Goal: Task Accomplishment & Management: Complete application form

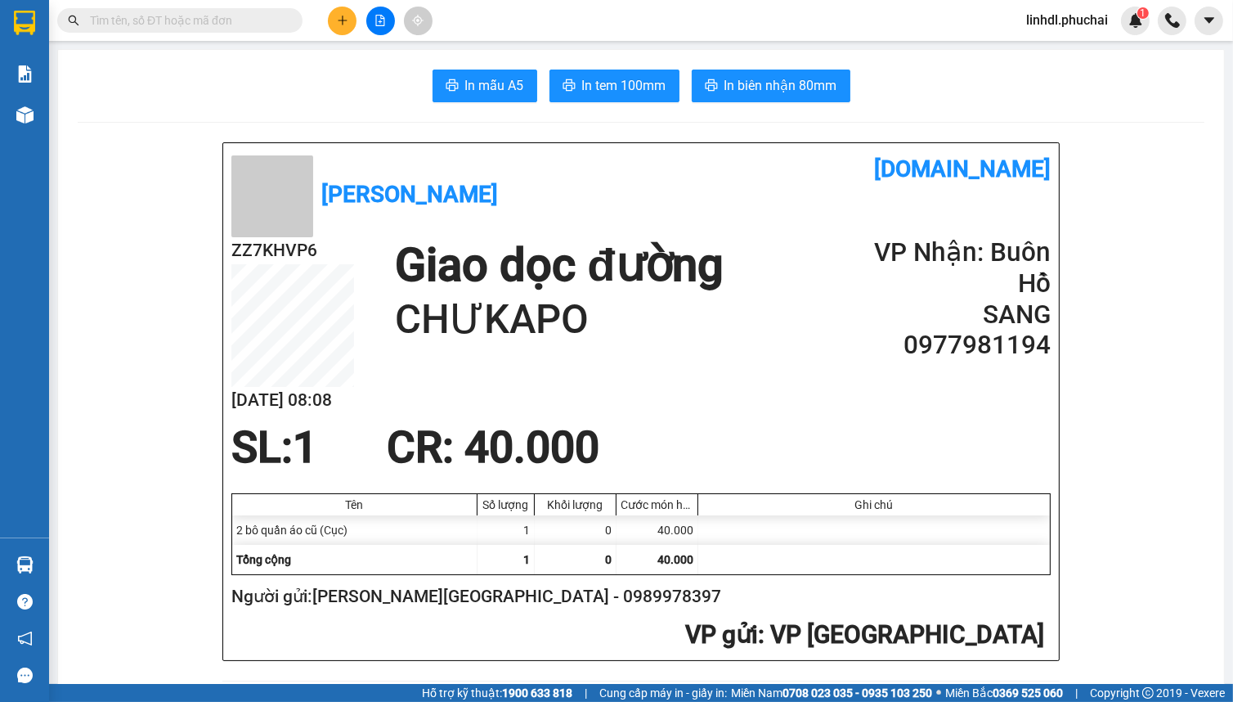
click at [352, 28] on button at bounding box center [342, 21] width 29 height 29
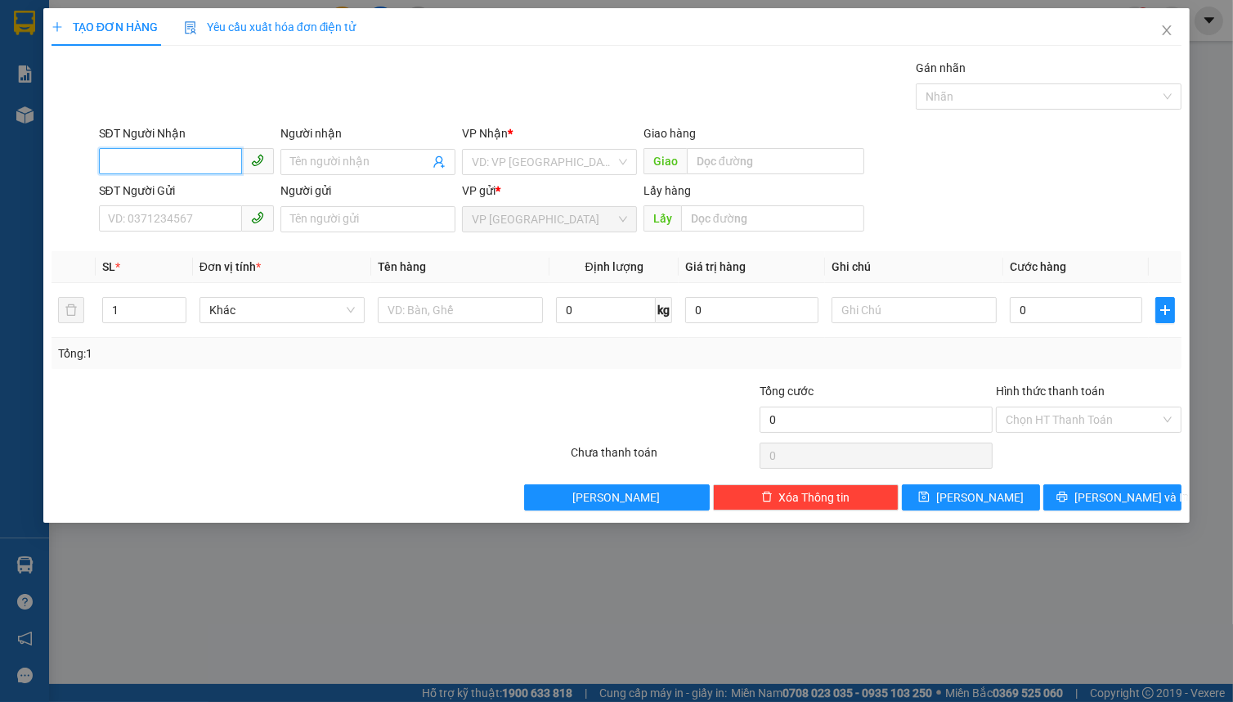
click at [198, 160] on input "SĐT Người Nhận" at bounding box center [170, 161] width 143 height 26
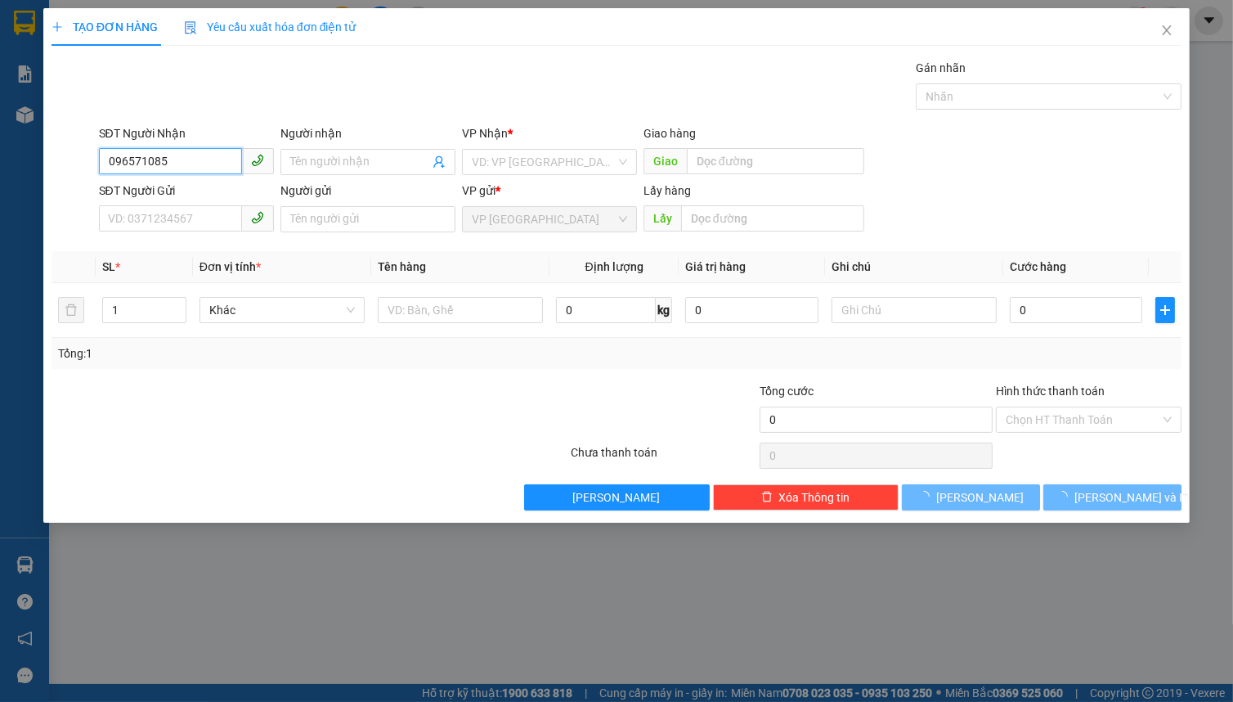
type input "0965710858"
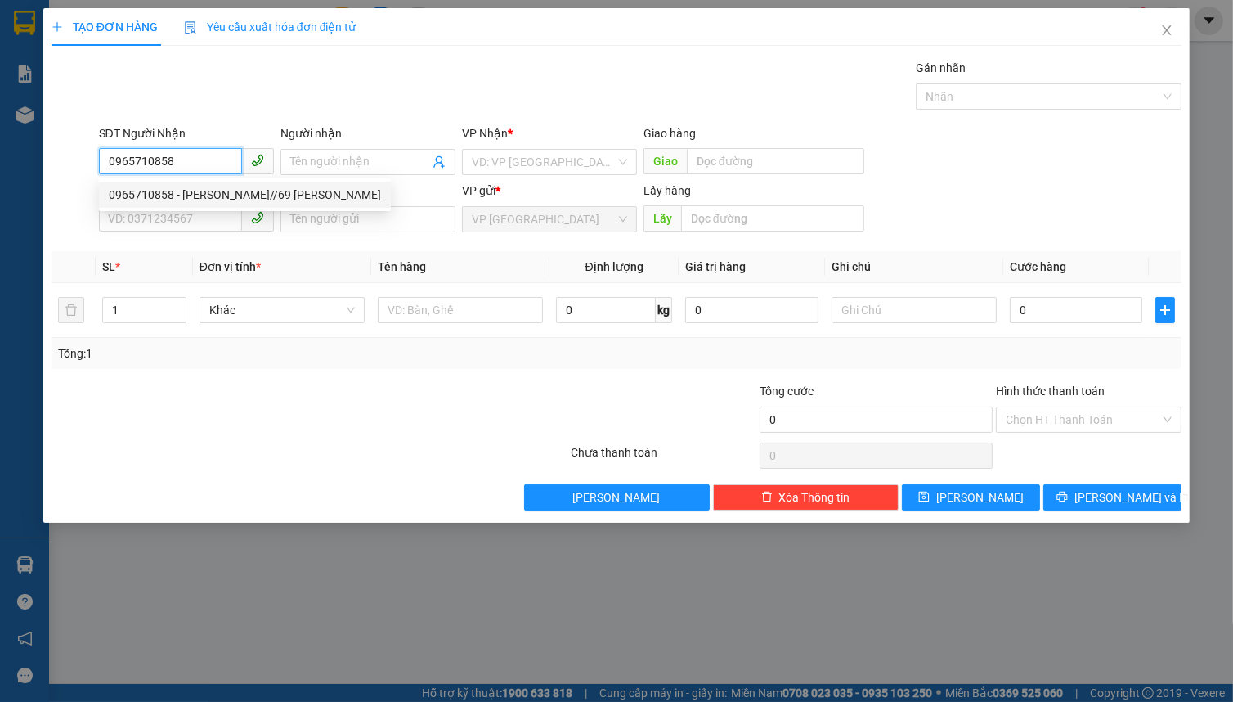
click at [213, 189] on div "0965710858 - [PERSON_NAME]//69 [PERSON_NAME]" at bounding box center [245, 195] width 272 height 18
type input "[PERSON_NAME]//69 [PERSON_NAME]"
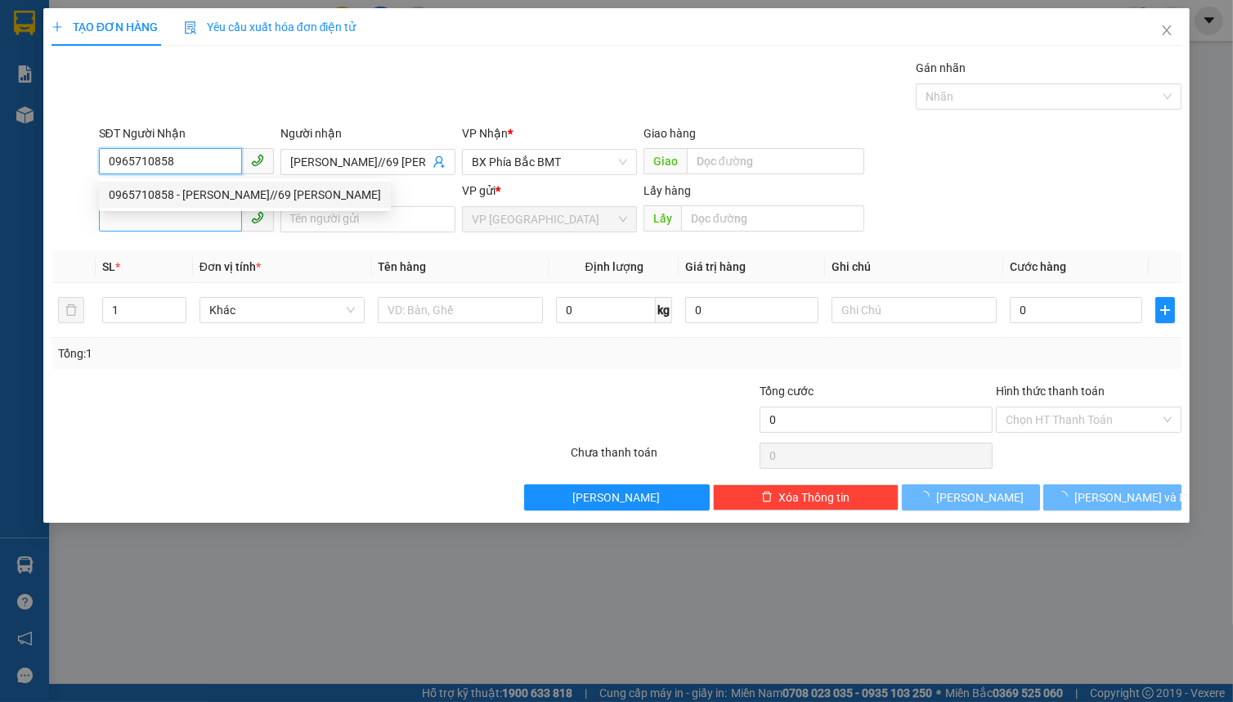
type input "100.000"
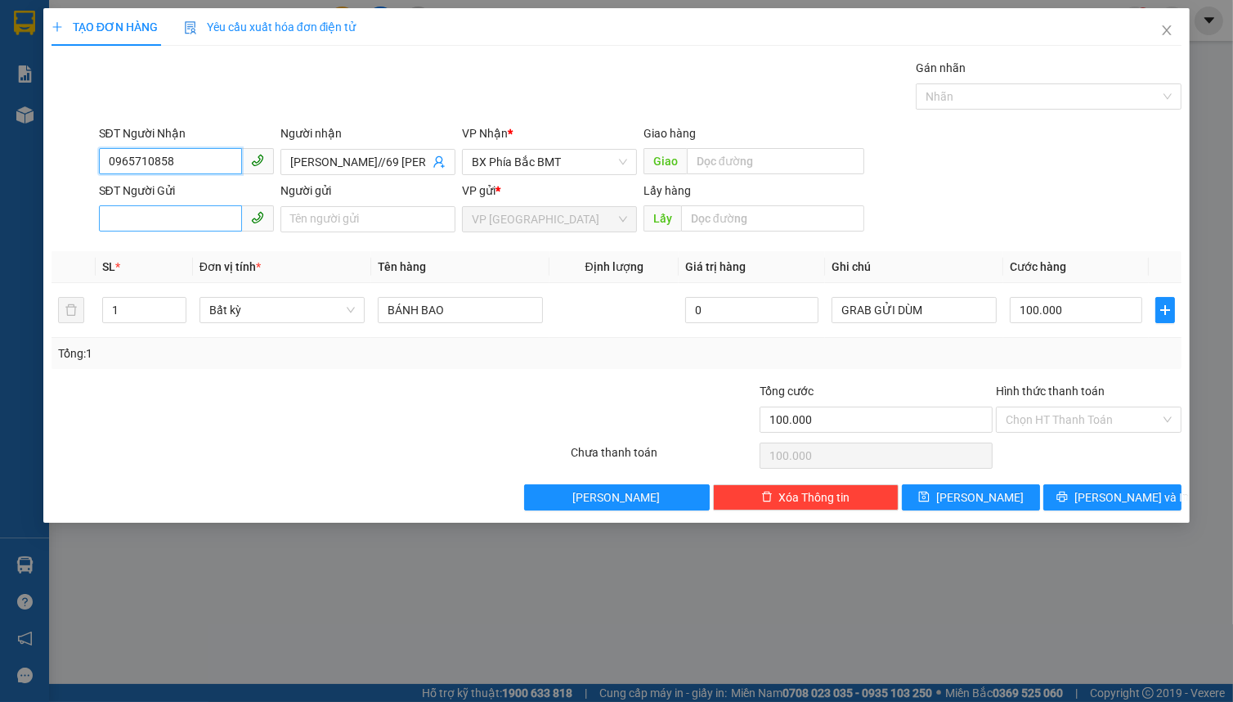
type input "0965710858"
click at [167, 221] on input "SĐT Người Gửi" at bounding box center [170, 218] width 143 height 26
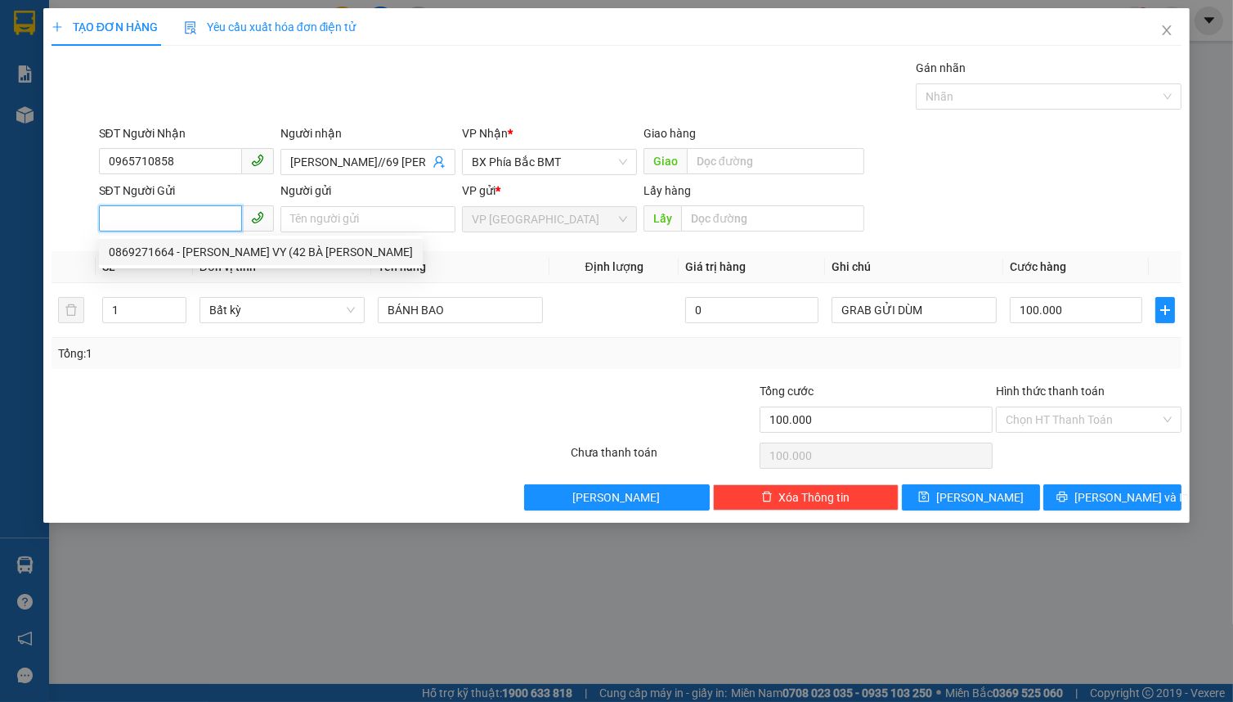
click at [167, 257] on div "0869271664 - [PERSON_NAME] VY (42 BÀ [PERSON_NAME]" at bounding box center [261, 252] width 304 height 18
type input "0869271664"
type input "[PERSON_NAME] VY (42 BÀ TRIỆU"
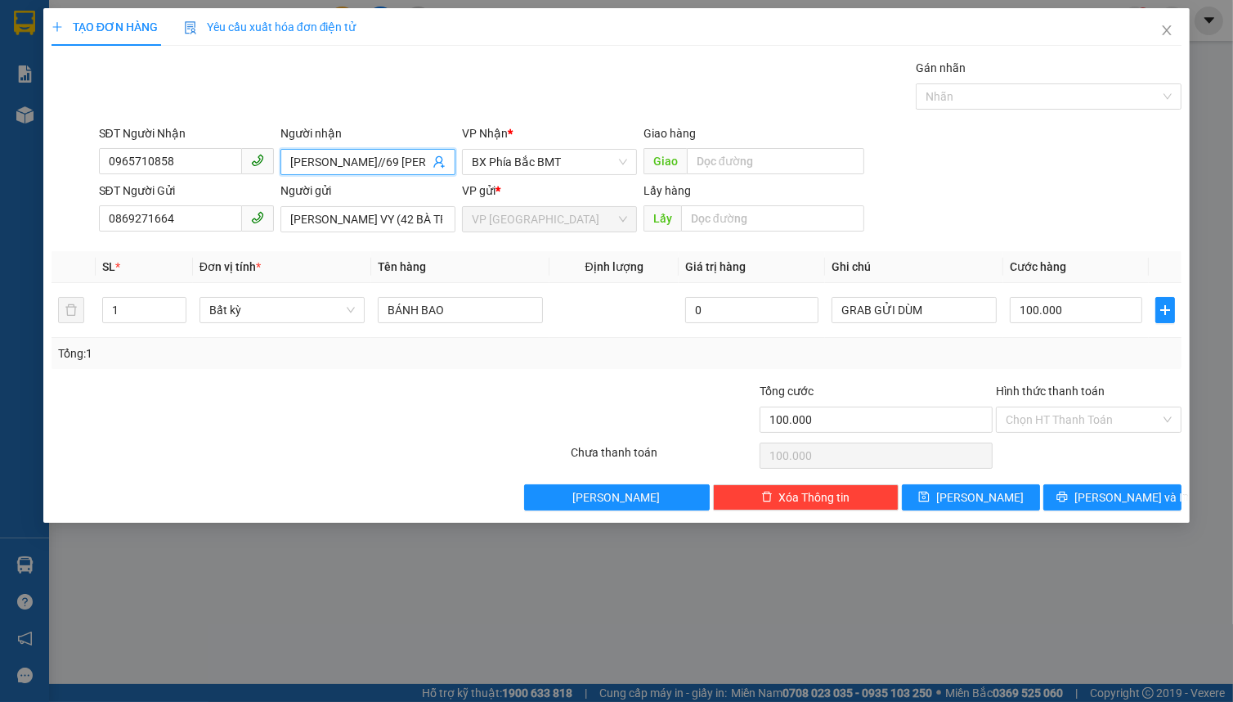
click at [334, 161] on input "[PERSON_NAME]//69 [PERSON_NAME]" at bounding box center [359, 162] width 139 height 18
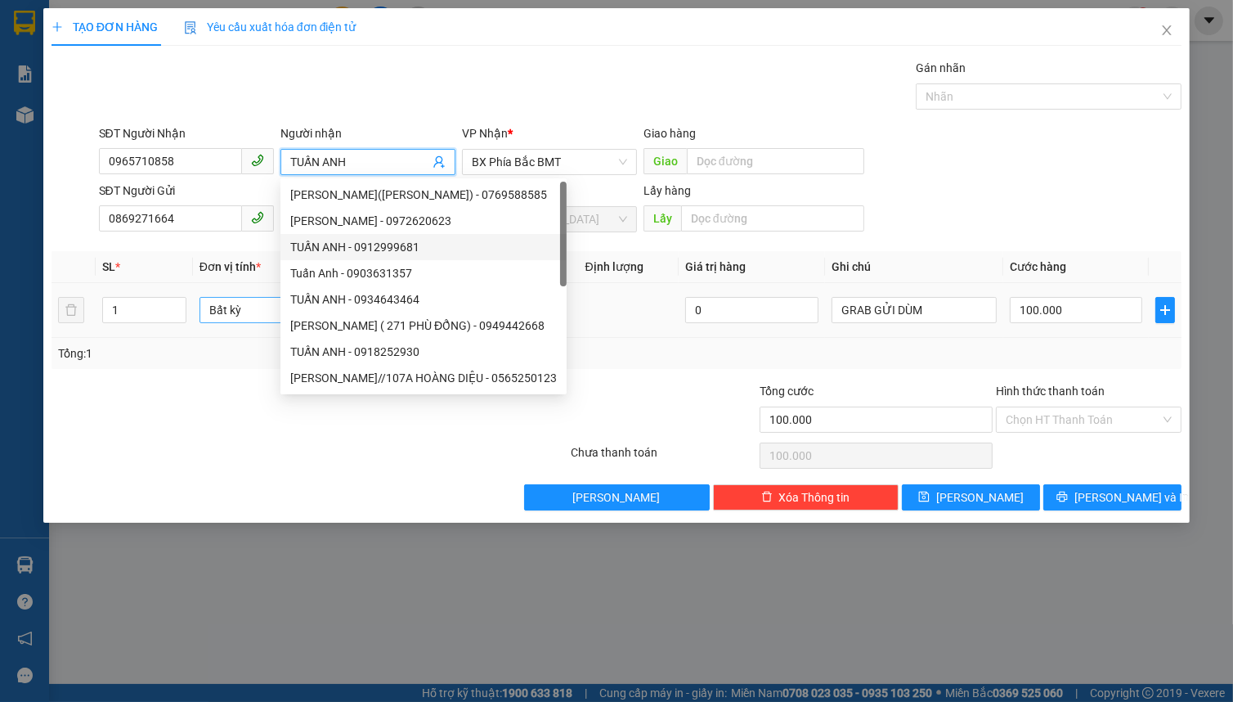
click at [227, 307] on span "Bất kỳ" at bounding box center [282, 310] width 146 height 25
type input "TUẤN ANH"
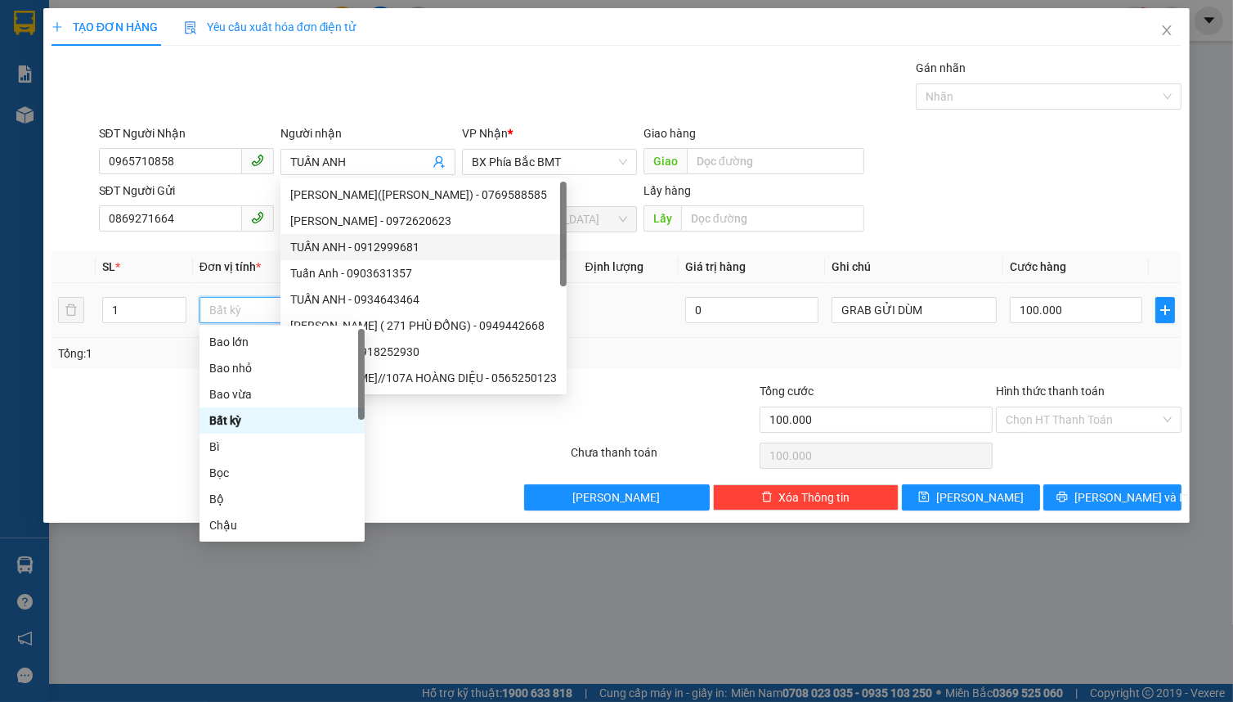
type input "T"
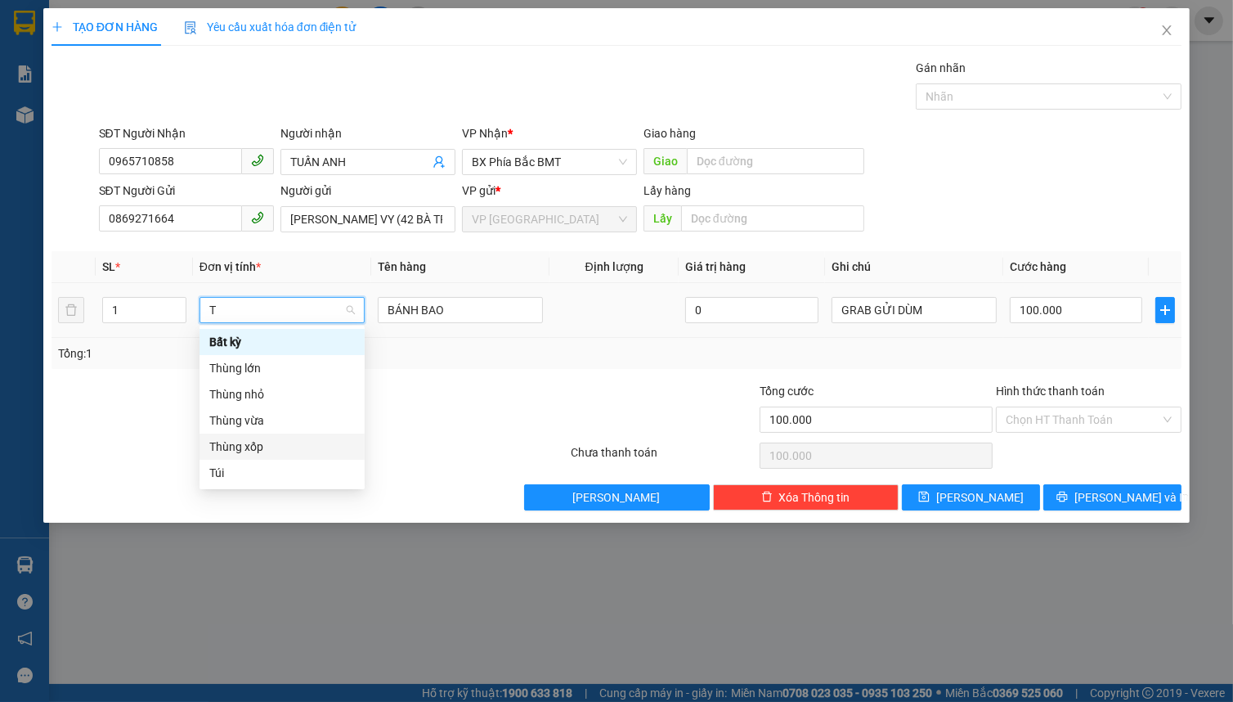
drag, startPoint x: 247, startPoint y: 451, endPoint x: 318, endPoint y: 392, distance: 92.9
click at [247, 451] on div "Thùng xốp" at bounding box center [282, 447] width 146 height 18
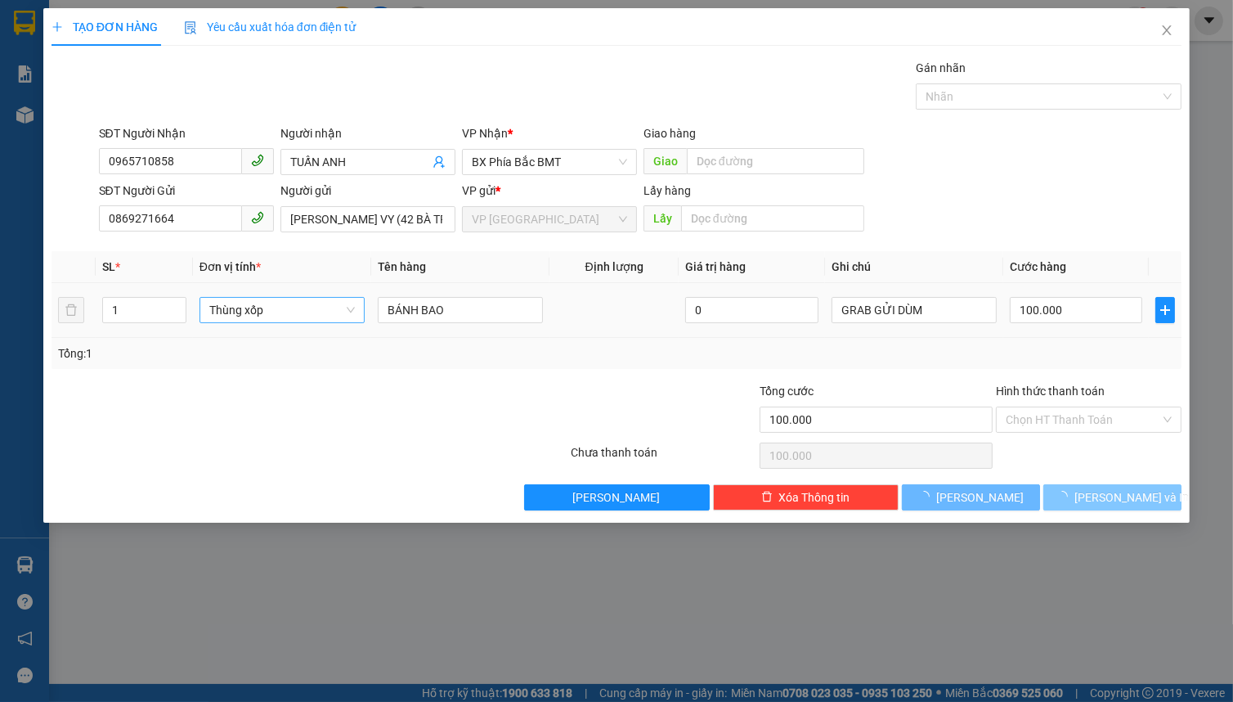
click at [1096, 502] on button "[PERSON_NAME] và In" at bounding box center [1112, 497] width 138 height 26
type input "0"
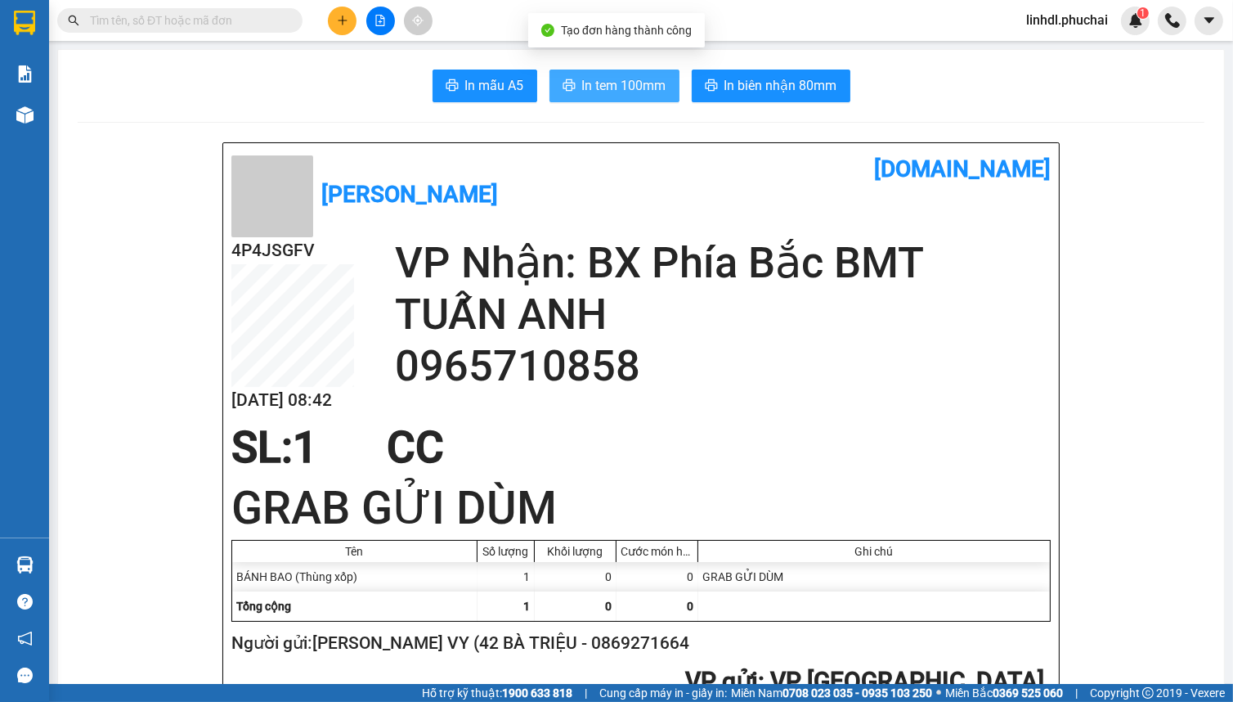
click at [582, 77] on span "In tem 100mm" at bounding box center [624, 85] width 84 height 20
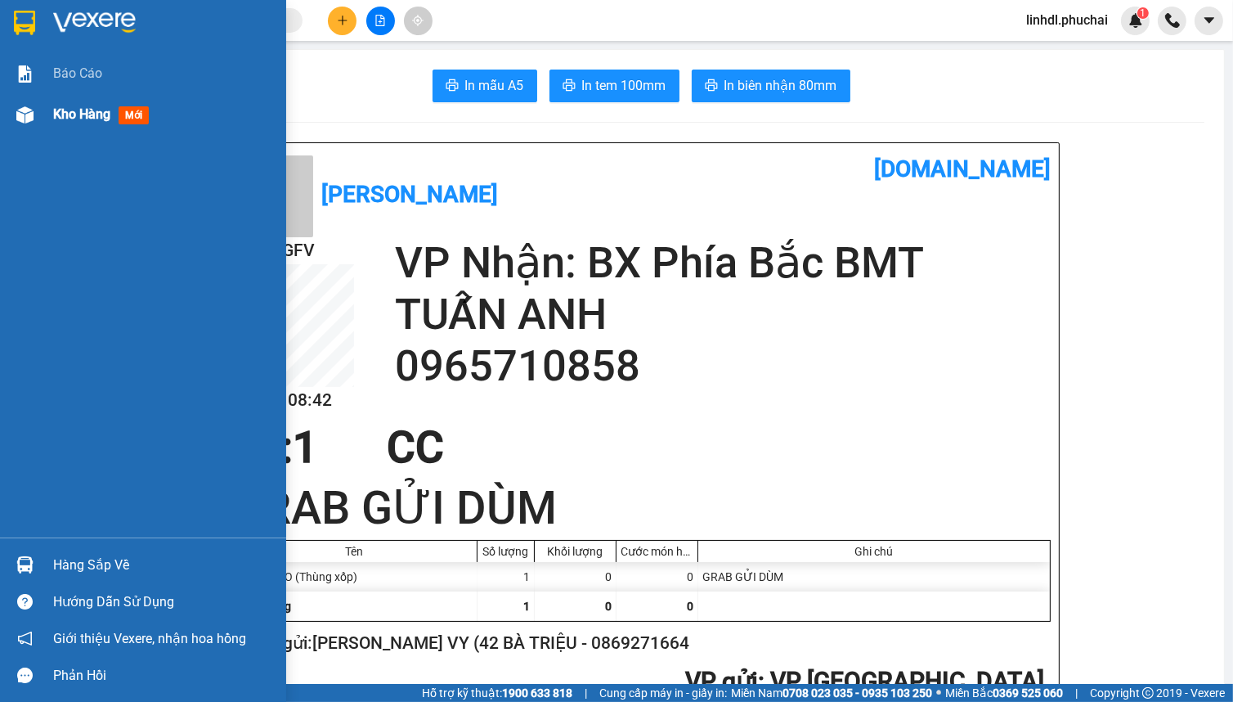
drag, startPoint x: 88, startPoint y: 128, endPoint x: 114, endPoint y: 128, distance: 25.4
click at [89, 128] on div "Kho hàng mới" at bounding box center [163, 114] width 221 height 41
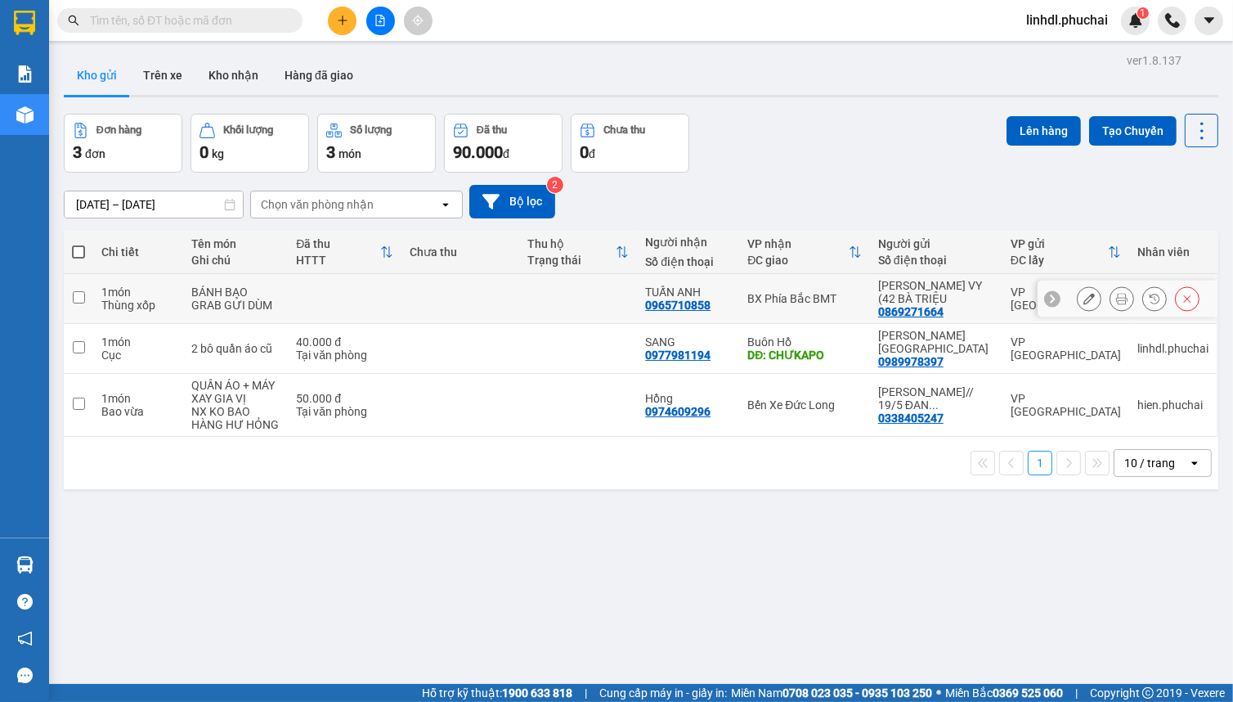
click at [1085, 303] on button at bounding box center [1089, 299] width 23 height 29
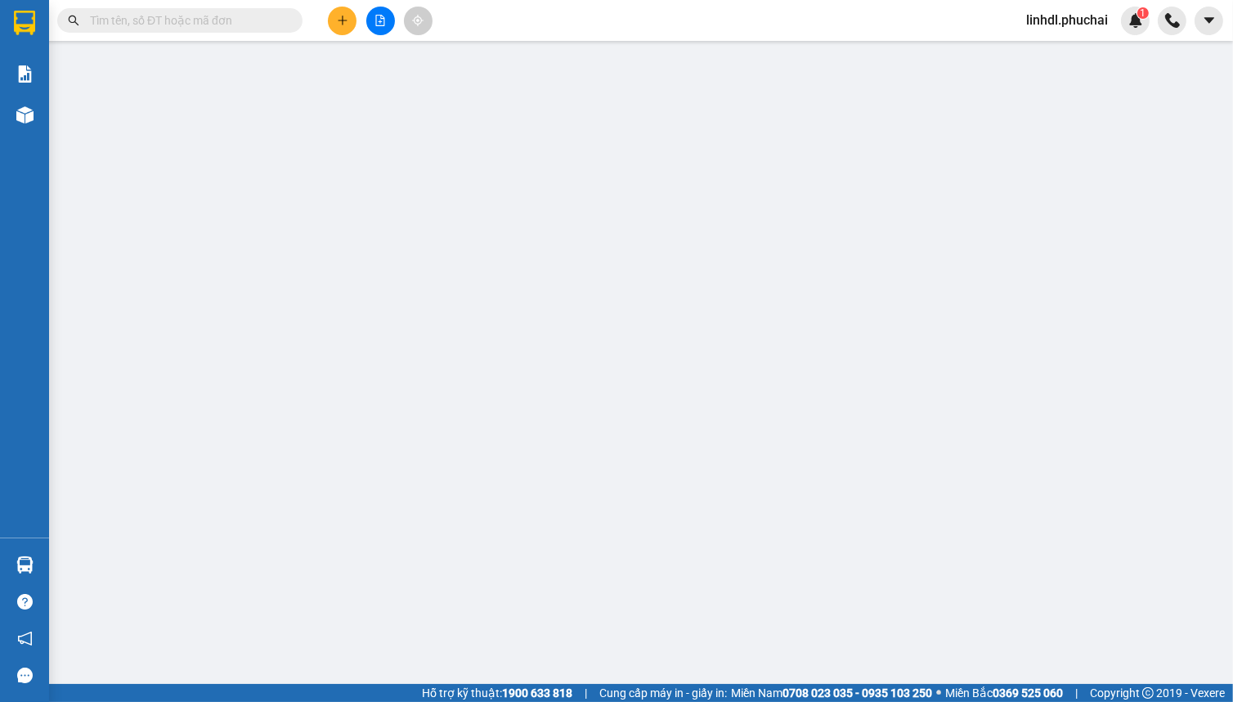
type input "0965710858"
type input "0869271664"
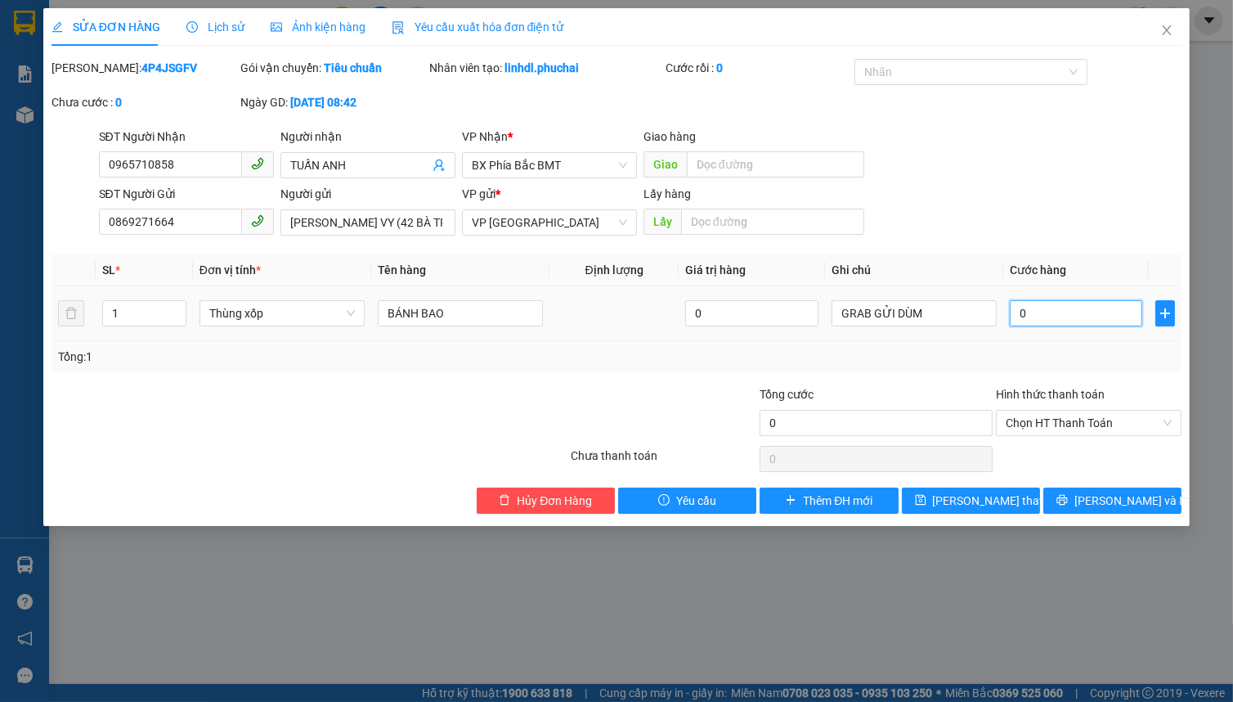
click at [1070, 312] on input "0" at bounding box center [1076, 313] width 132 height 26
type input "1"
type input "10"
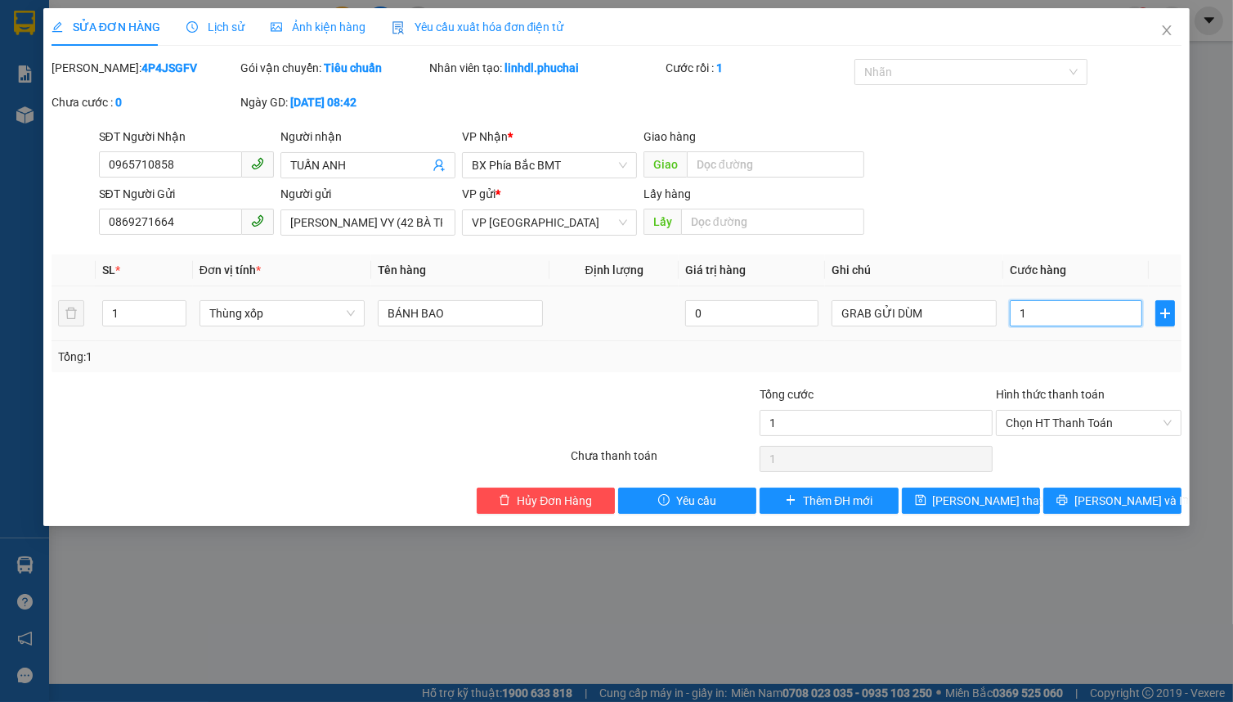
type input "10"
type input "100"
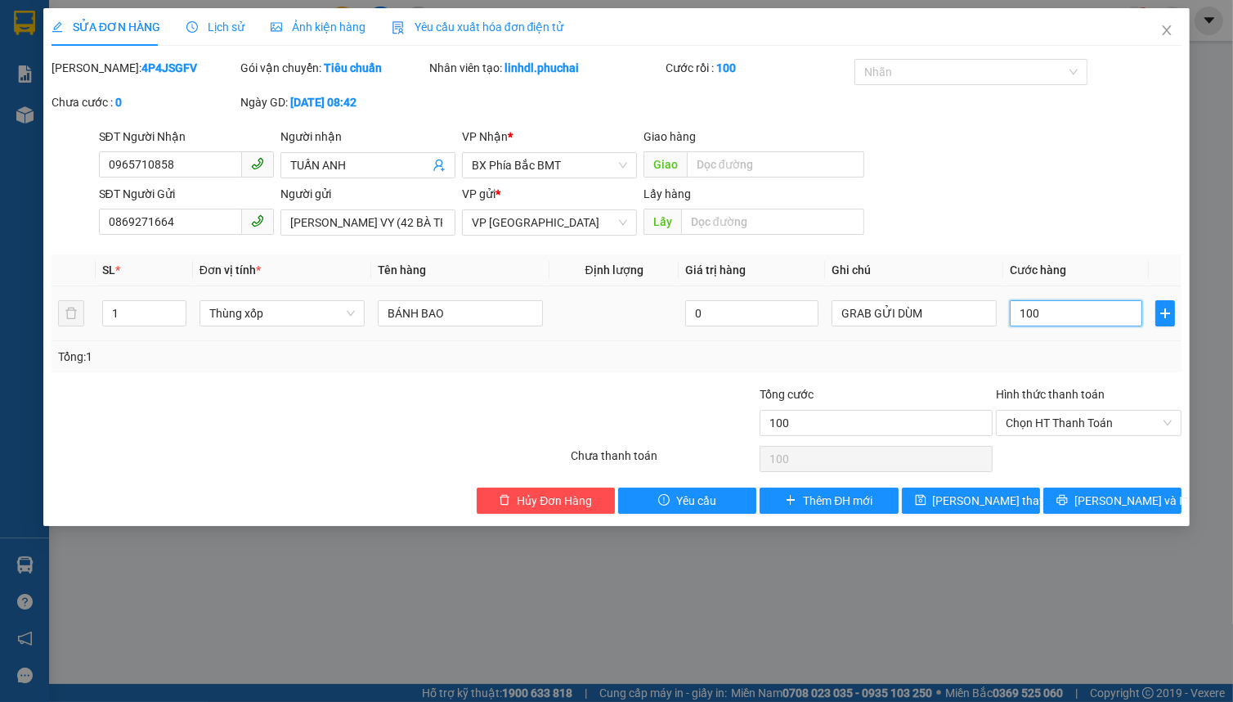
type input "1.000"
type input "10.000"
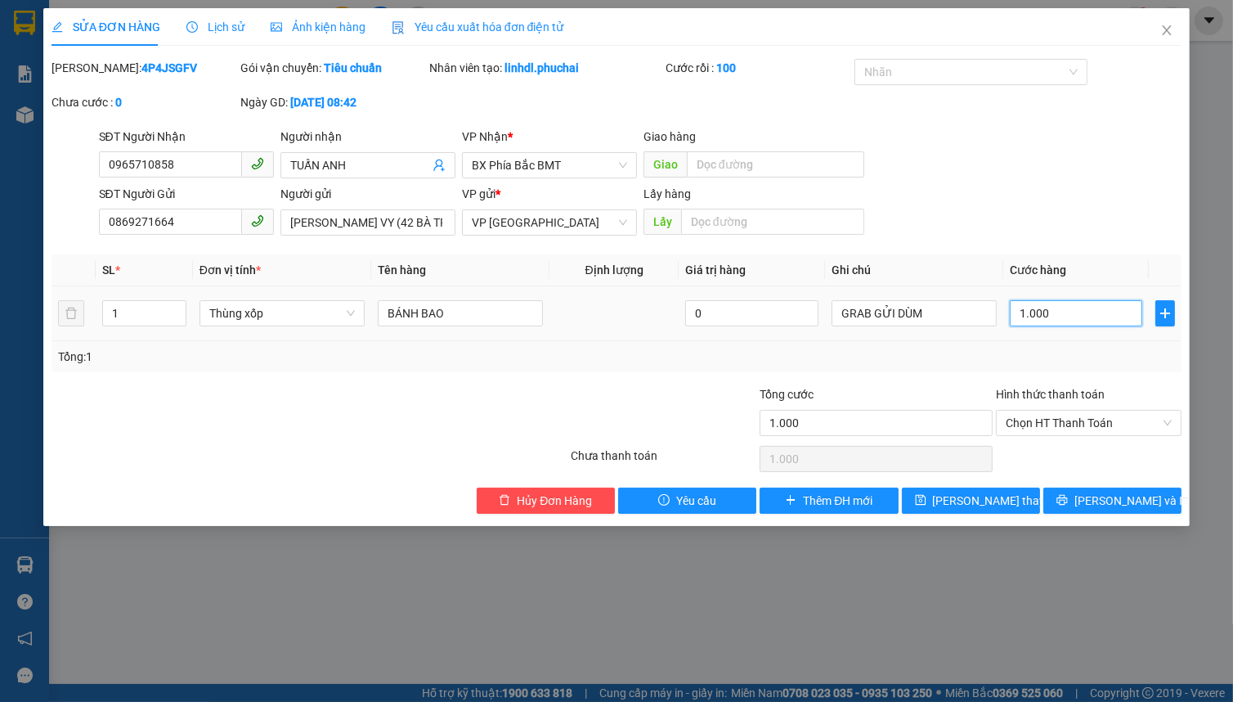
type input "10.000"
type input "100.000"
click at [991, 502] on span "[PERSON_NAME] thay đổi" at bounding box center [998, 500] width 131 height 18
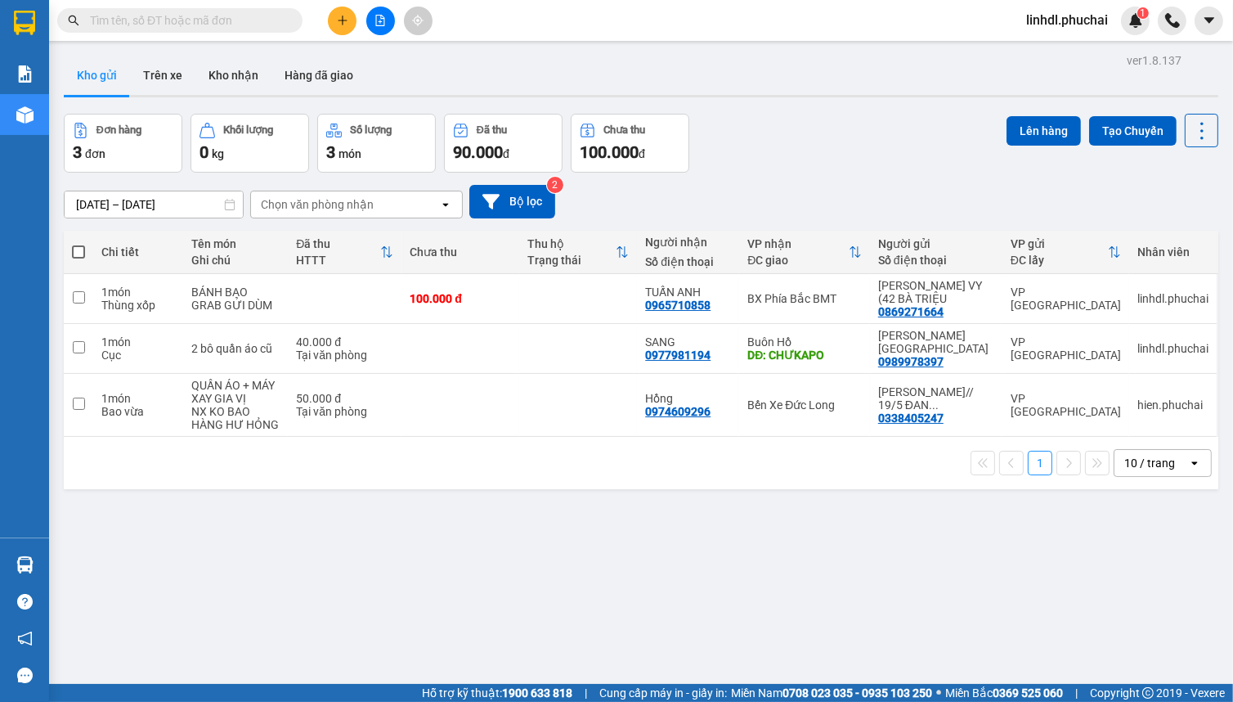
click at [332, 22] on button at bounding box center [342, 21] width 29 height 29
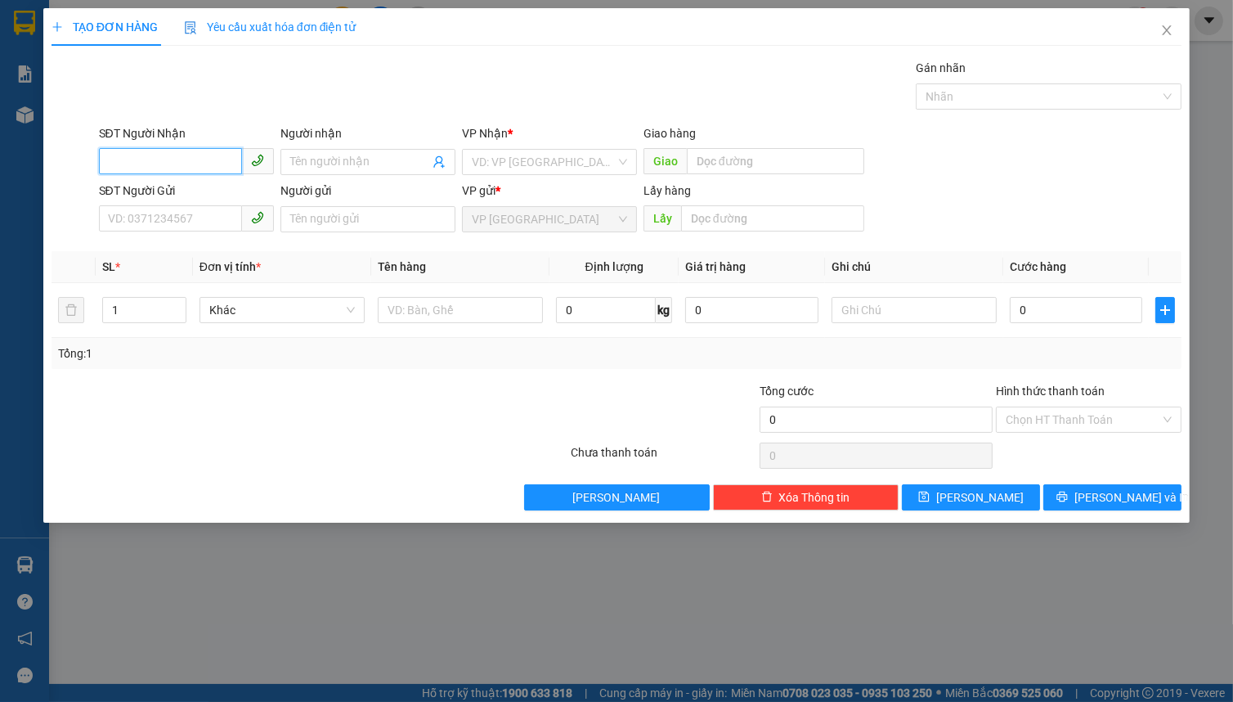
click at [150, 158] on input "SĐT Người Nhận" at bounding box center [170, 161] width 143 height 26
type input "0962187723"
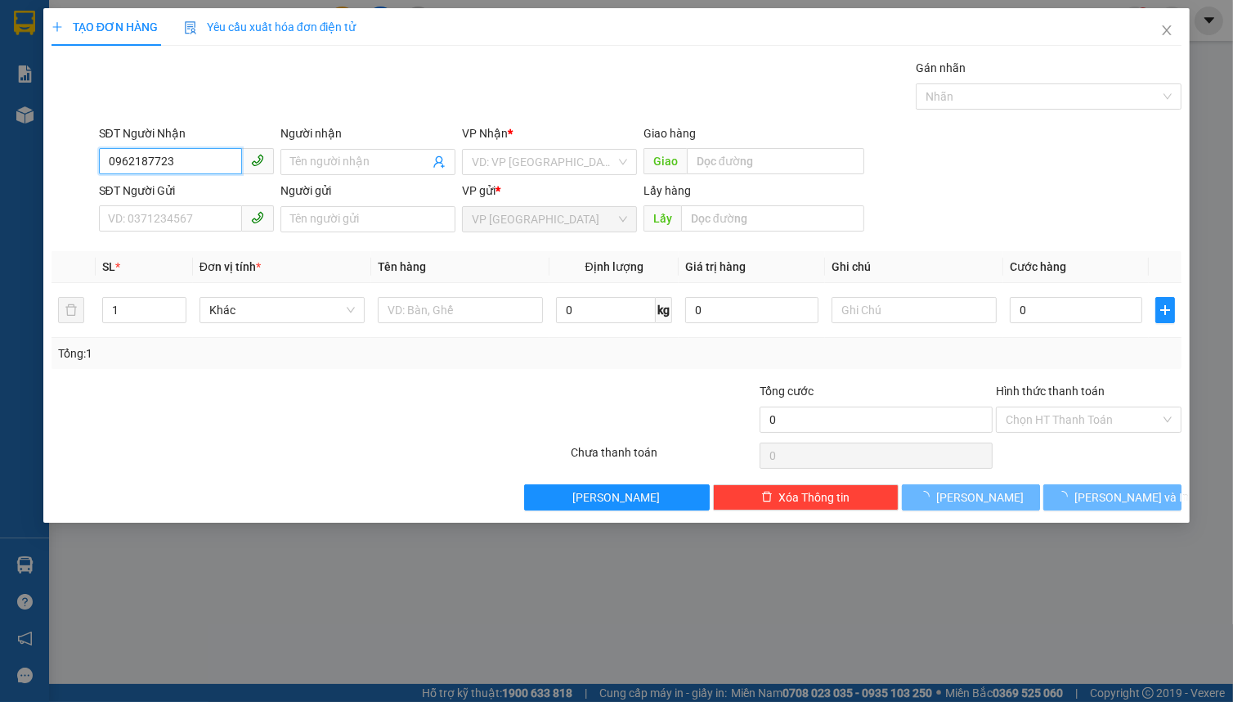
click at [195, 162] on input "0962187723" at bounding box center [170, 161] width 143 height 26
click at [187, 168] on input "0962187723" at bounding box center [170, 161] width 143 height 26
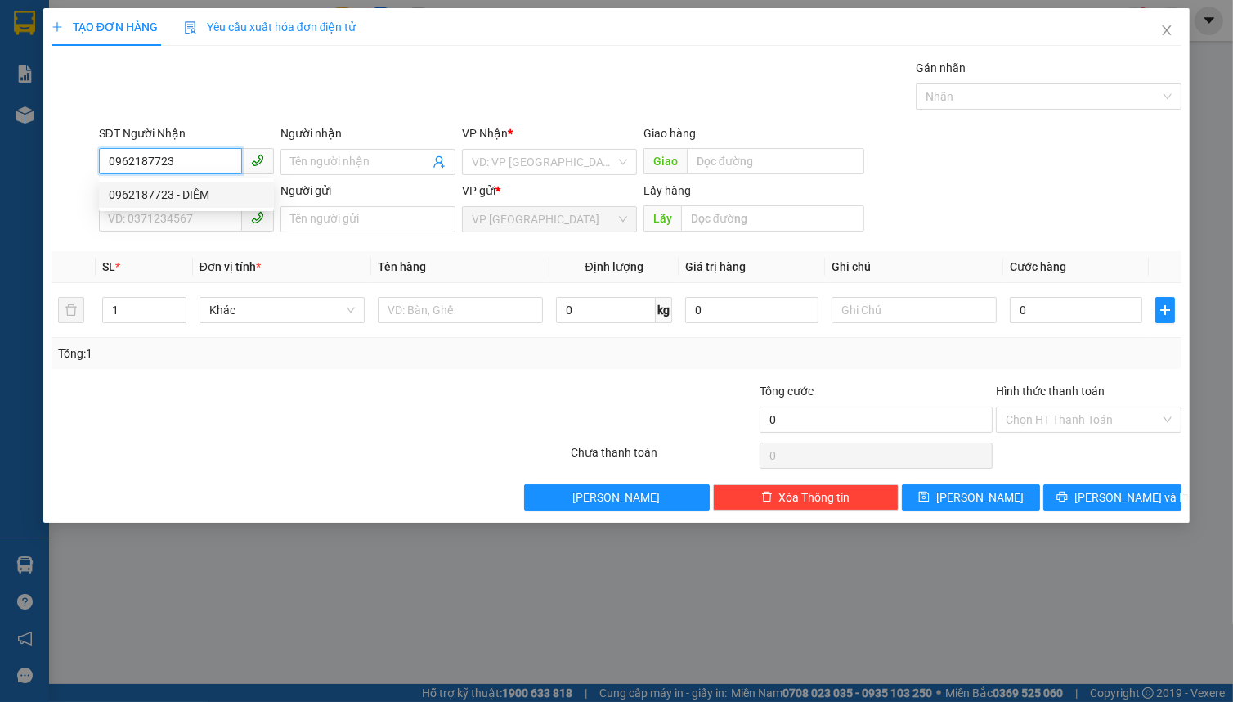
click at [187, 189] on div "0962187723 - DIỄM" at bounding box center [186, 195] width 155 height 18
type input "DIỄM"
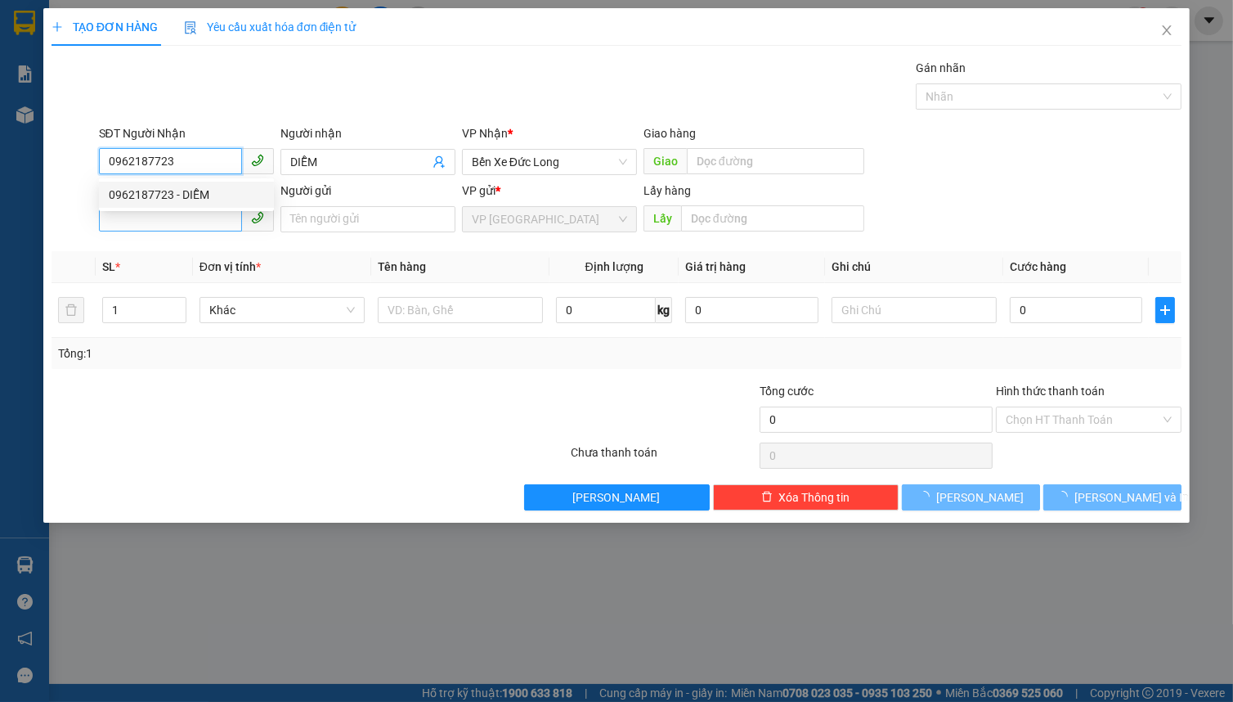
type input "110.000"
type input "0962187723"
click at [167, 221] on input "SĐT Người Gửi" at bounding box center [170, 218] width 143 height 26
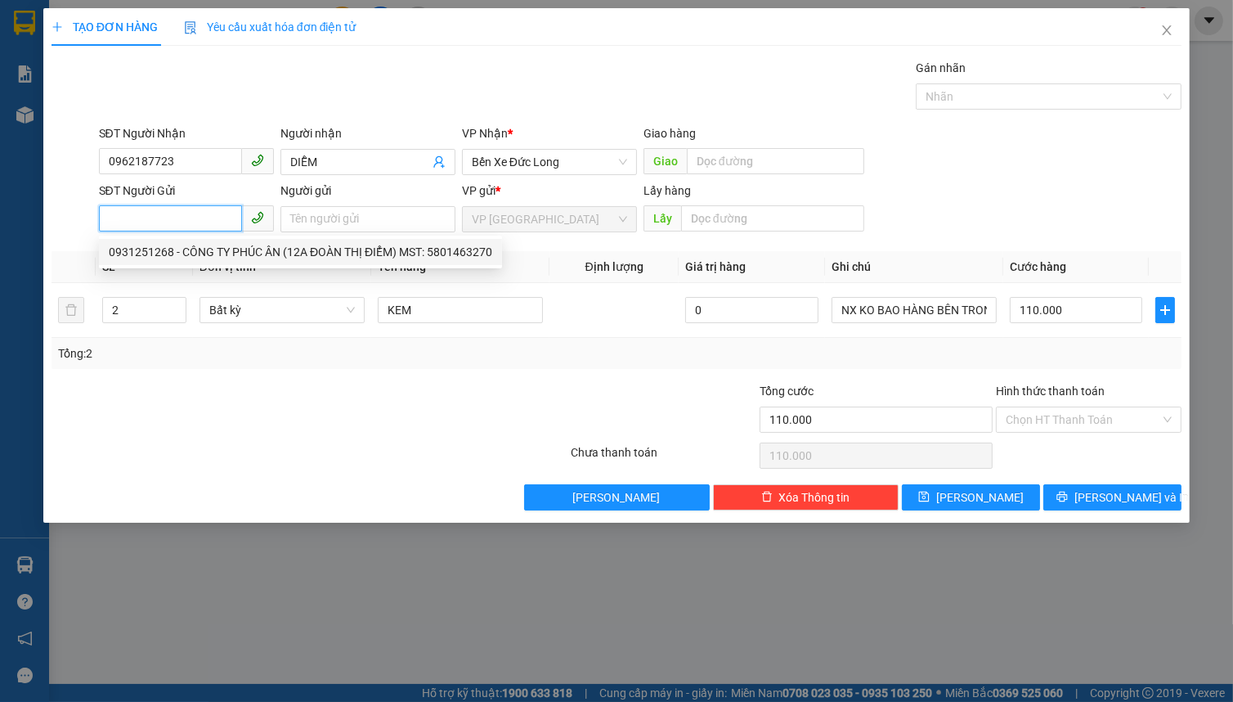
click at [177, 248] on div "0931251268 - CÔNG TY PHÚC ÂN (12A ĐOÀN THỊ ĐIỂM) MST: 5801463270" at bounding box center [301, 252] width 384 height 18
type input "0931251268"
type input "CÔNG [PERSON_NAME] (12A ĐOÀN THỊ ĐIỂM) MST: 5801463270"
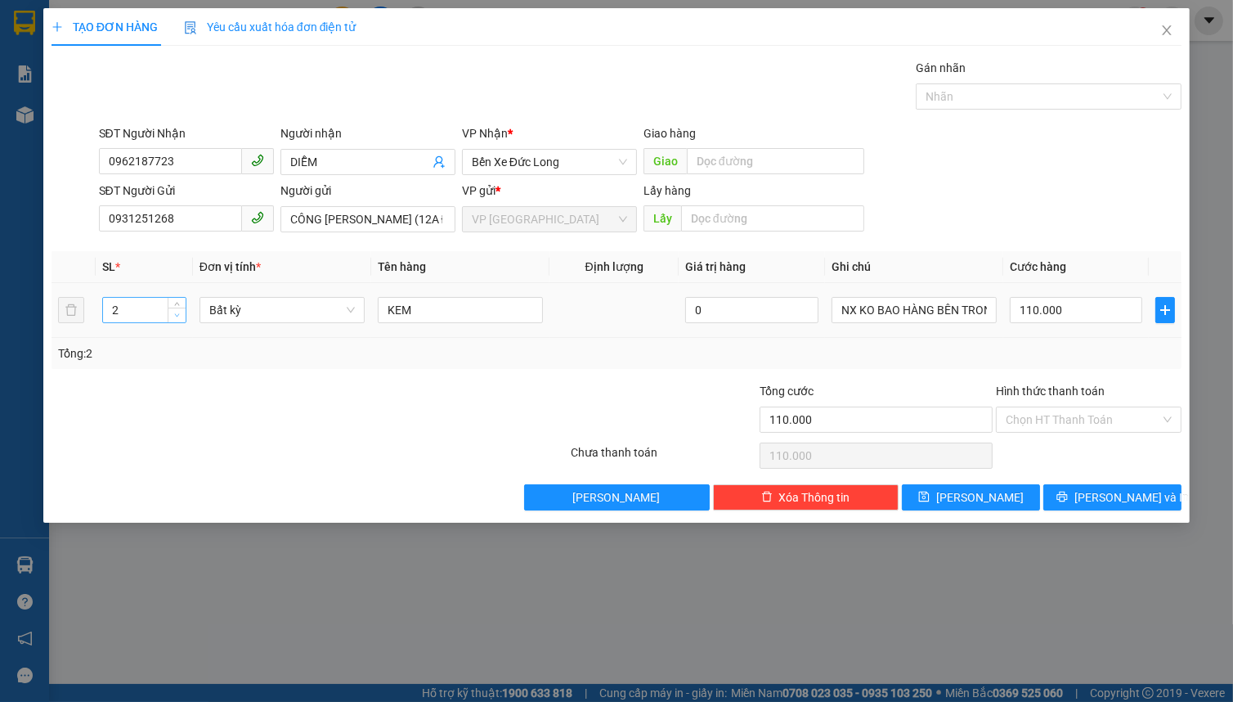
type input "1"
click at [180, 317] on span "down" at bounding box center [178, 316] width 10 height 10
click at [270, 316] on span "Bất kỳ" at bounding box center [282, 310] width 146 height 25
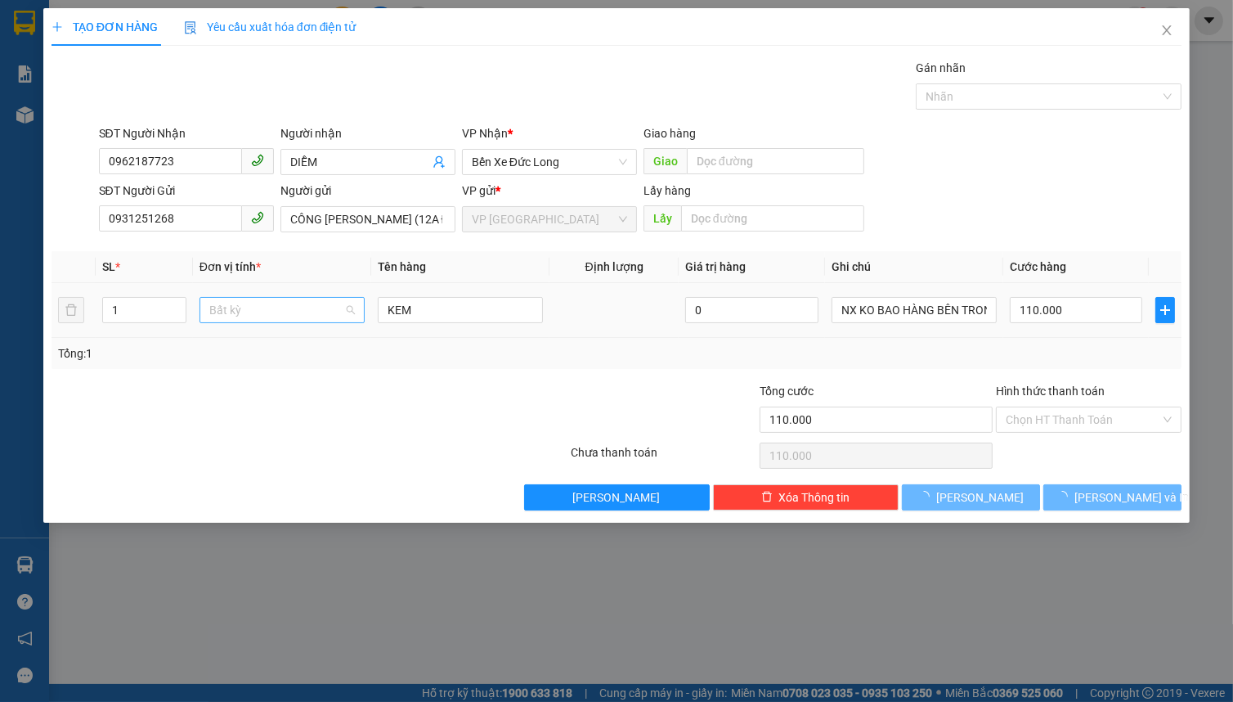
type input "0"
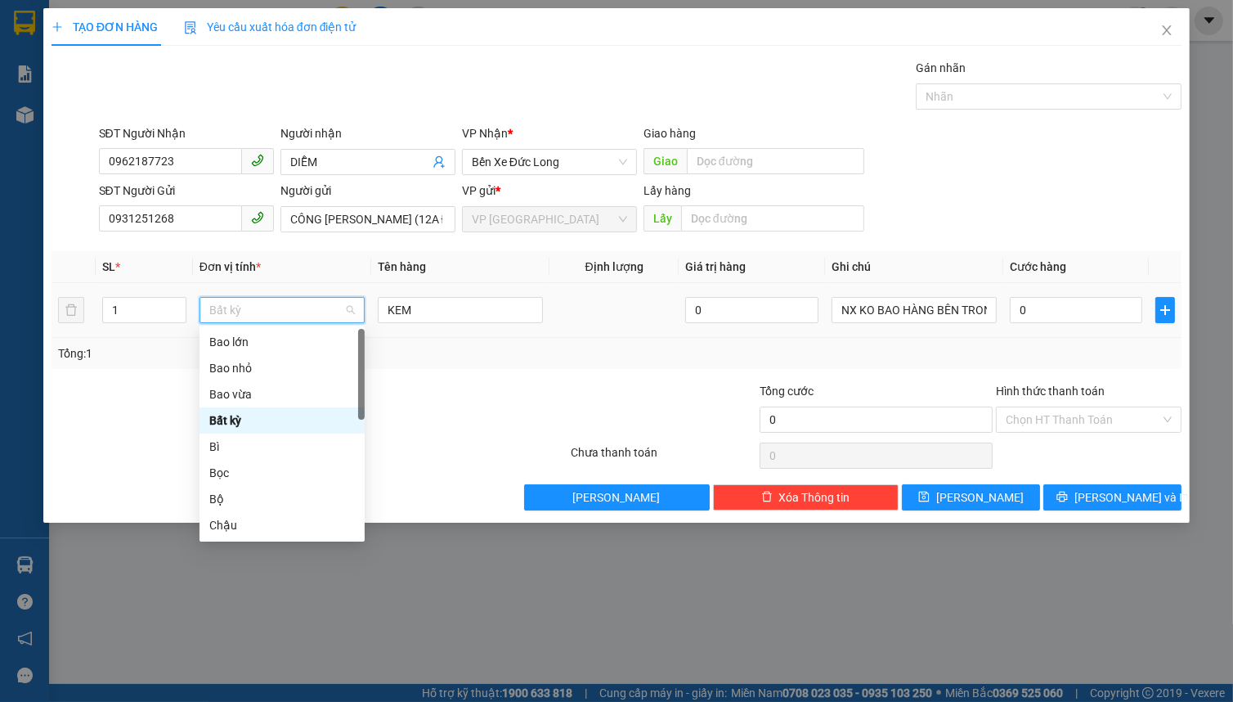
type input "Y"
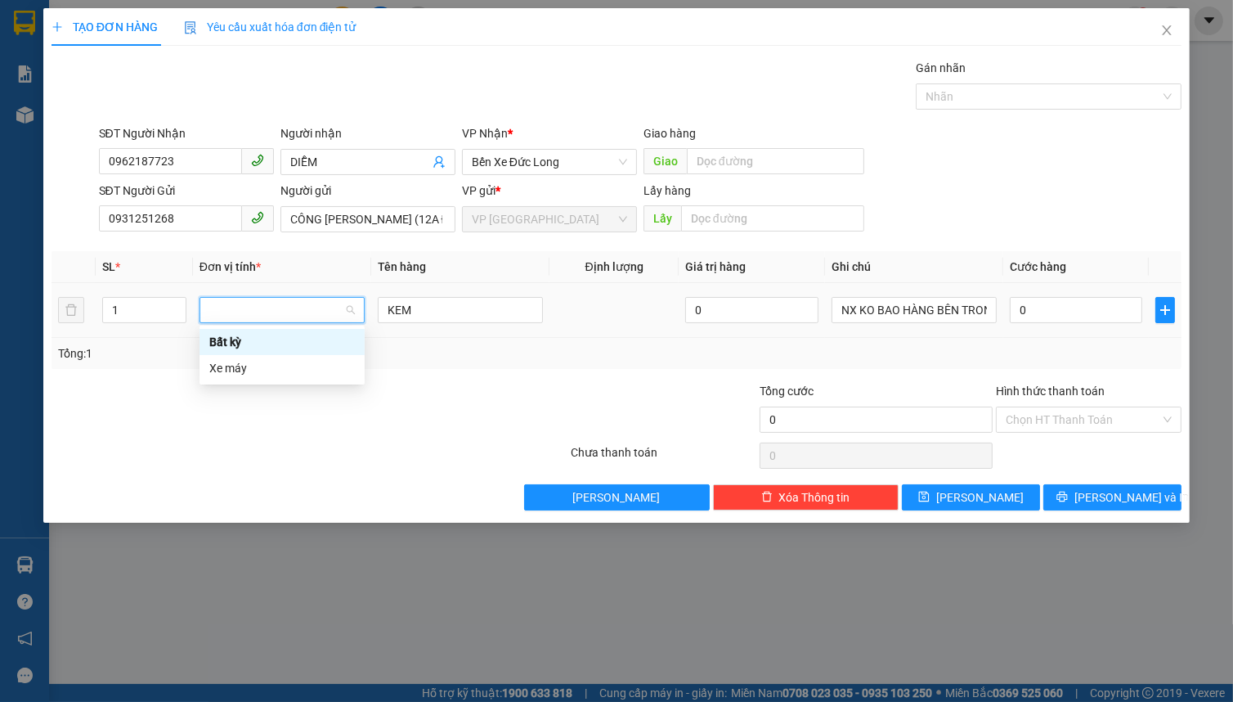
type input "T"
click at [275, 443] on div "Thùng xốp" at bounding box center [282, 447] width 146 height 18
click at [1076, 312] on input "0" at bounding box center [1076, 310] width 132 height 26
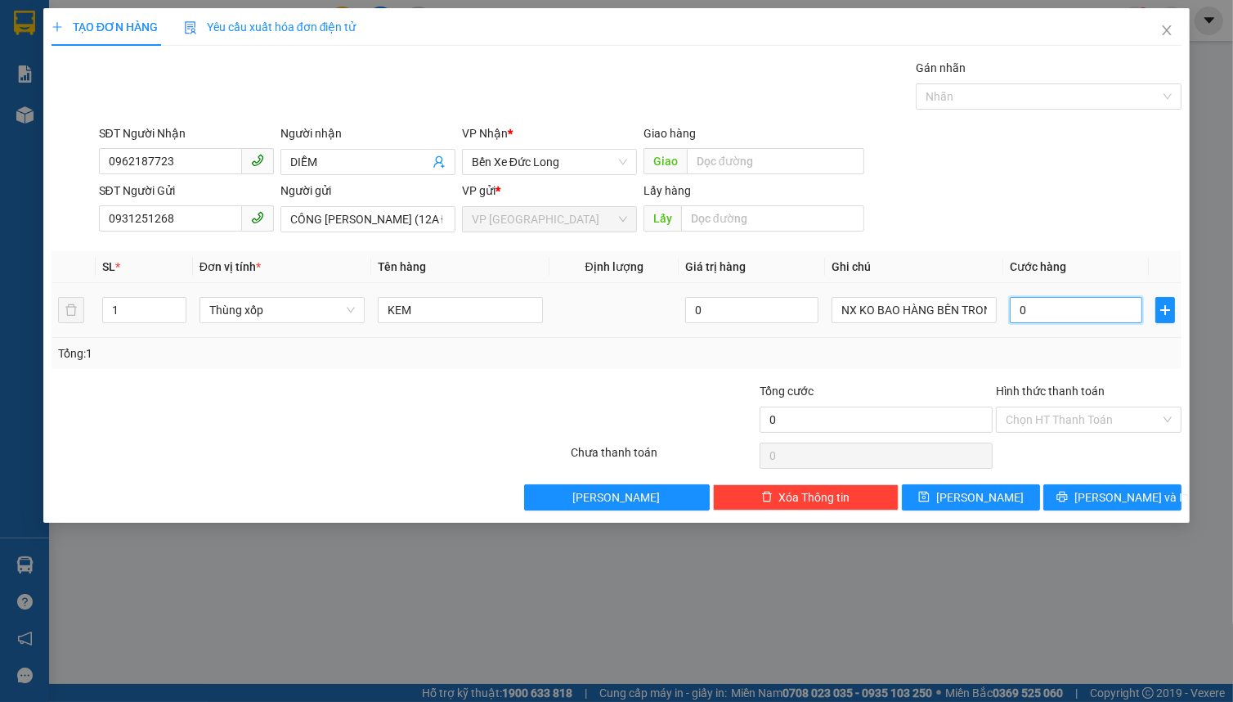
type input "8"
type input "80"
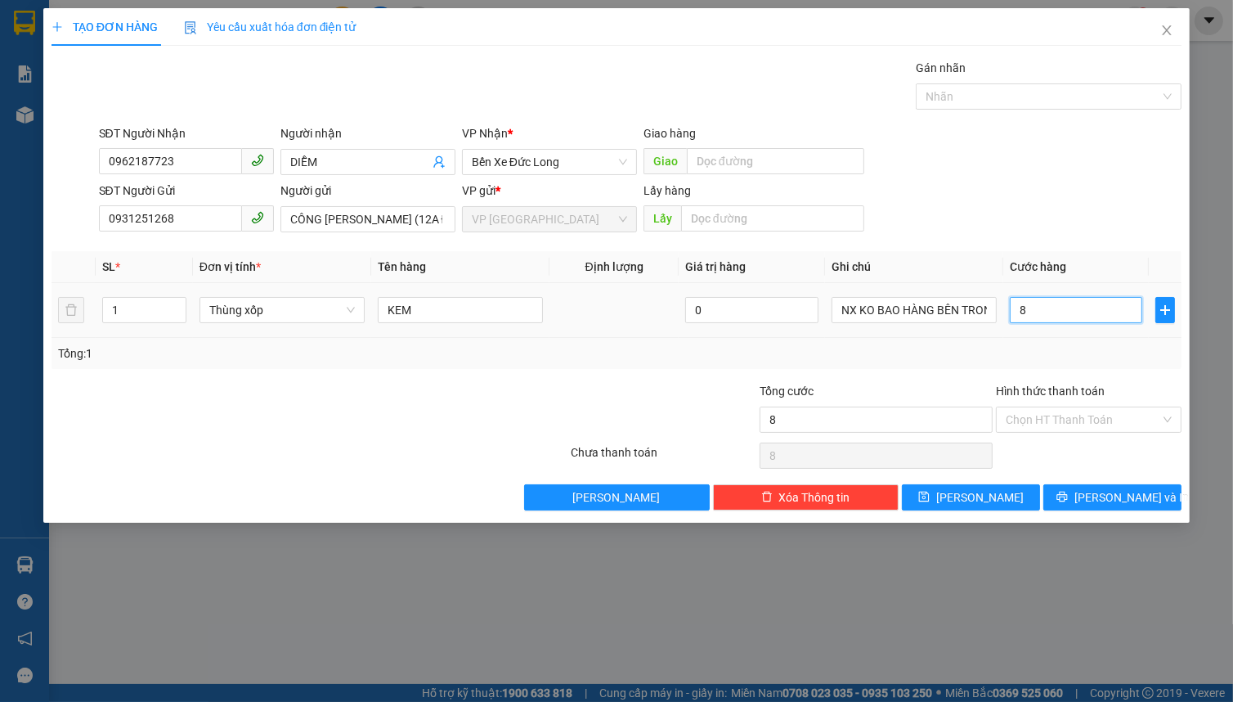
type input "80"
type input "800"
type input "8.000"
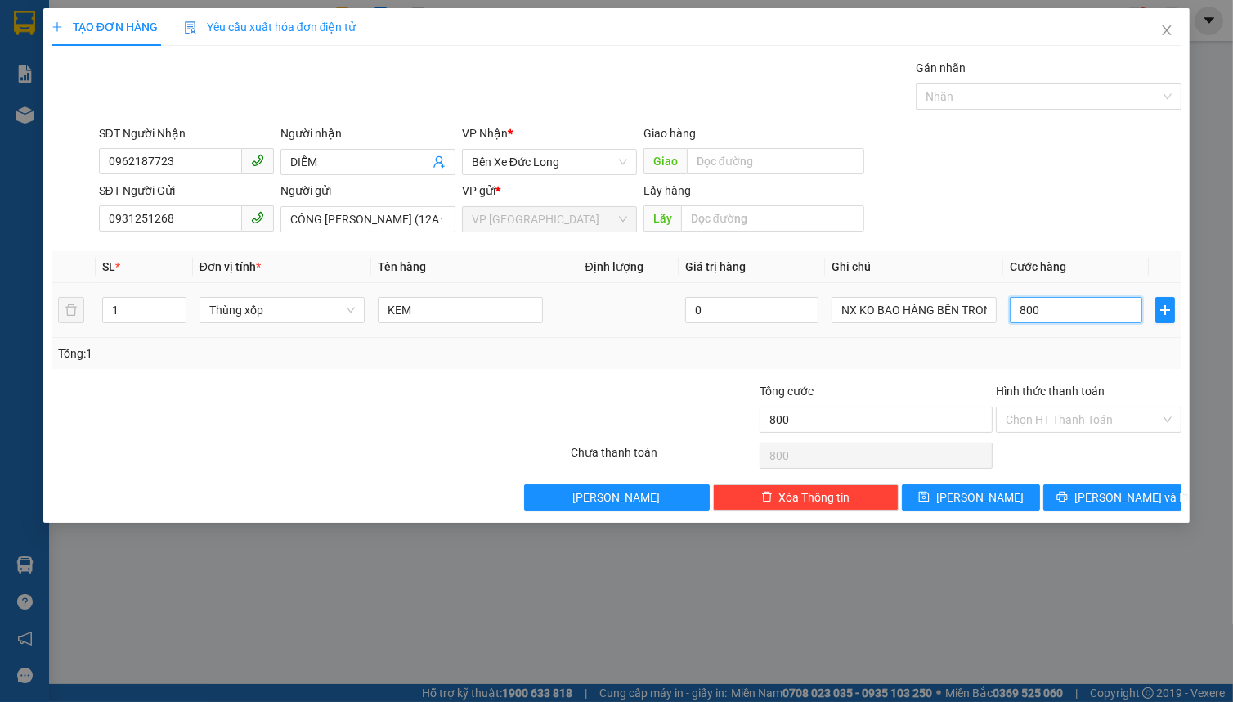
type input "8.000"
type input "80.000"
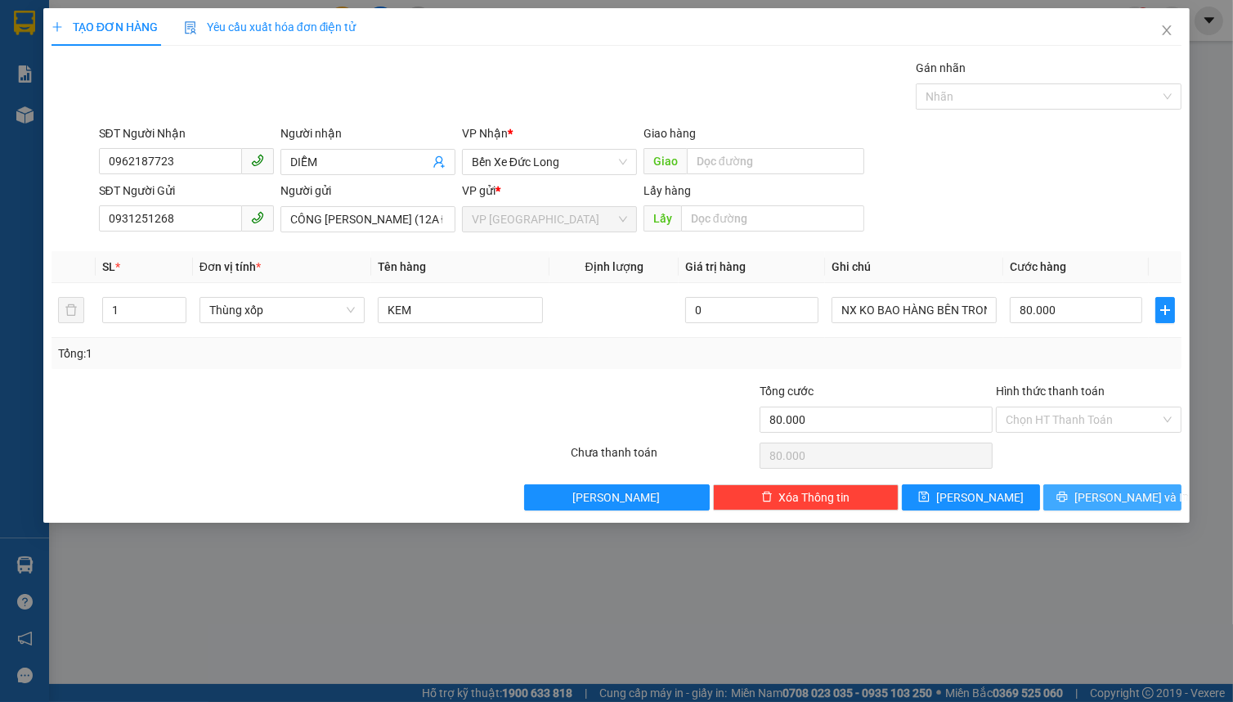
click at [1128, 508] on button "[PERSON_NAME] và In" at bounding box center [1112, 497] width 138 height 26
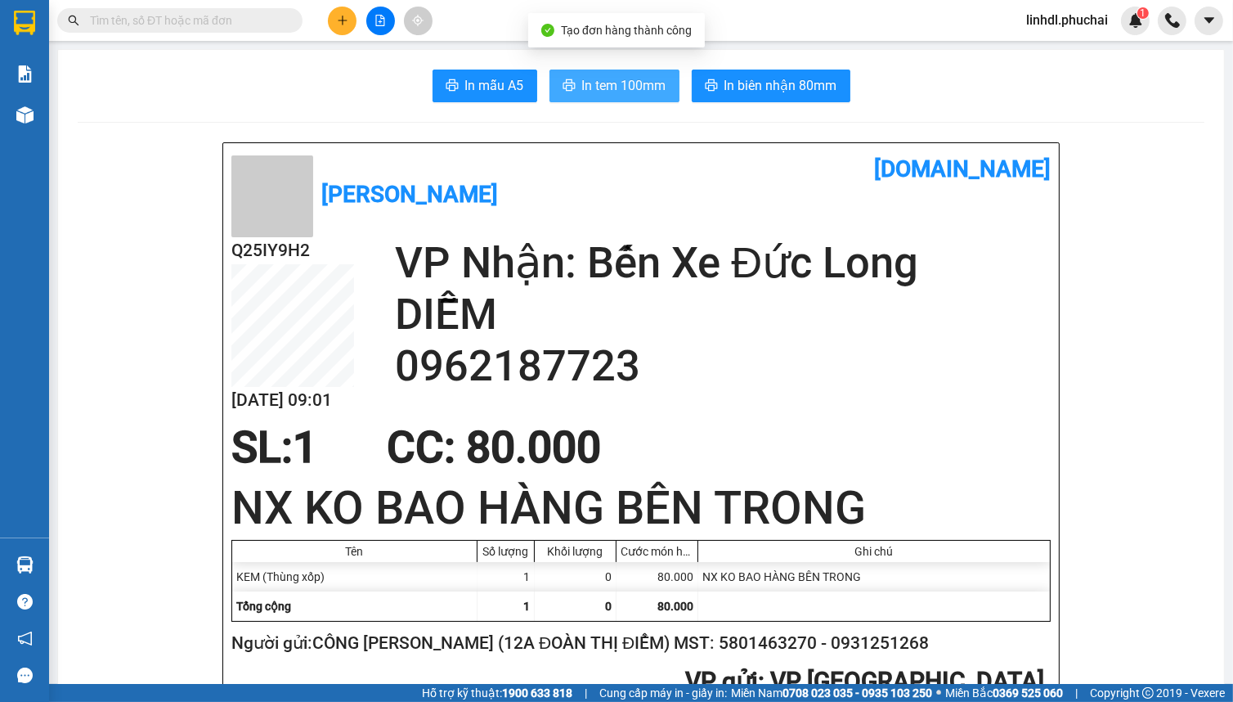
click at [645, 90] on span "In tem 100mm" at bounding box center [624, 85] width 84 height 20
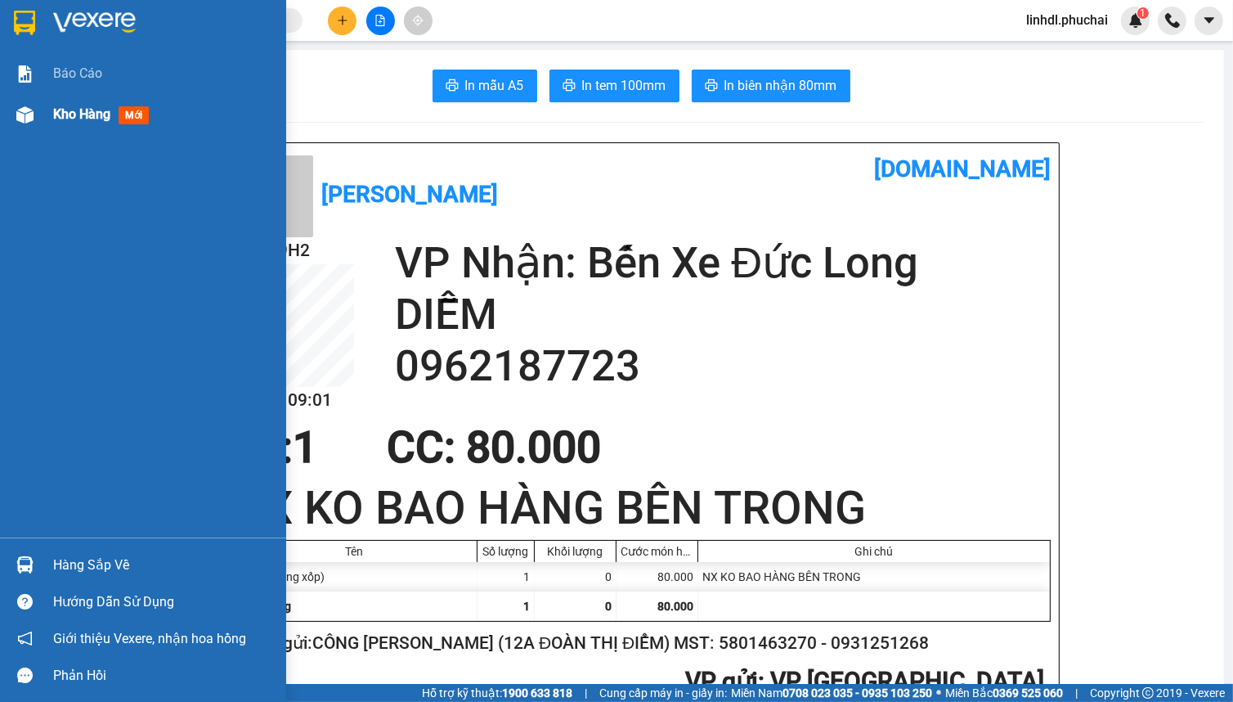
click at [24, 126] on div at bounding box center [25, 115] width 29 height 29
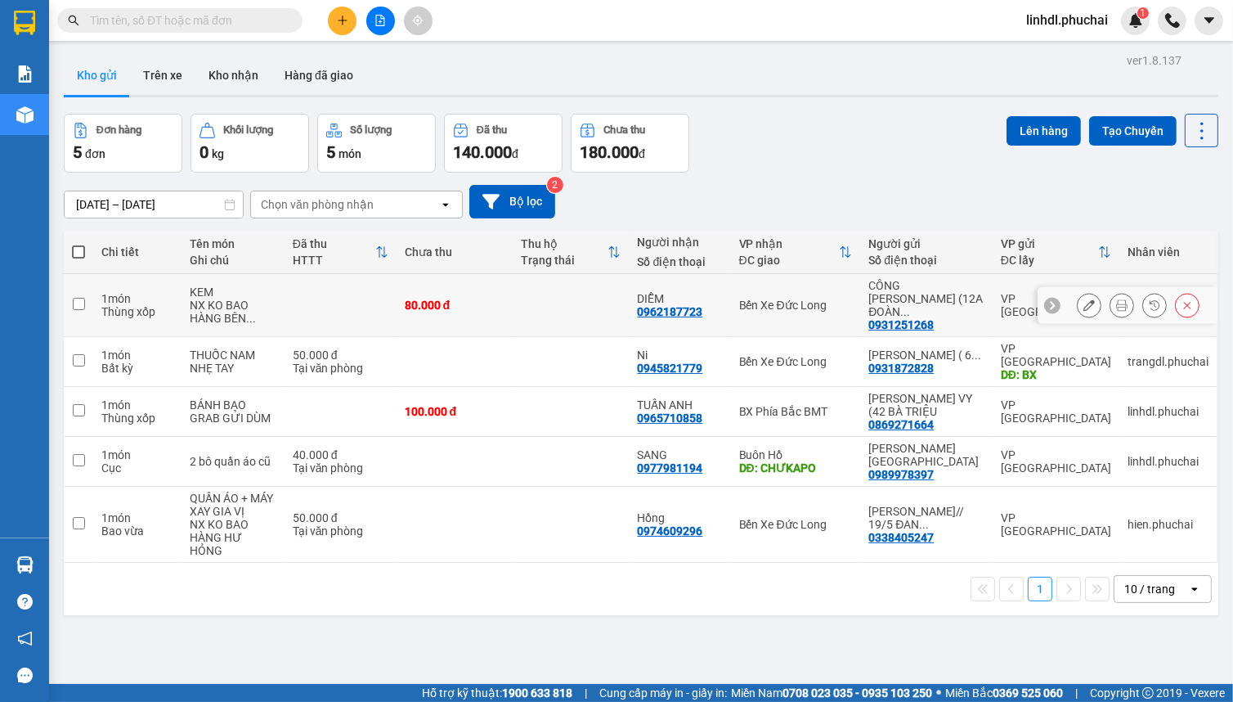
click at [1078, 302] on button at bounding box center [1089, 305] width 23 height 29
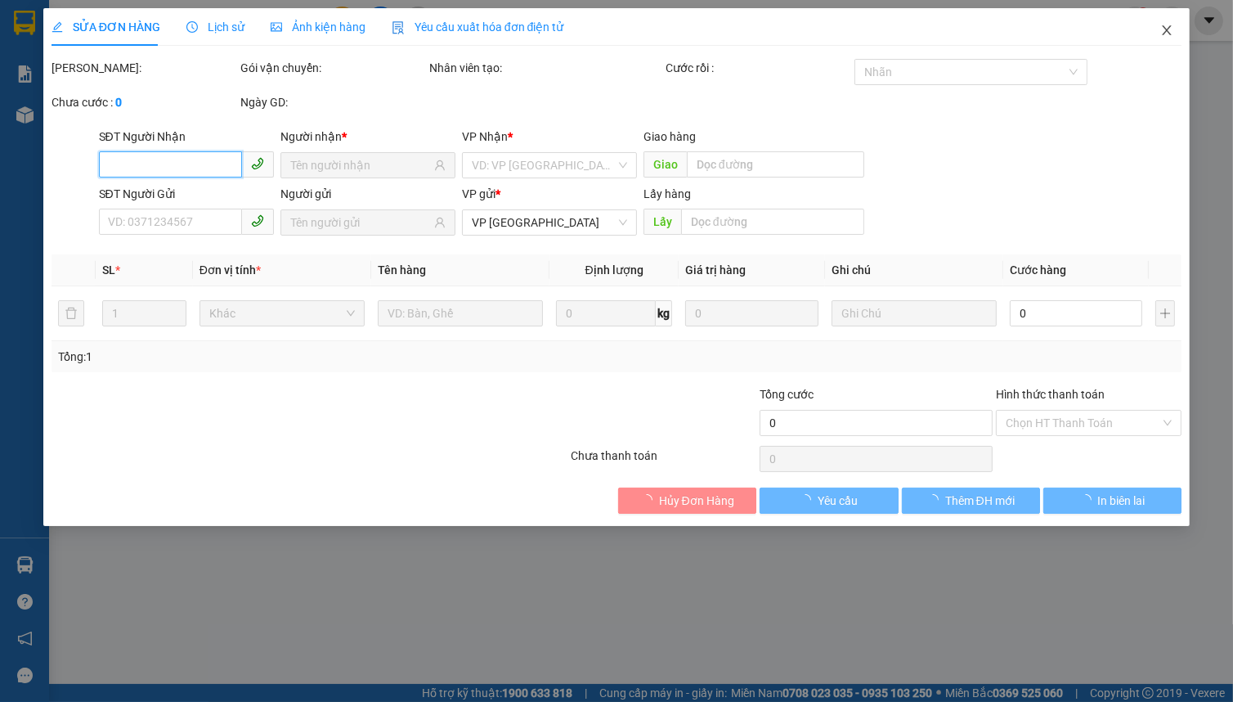
type input "0962187723"
type input "0931251268"
type input "80.000"
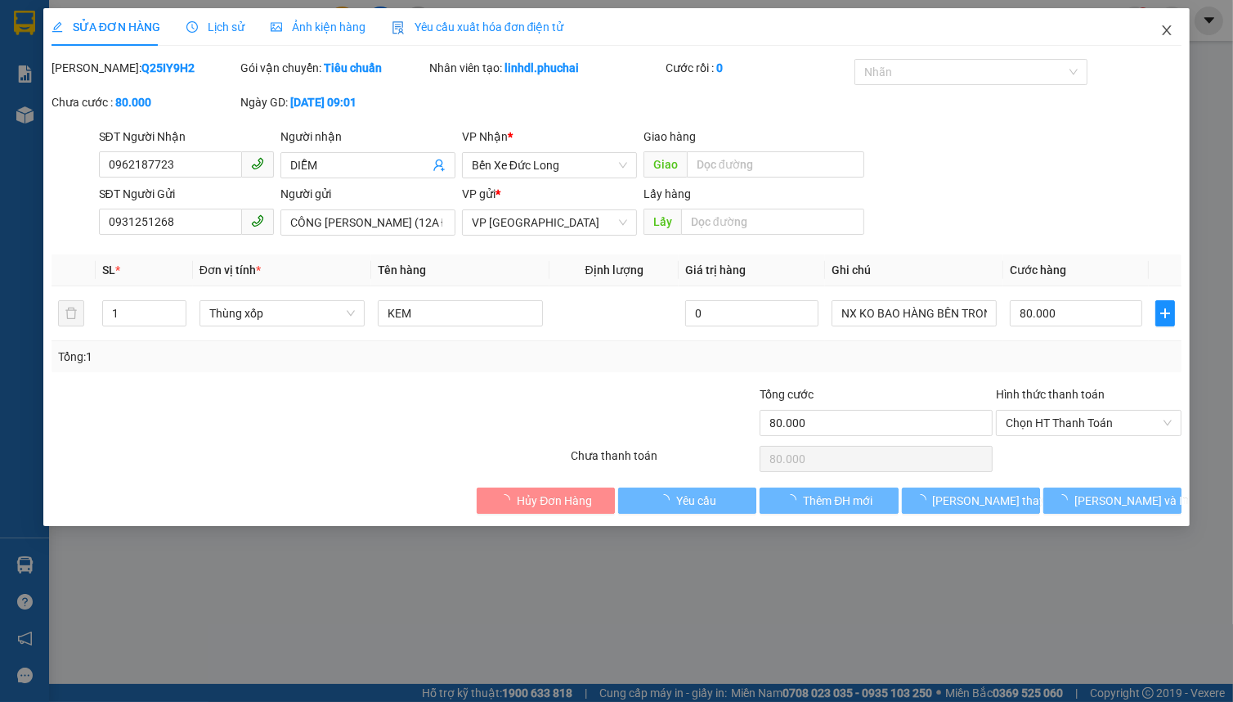
click at [1157, 38] on span "Close" at bounding box center [1167, 31] width 46 height 46
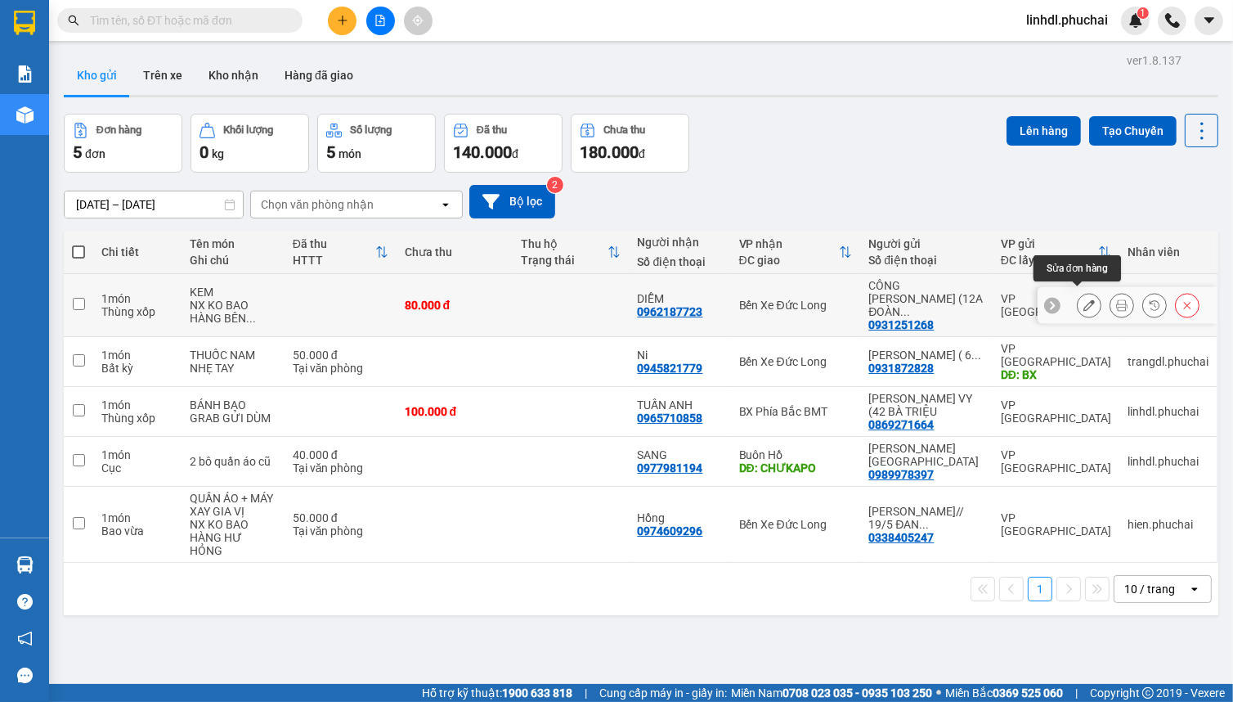
click at [1084, 299] on icon at bounding box center [1089, 304] width 11 height 11
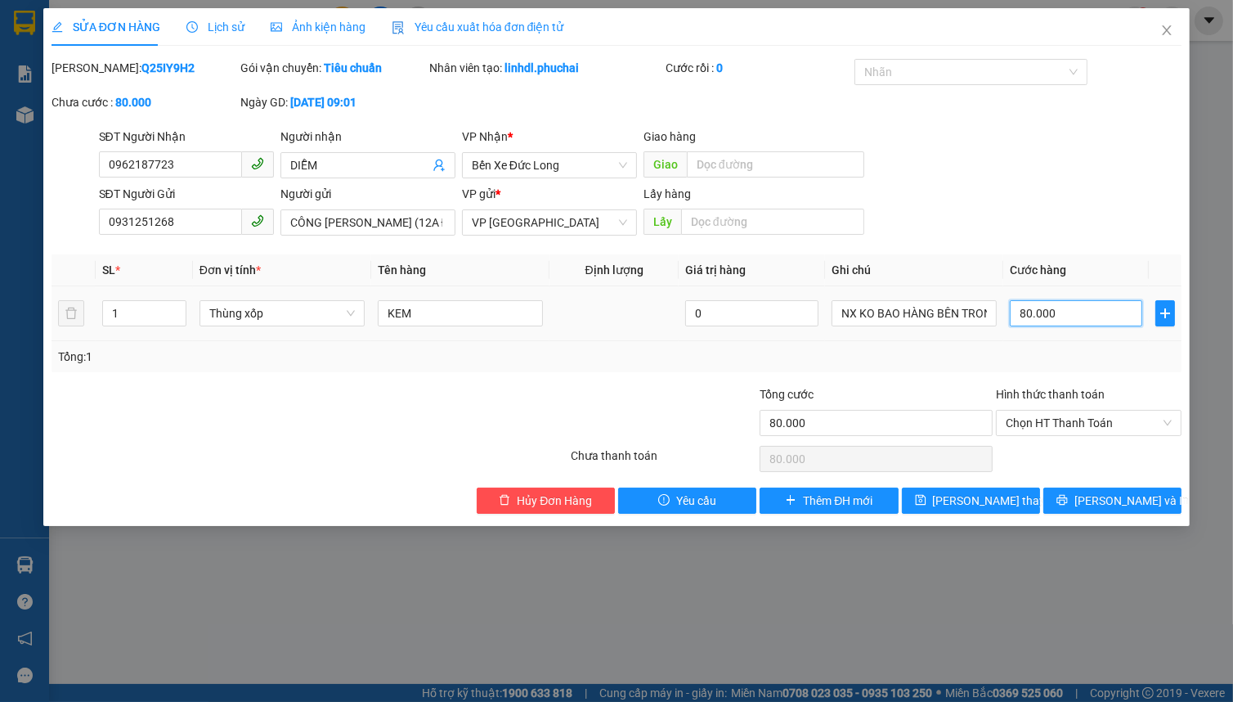
click at [1061, 303] on input "80.000" at bounding box center [1076, 313] width 132 height 26
type input "1"
type input "10"
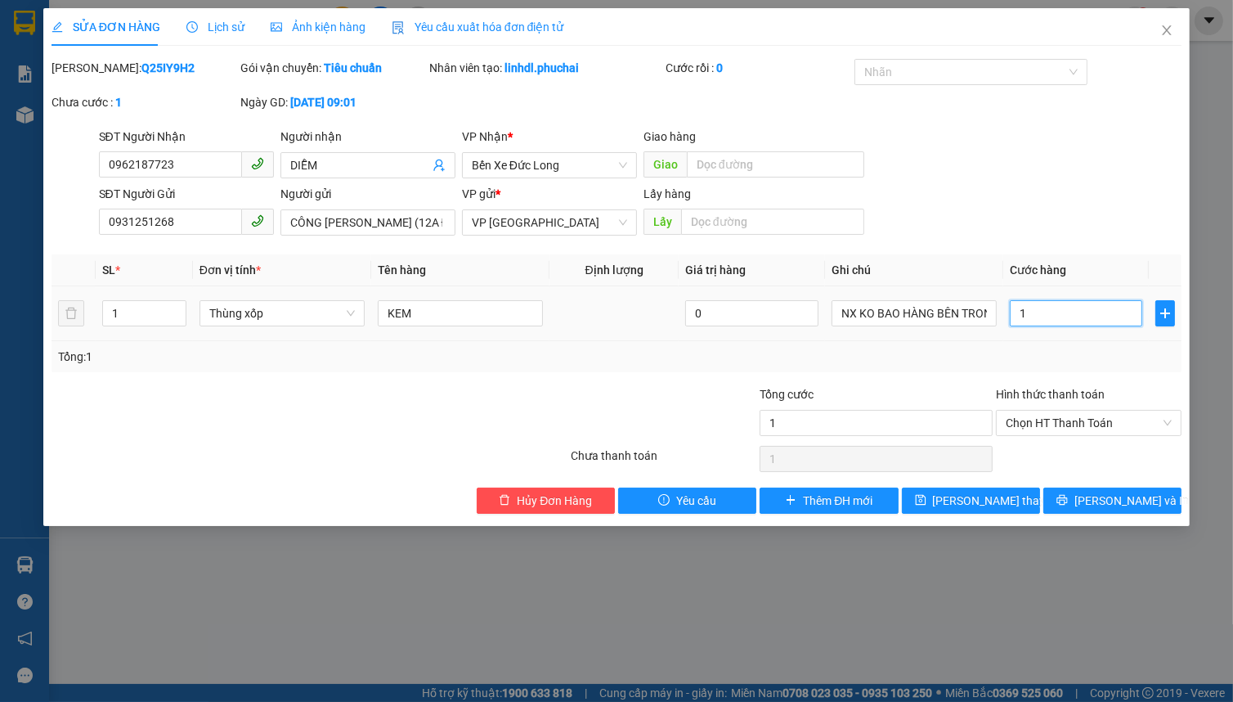
type input "10"
type input "100"
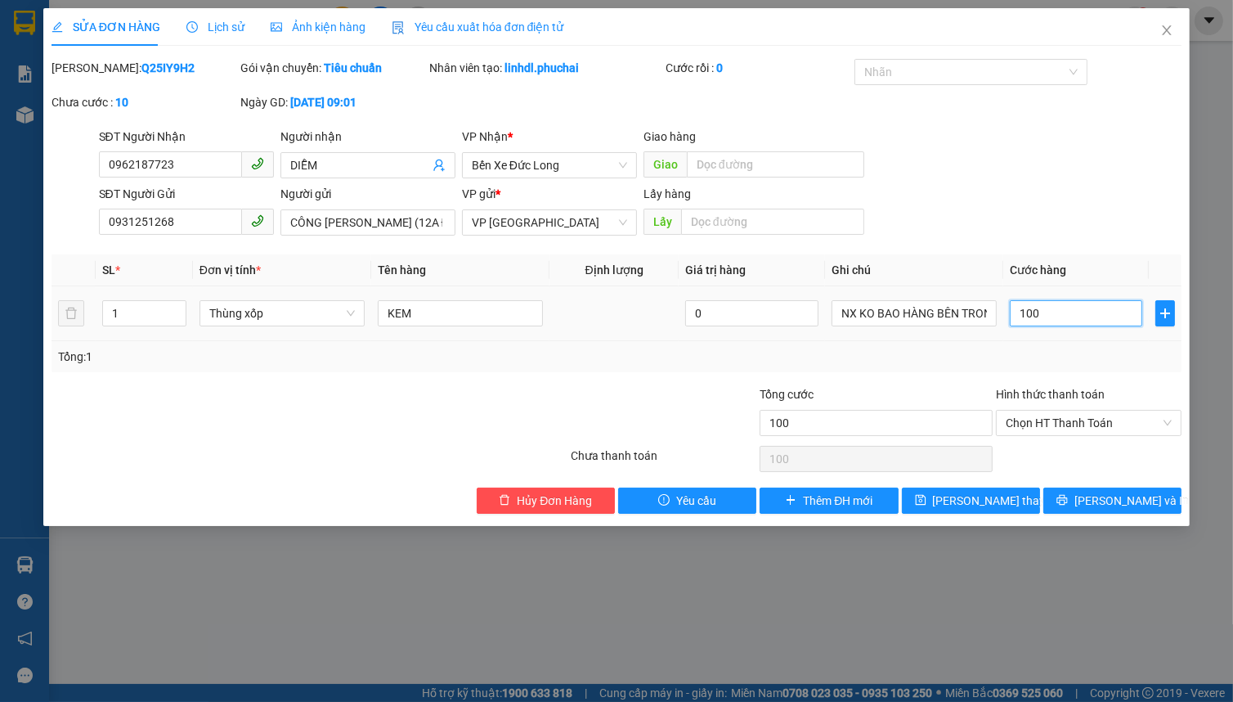
type input "1.000"
type input "10.000"
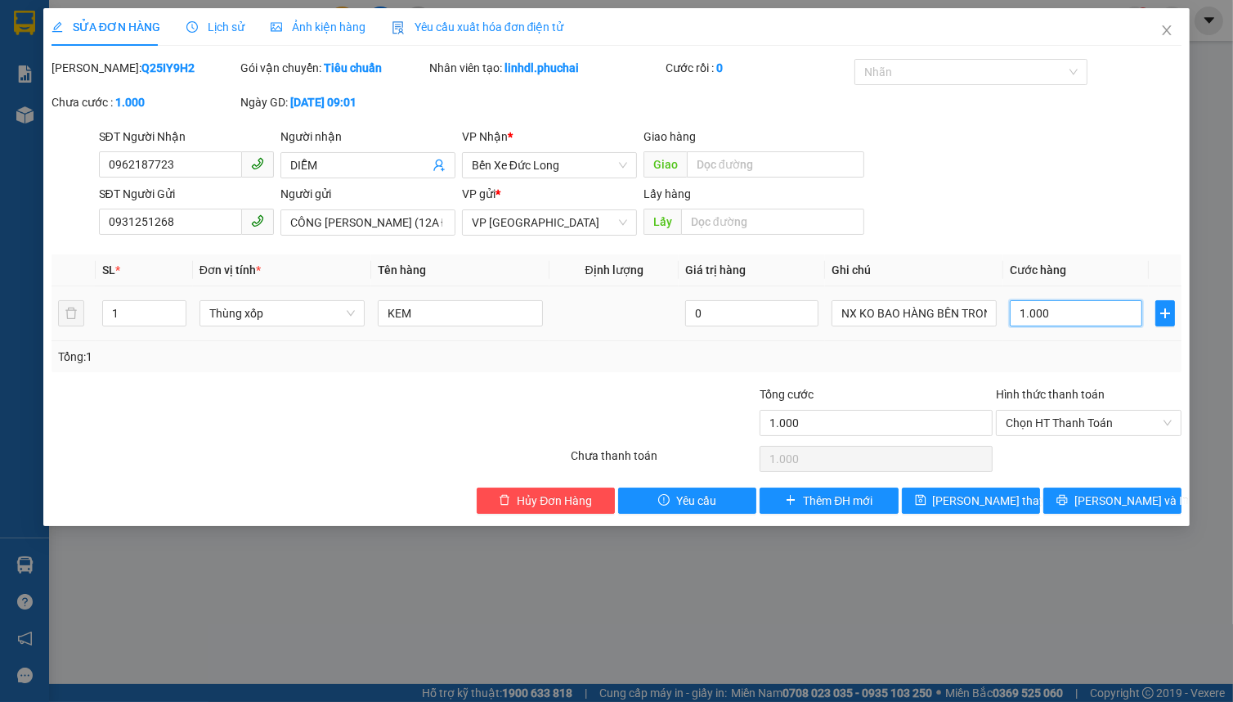
type input "10.000"
type input "100.000"
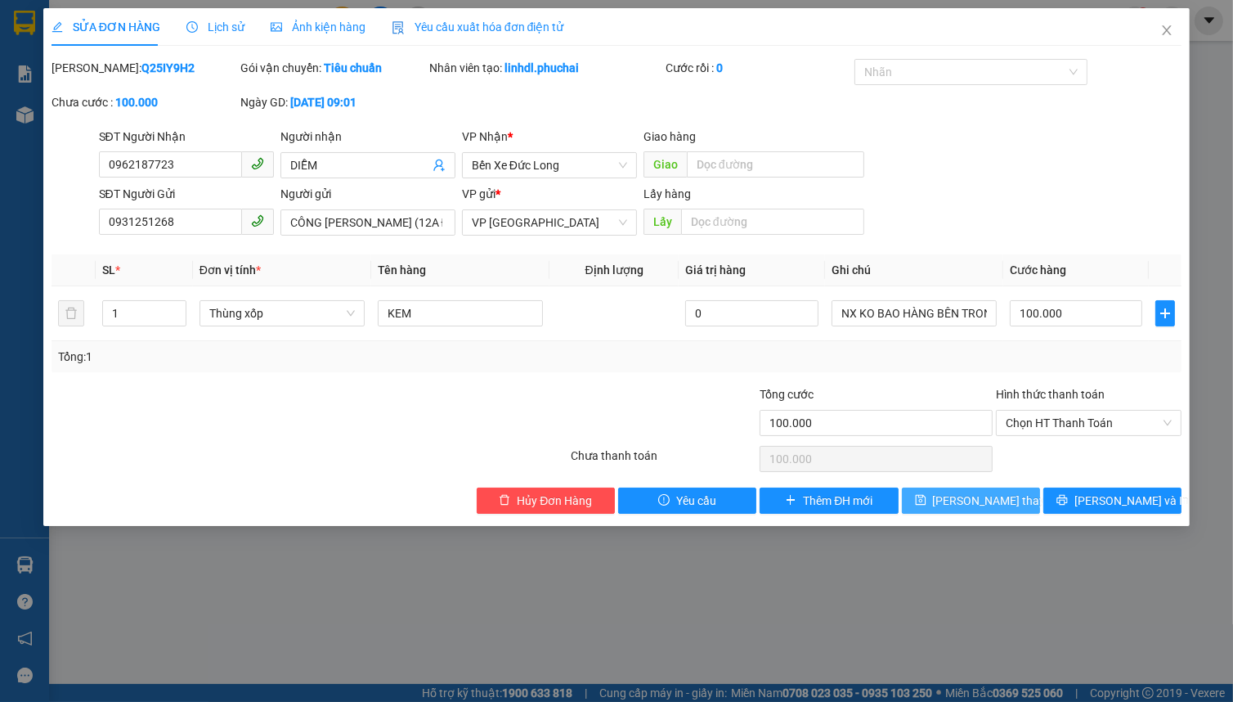
click at [957, 505] on span "[PERSON_NAME] thay đổi" at bounding box center [998, 500] width 131 height 18
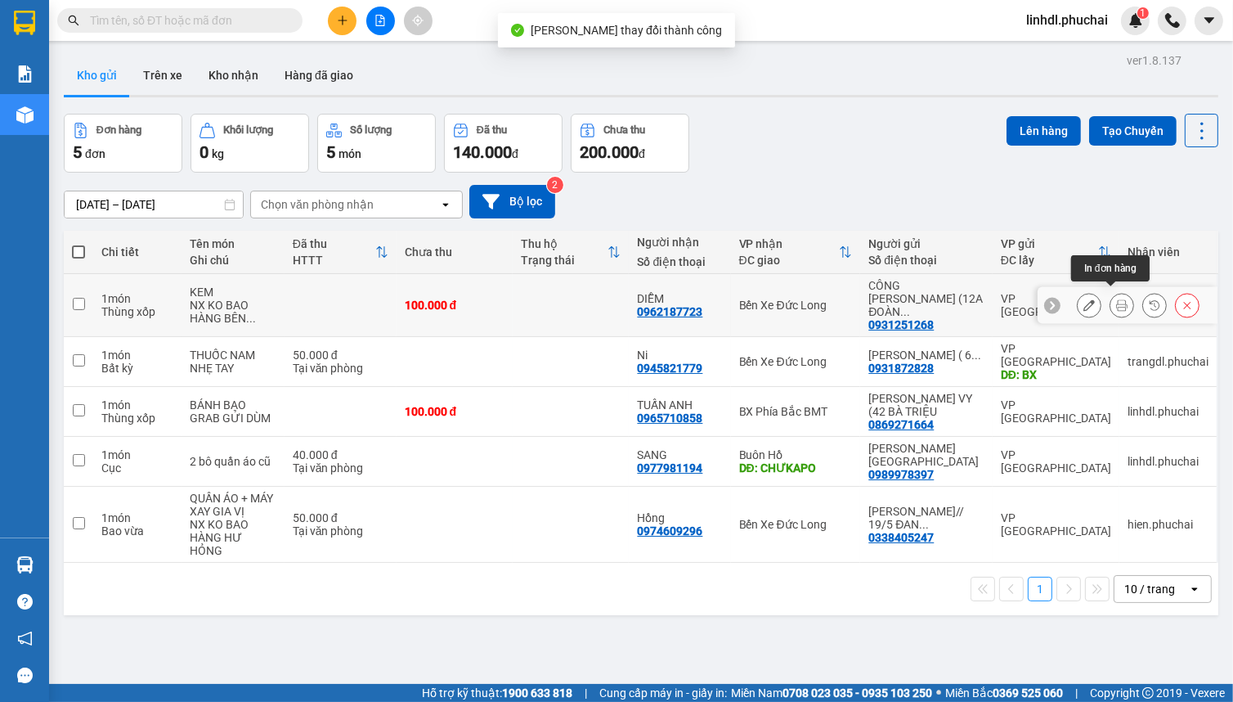
click at [1116, 299] on icon at bounding box center [1121, 304] width 11 height 11
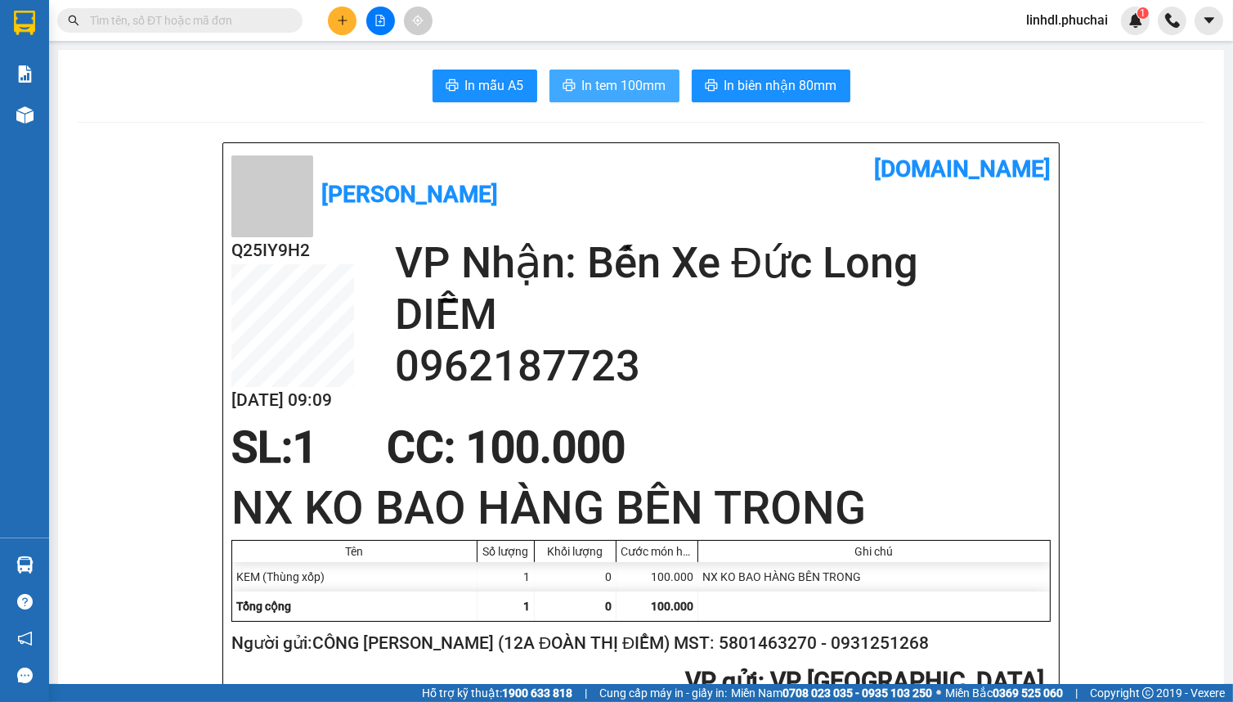
click at [586, 93] on span "In tem 100mm" at bounding box center [624, 85] width 84 height 20
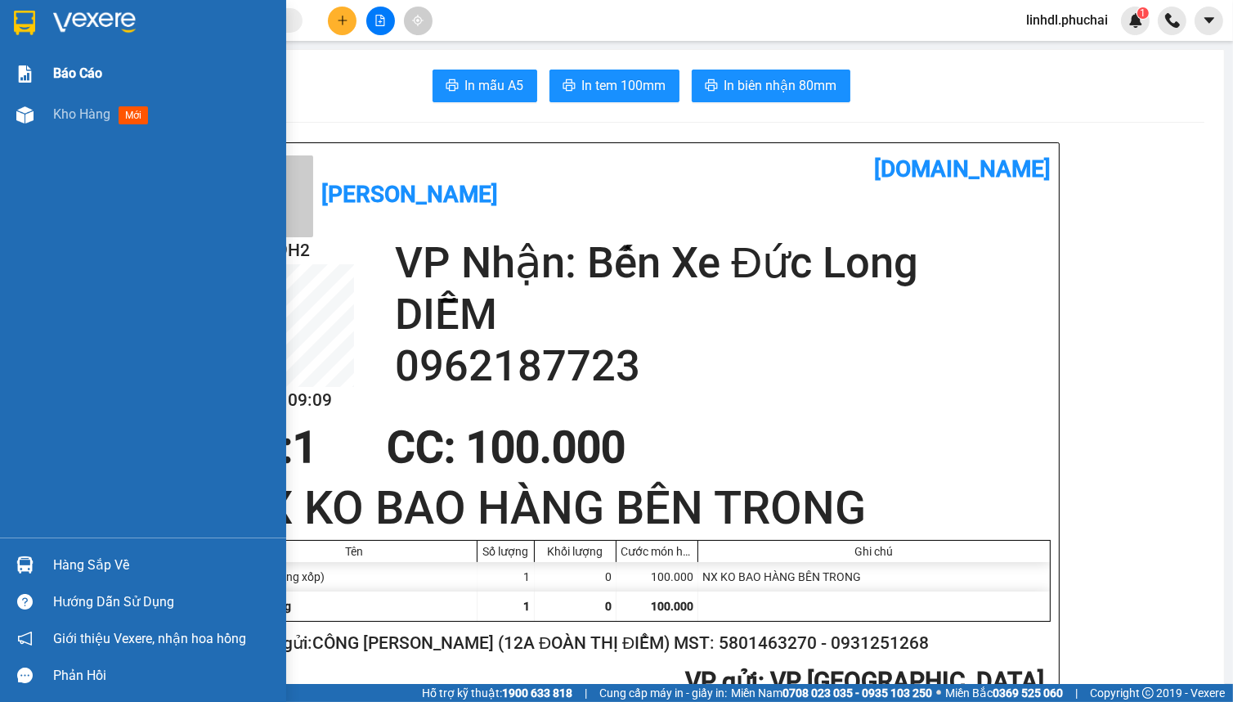
click at [26, 82] on div at bounding box center [25, 74] width 29 height 29
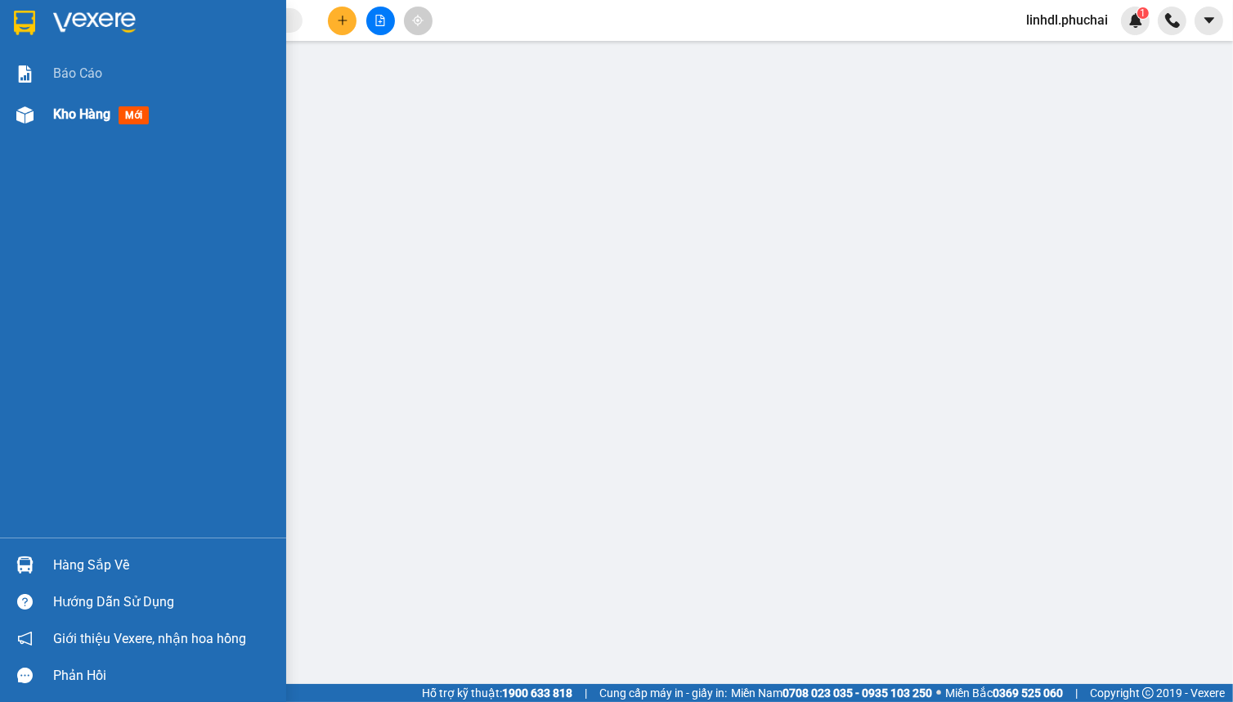
click at [27, 106] on img at bounding box center [24, 114] width 17 height 17
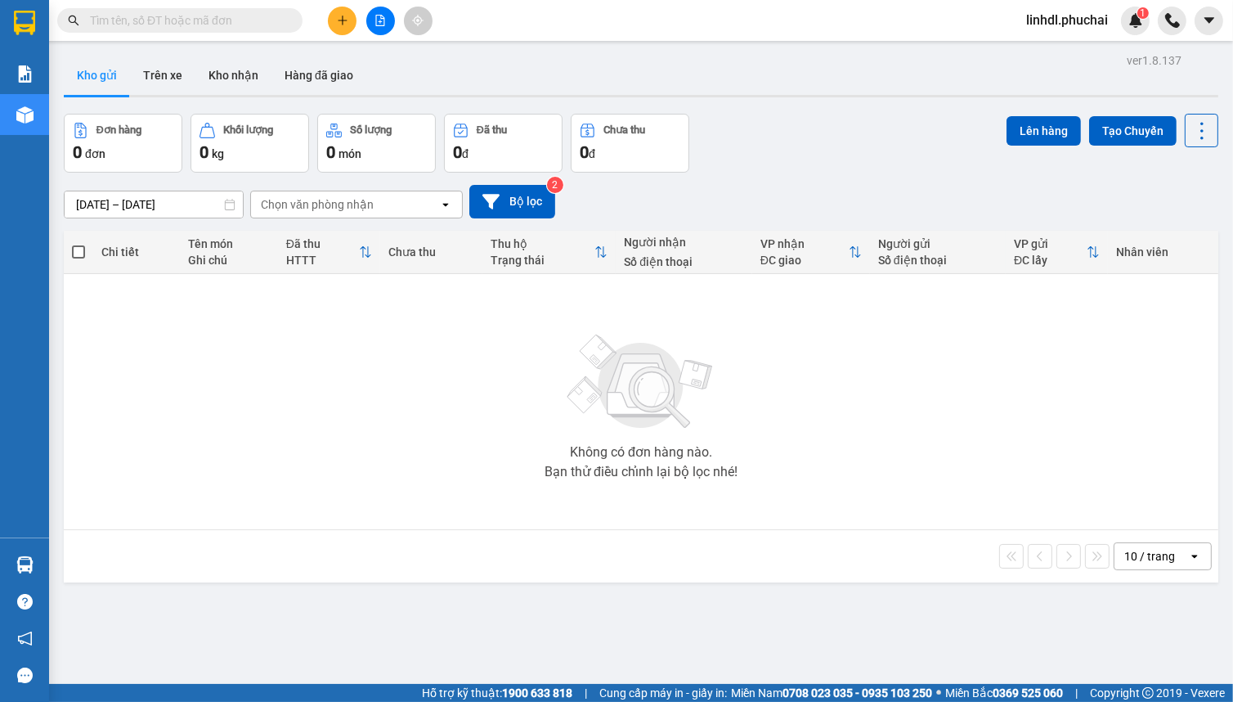
click at [119, 22] on input "text" at bounding box center [186, 20] width 193 height 18
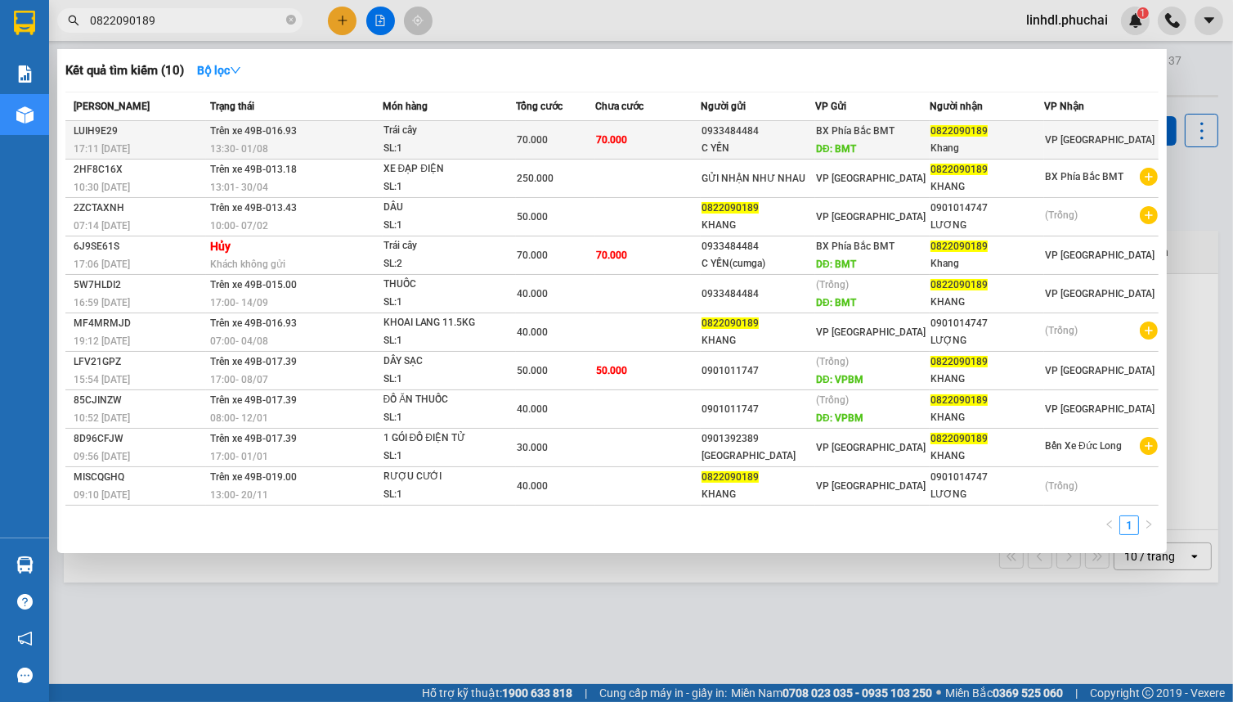
type input "0822090189"
click at [646, 132] on td "70.000" at bounding box center [647, 140] width 105 height 38
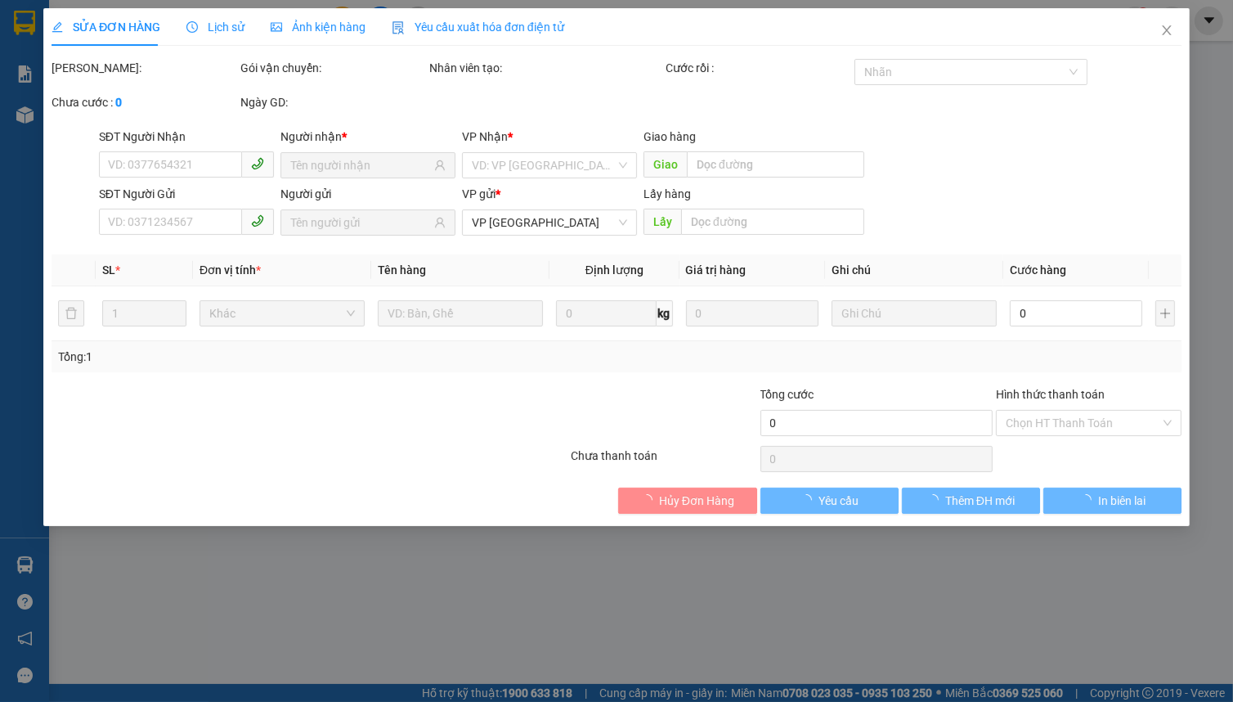
type input "0822090189"
type input "Khang"
type input "0933484484"
type input "C YẾN"
type input "BMT"
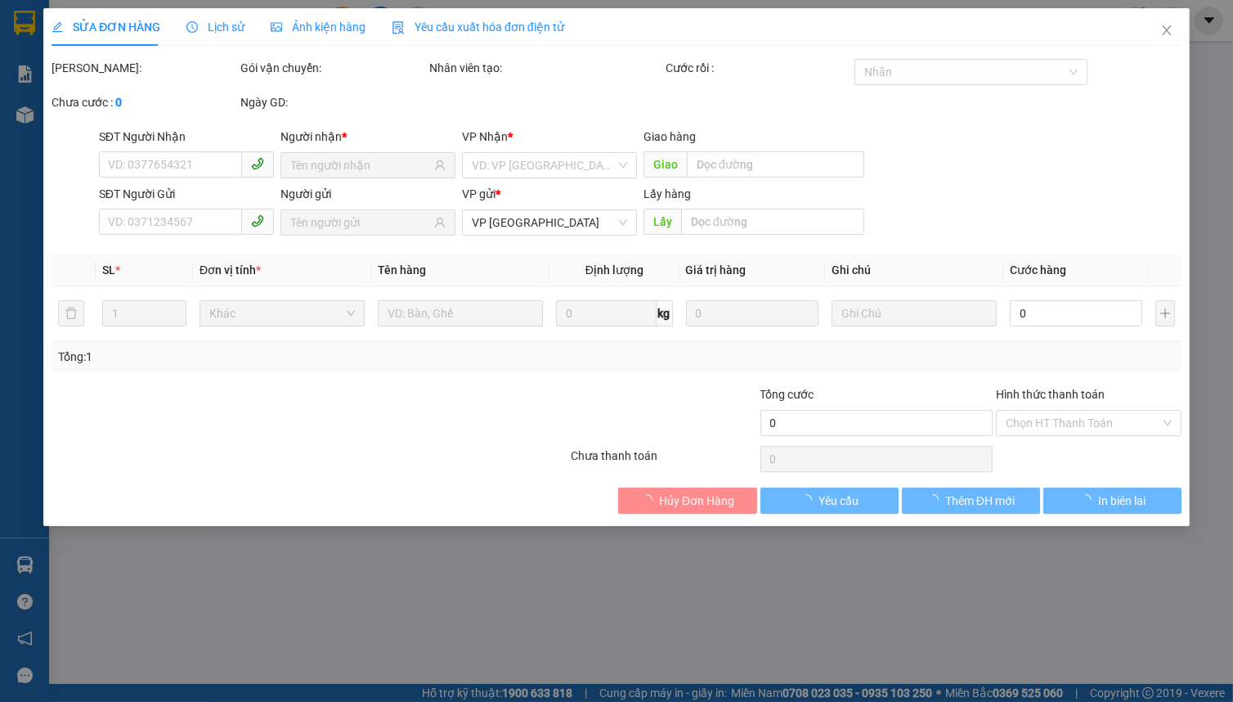
type input "70.000"
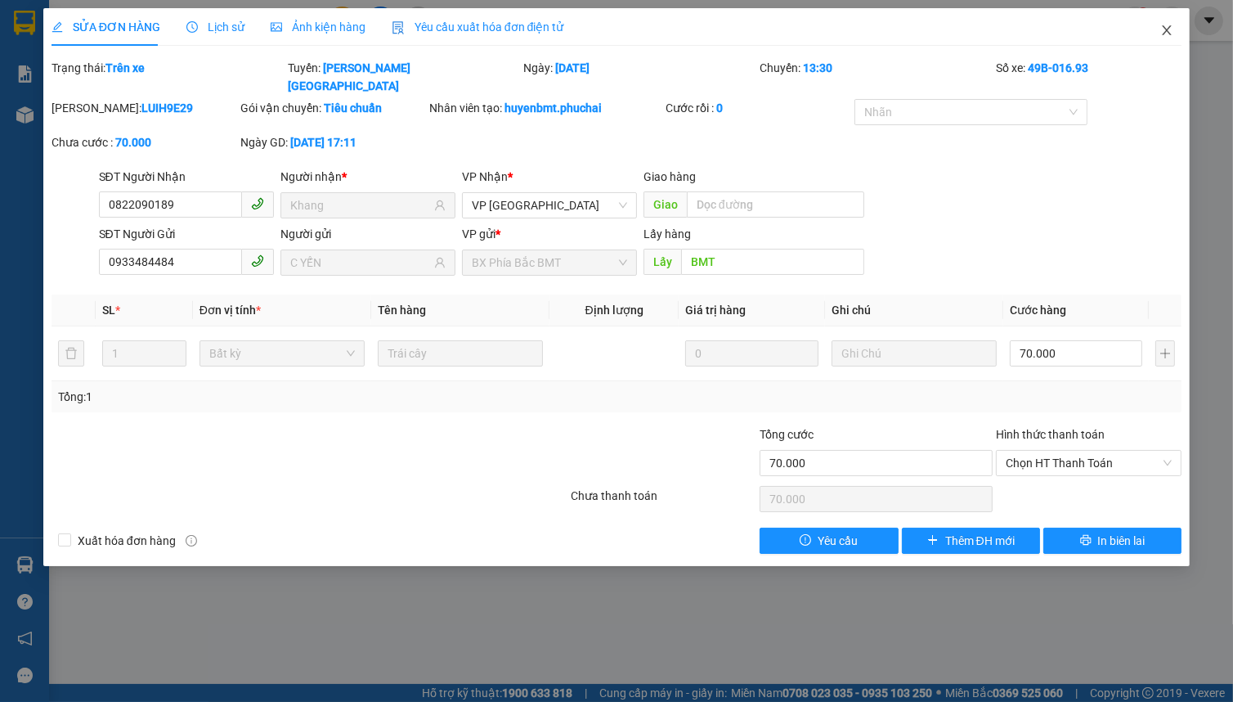
click at [1172, 33] on icon "close" at bounding box center [1166, 30] width 13 height 13
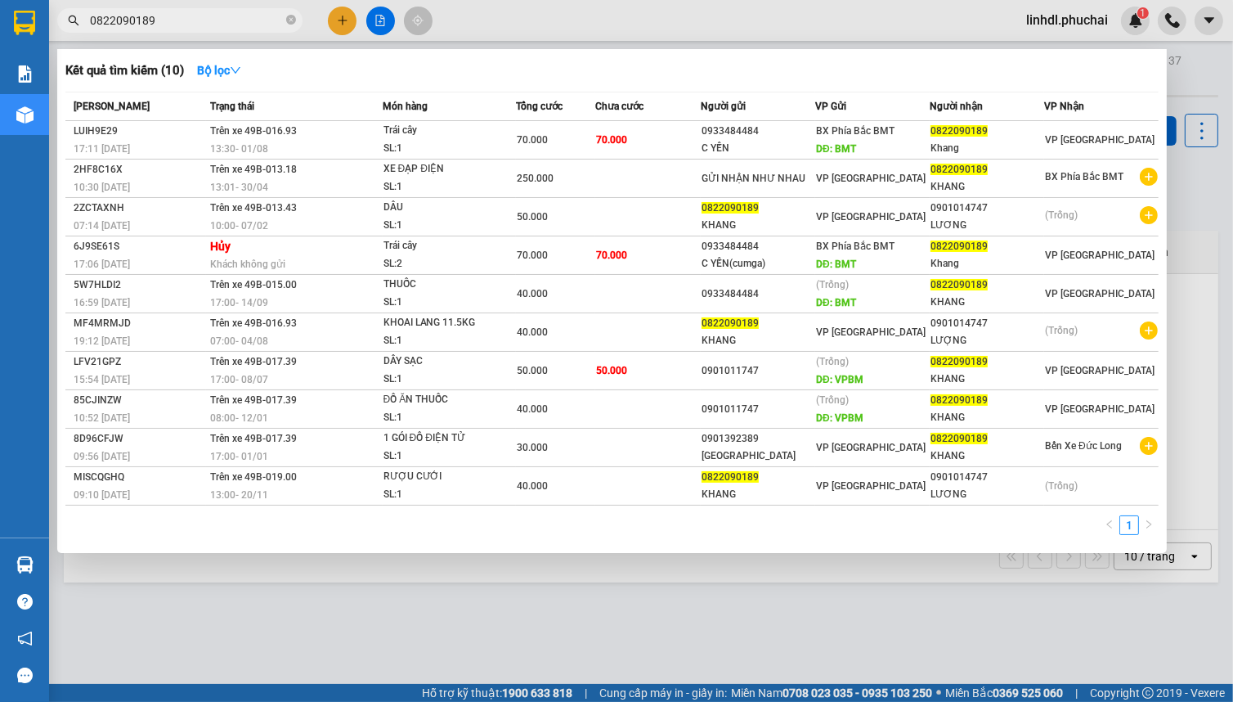
click at [221, 29] on input "0822090189" at bounding box center [186, 20] width 193 height 18
click at [196, 22] on input "0822090189" at bounding box center [186, 20] width 193 height 18
click at [196, 23] on input "0822090189" at bounding box center [186, 20] width 193 height 18
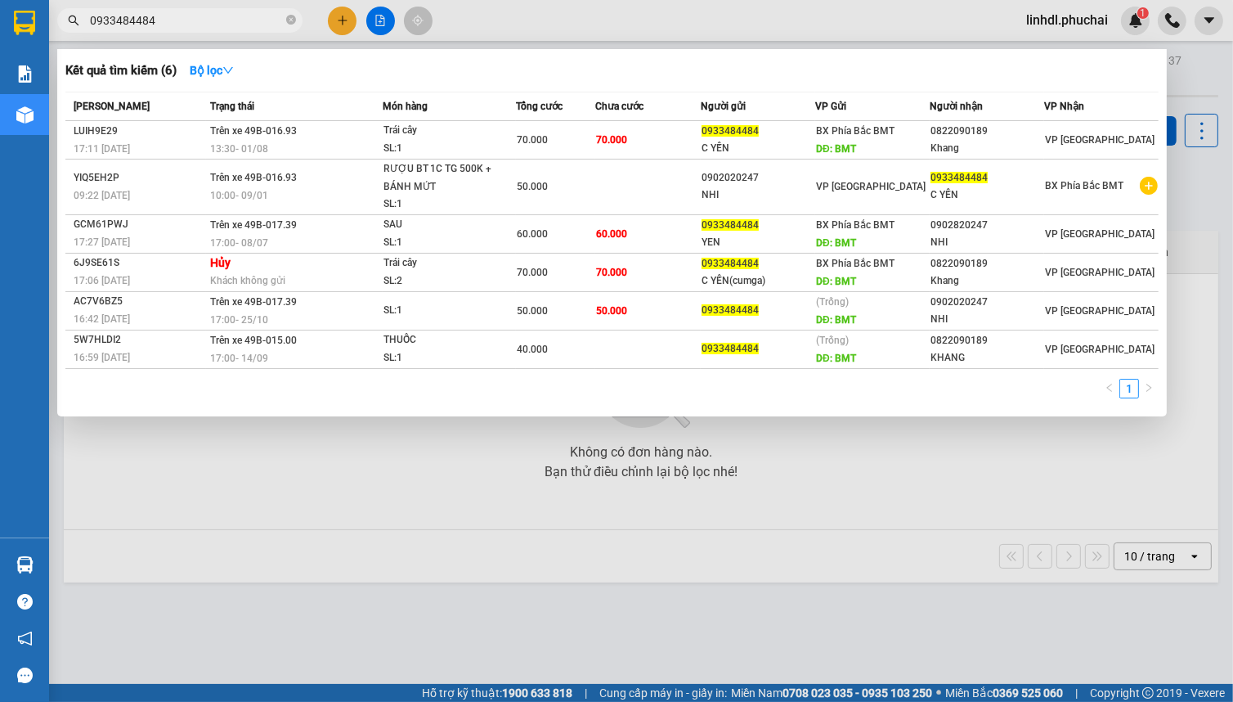
click at [158, 23] on input "0933484484" at bounding box center [186, 20] width 193 height 18
click at [159, 22] on input "0933484484" at bounding box center [186, 20] width 193 height 18
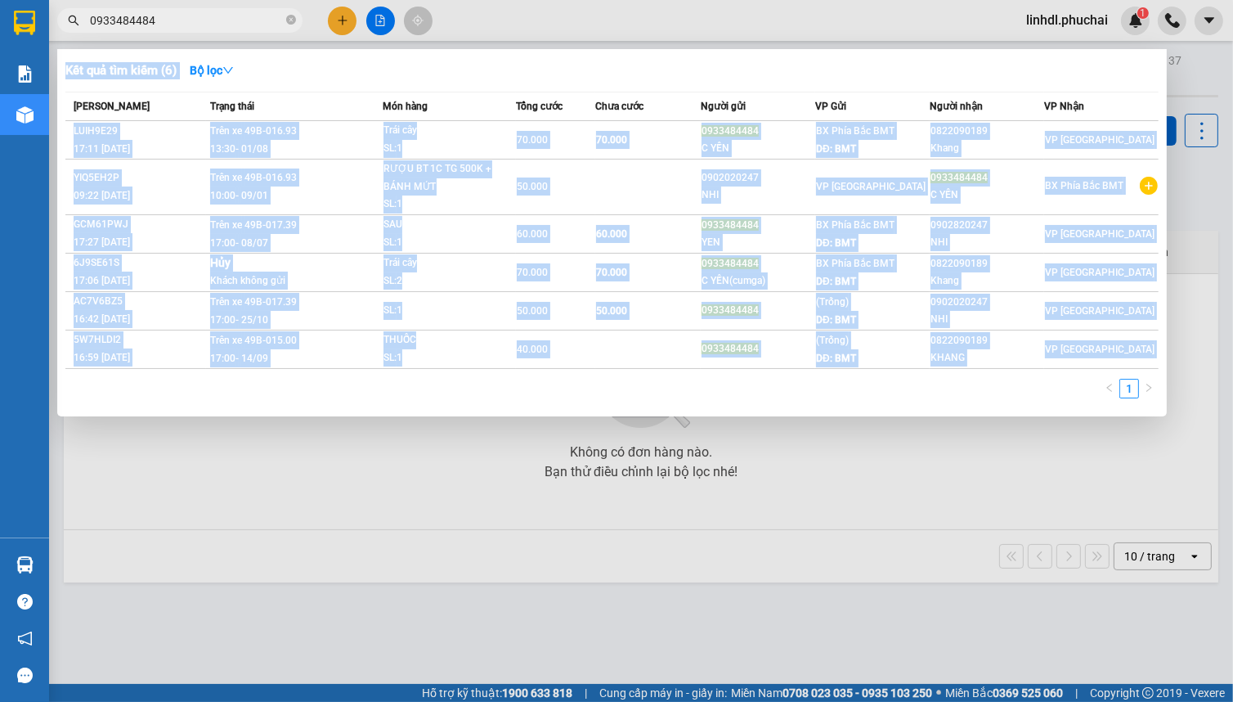
click at [163, 7] on div "Kết quả tìm kiếm ( 6 ) Bộ lọc Mã ĐH Trạng thái Món hàng Tổng cước Chưa cước Ngư…" at bounding box center [159, 21] width 319 height 29
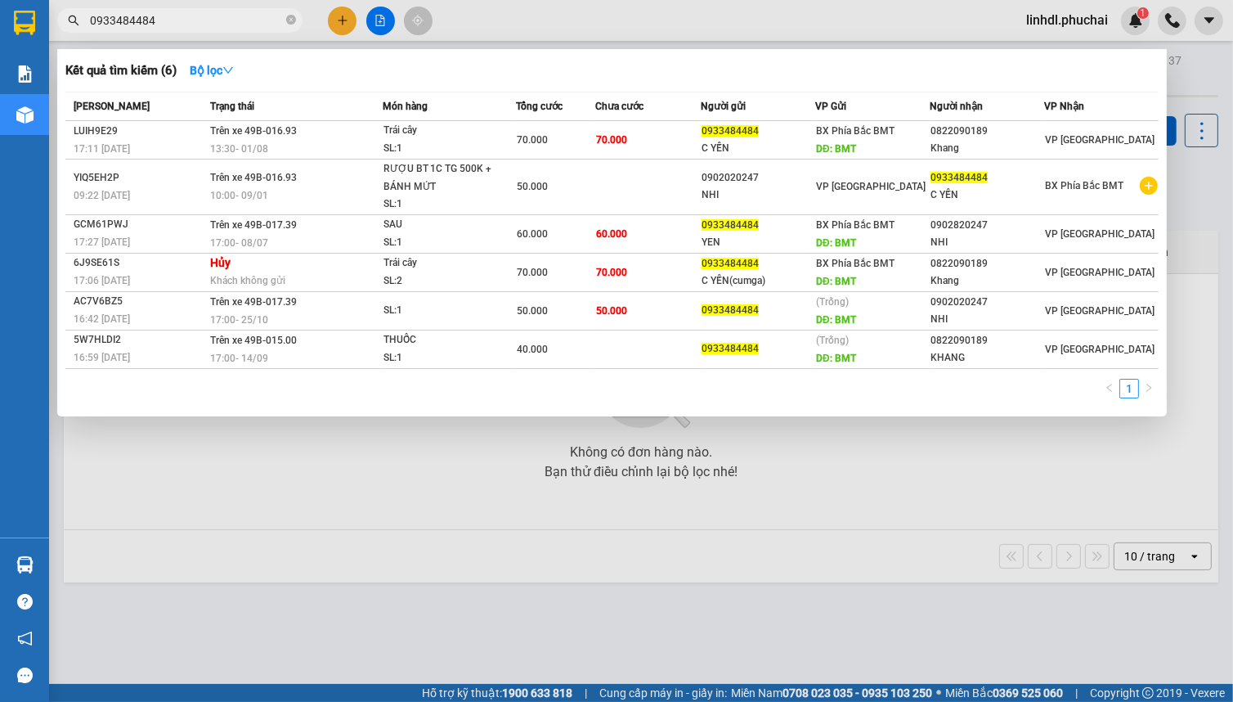
click at [177, 23] on input "0933484484" at bounding box center [186, 20] width 193 height 18
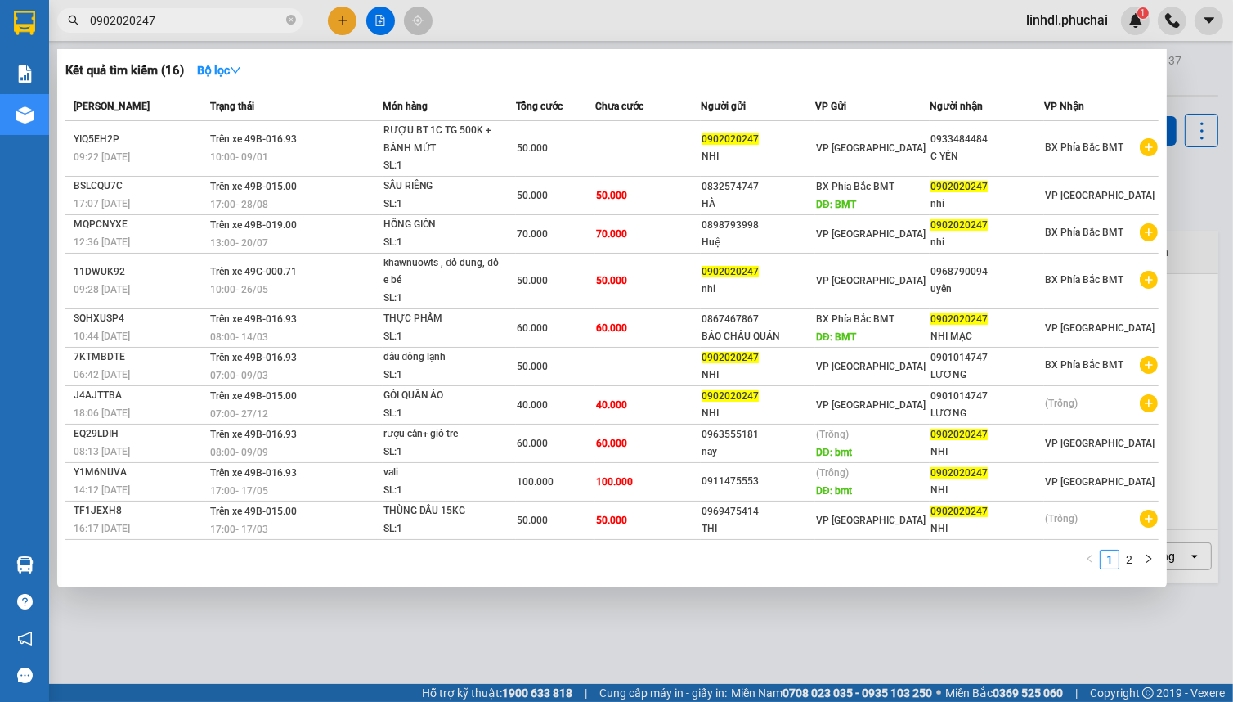
type input "0902020247"
click at [338, 23] on div at bounding box center [616, 351] width 1233 height 702
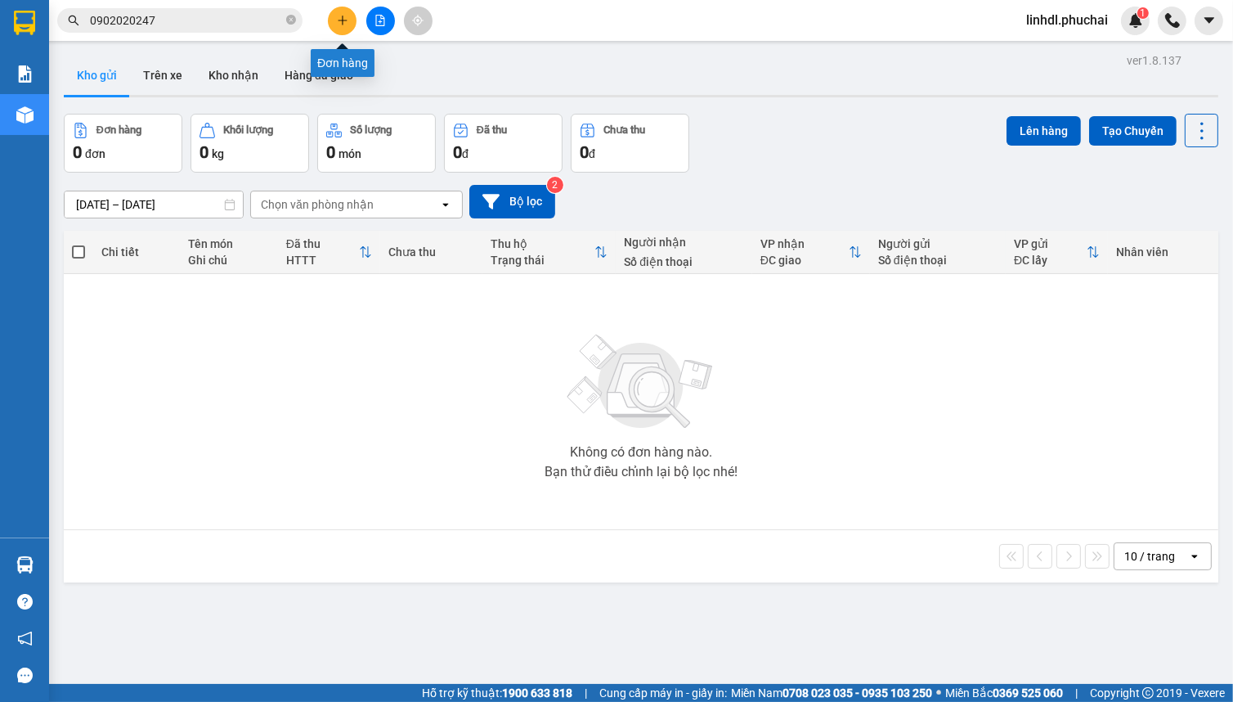
click at [342, 25] on icon "plus" at bounding box center [342, 20] width 11 height 11
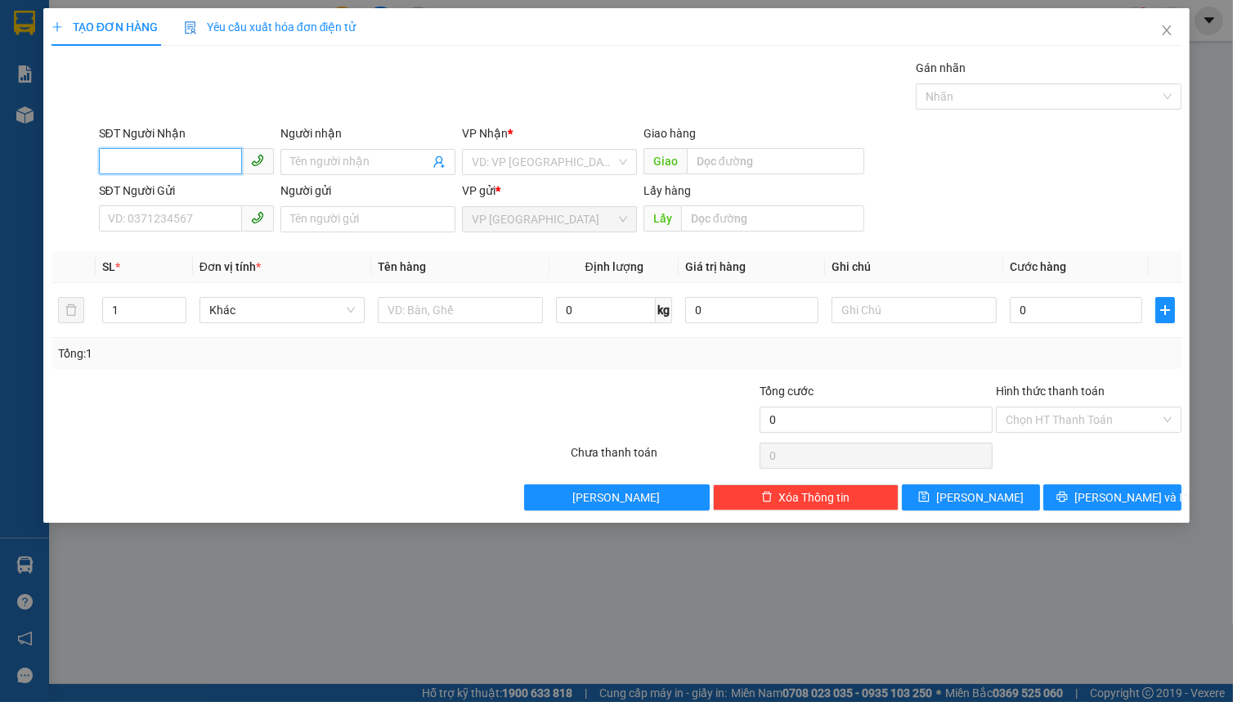
click at [168, 149] on input "SĐT Người Nhận" at bounding box center [170, 161] width 143 height 26
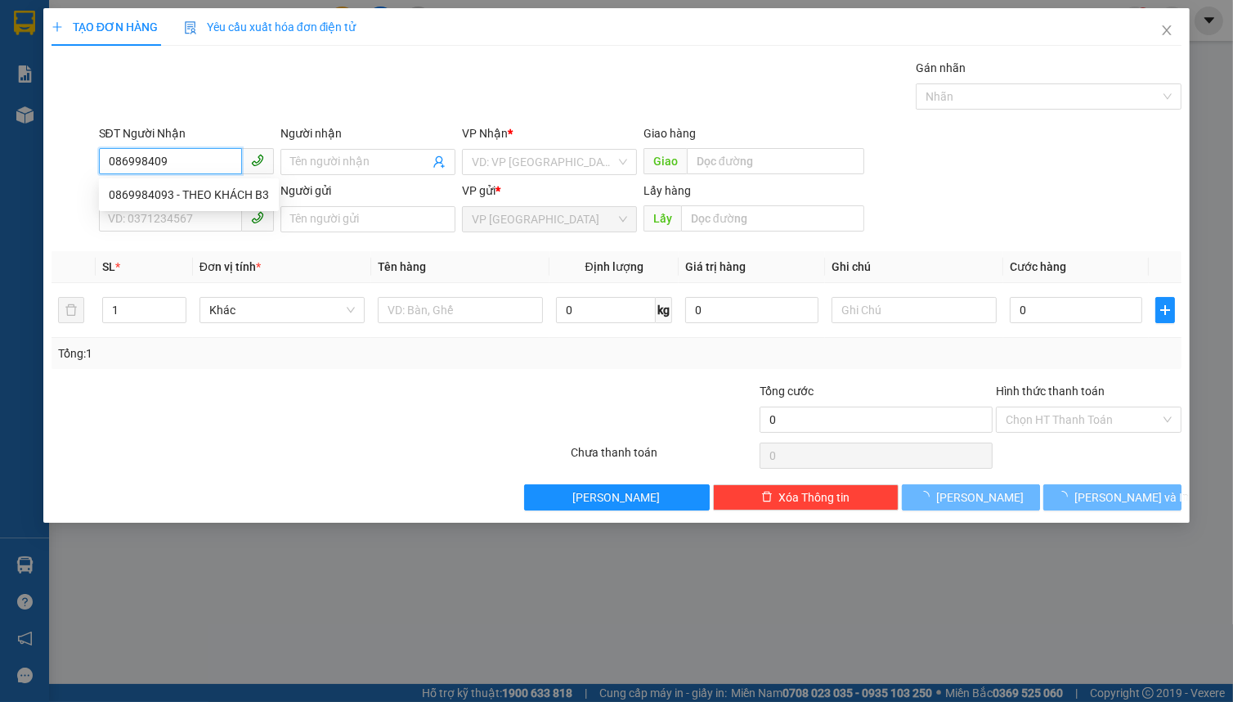
type input "0869984093"
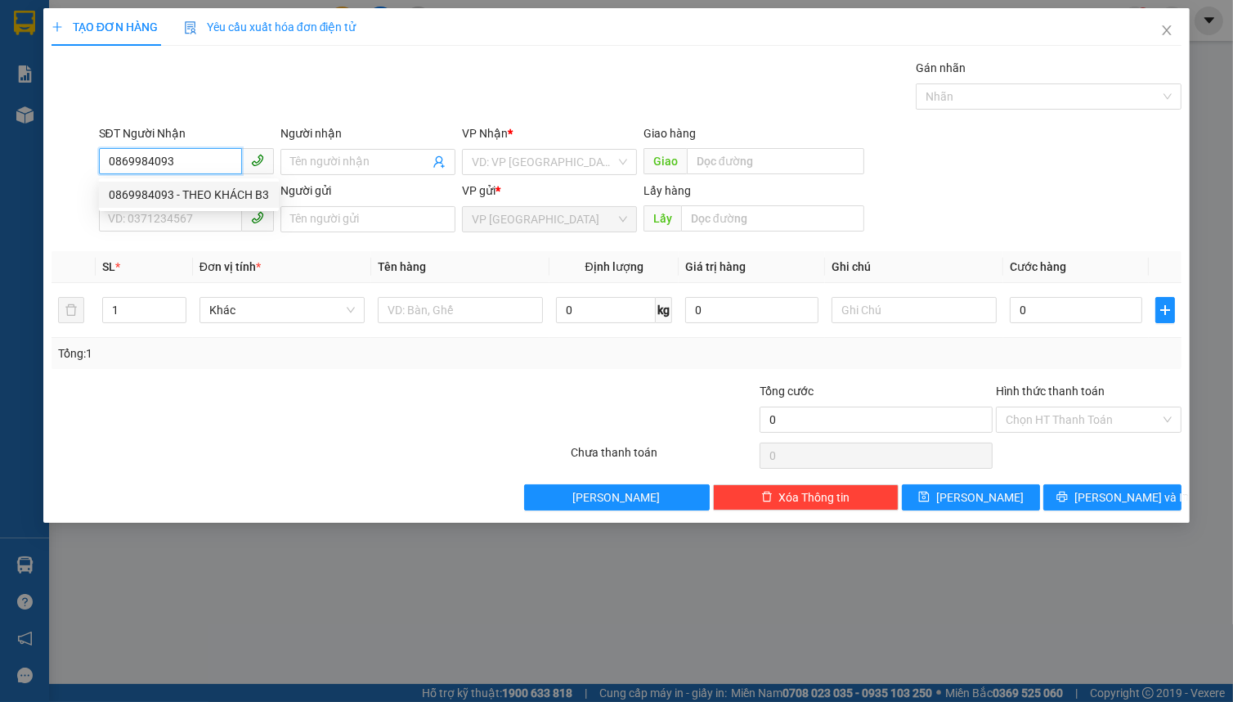
click at [149, 201] on div "0869984093 - THEO KHÁCH B3" at bounding box center [189, 195] width 160 height 18
type input "THEO KHÁCH B3"
type input "CHƯ SÊ"
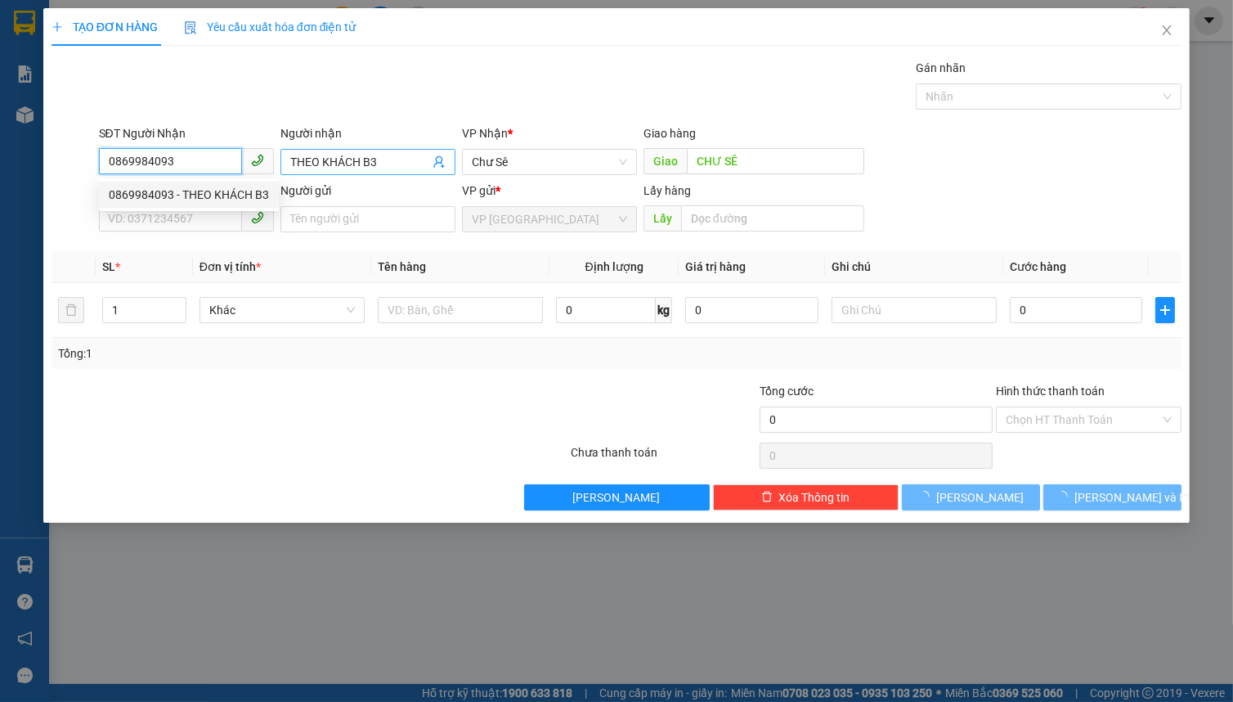
type input "0869984093"
type input "600.000"
click at [395, 154] on input "THEO KHÁCH B3" at bounding box center [359, 162] width 139 height 18
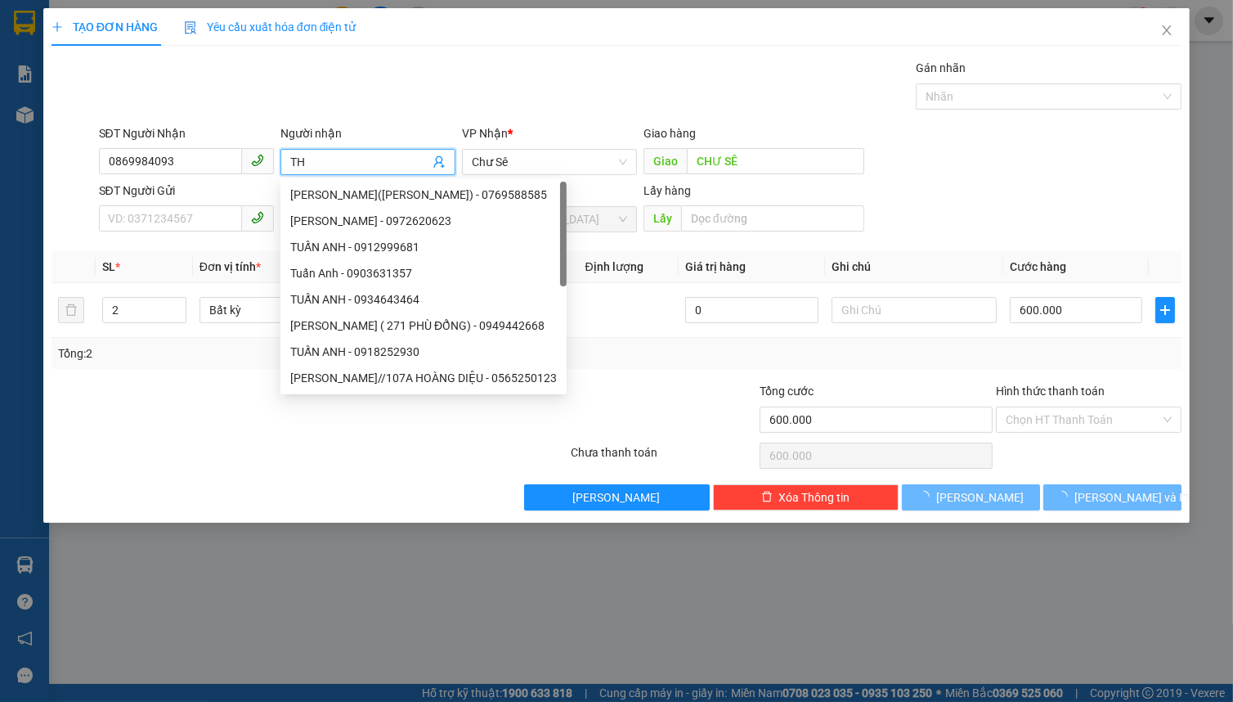
type input "T"
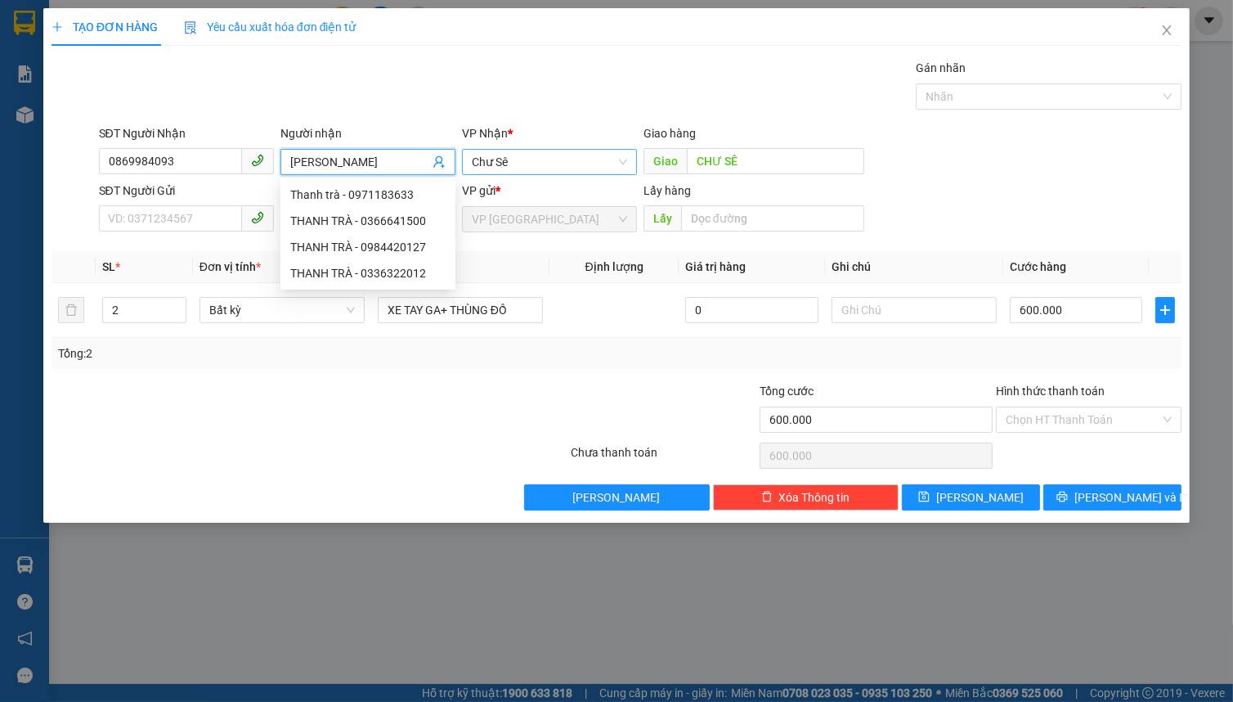
click at [534, 167] on span "Chư Sê" at bounding box center [549, 162] width 155 height 25
type input "[PERSON_NAME]"
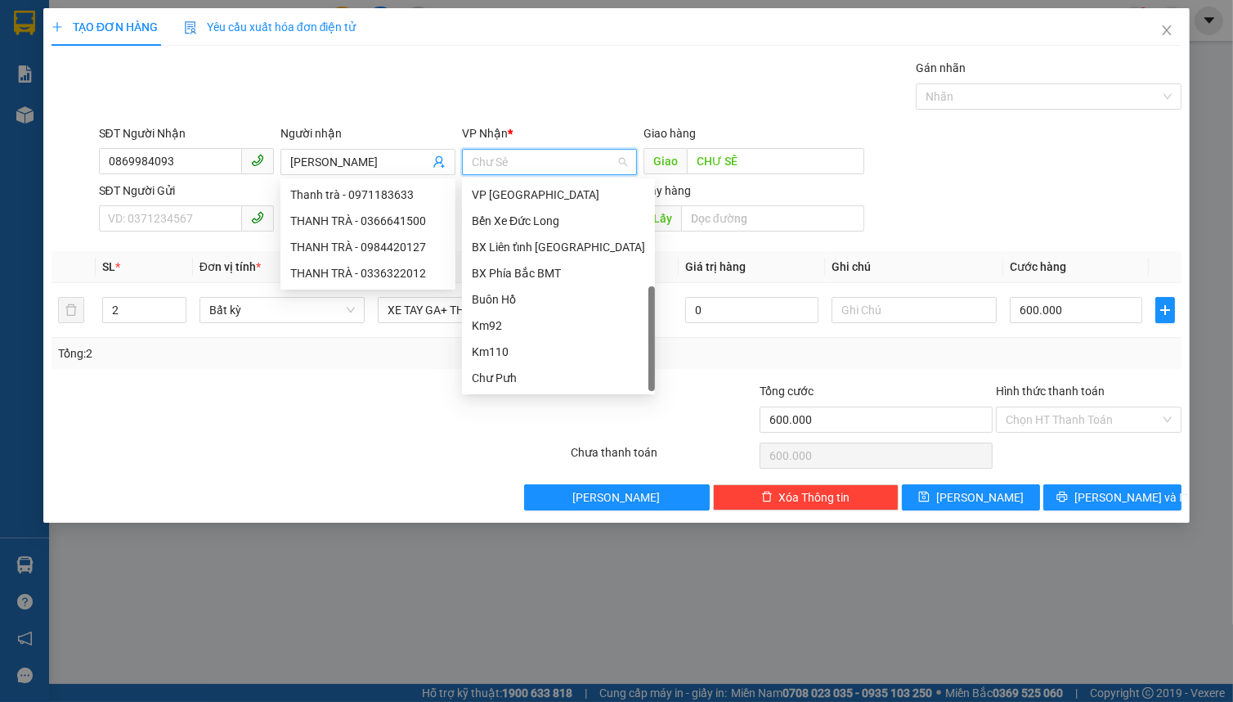
scroll to position [25, 0]
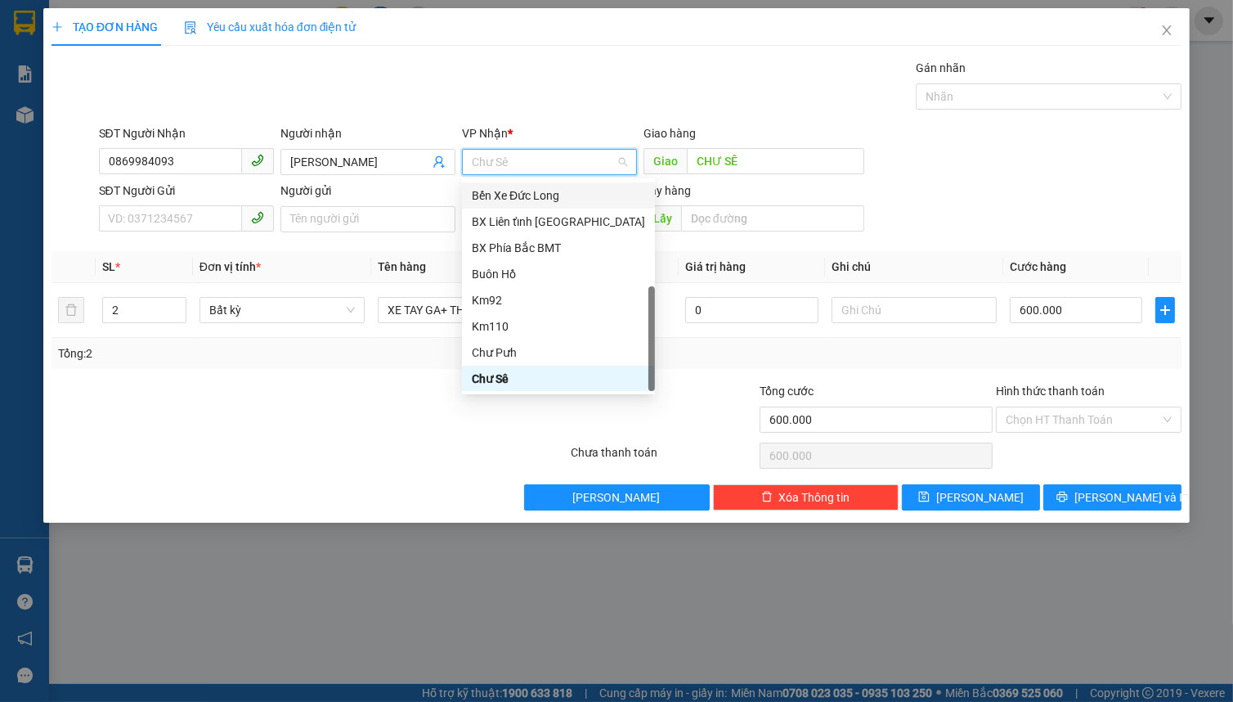
drag, startPoint x: 556, startPoint y: 195, endPoint x: 608, endPoint y: 191, distance: 52.5
click at [558, 195] on div "Bến Xe Đức Long" at bounding box center [558, 195] width 173 height 18
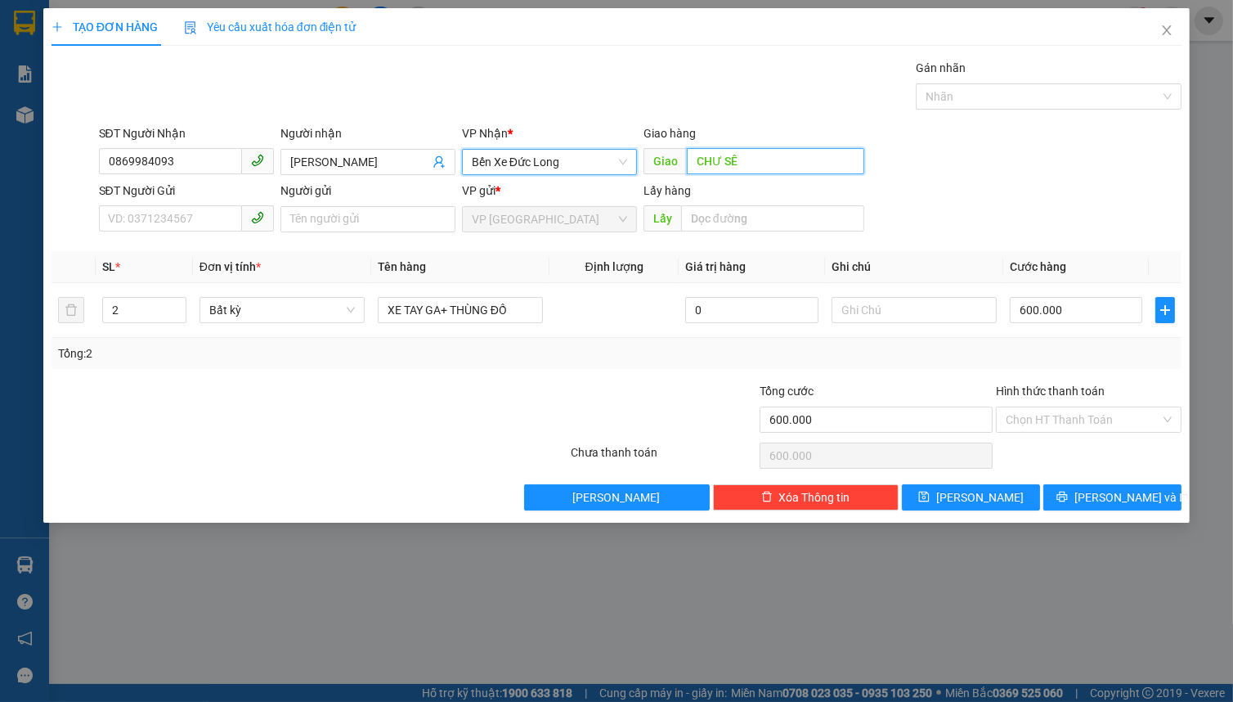
click at [713, 172] on input "CHƯ SÊ" at bounding box center [775, 161] width 177 height 26
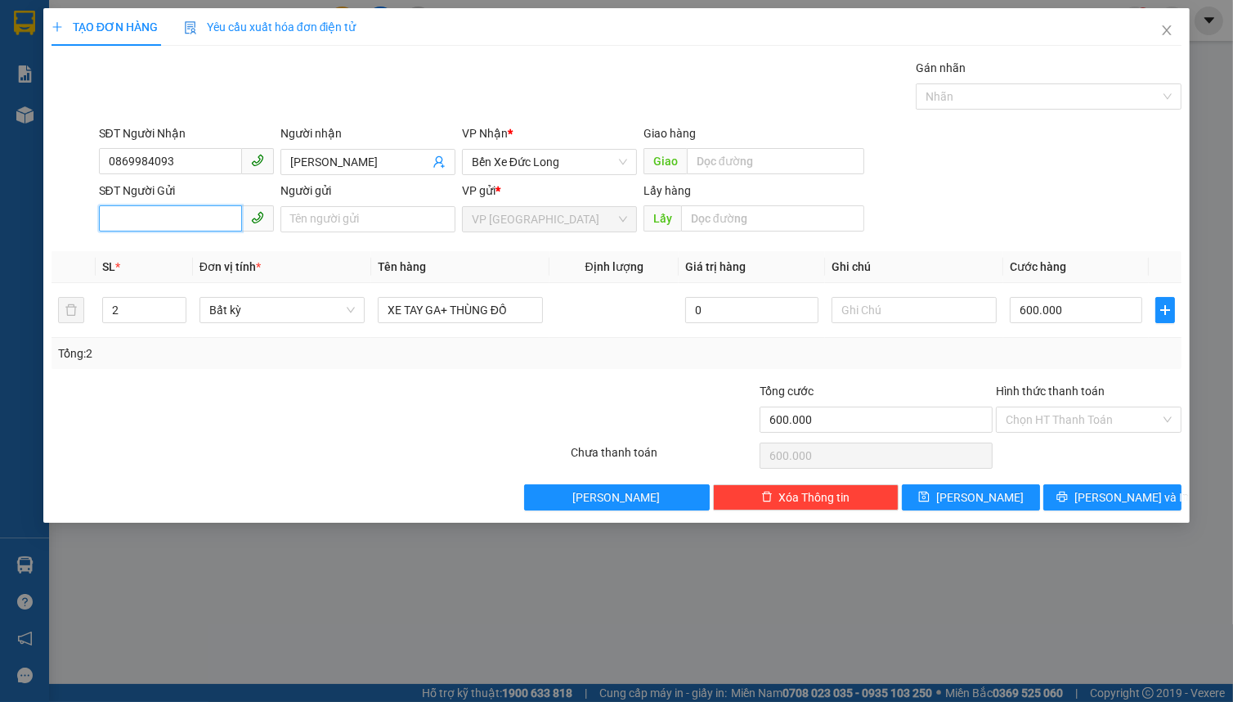
click at [219, 219] on input "SĐT Người Gửi" at bounding box center [170, 218] width 143 height 26
type input "0373204122"
click at [325, 222] on input "Người gửi" at bounding box center [367, 219] width 175 height 26
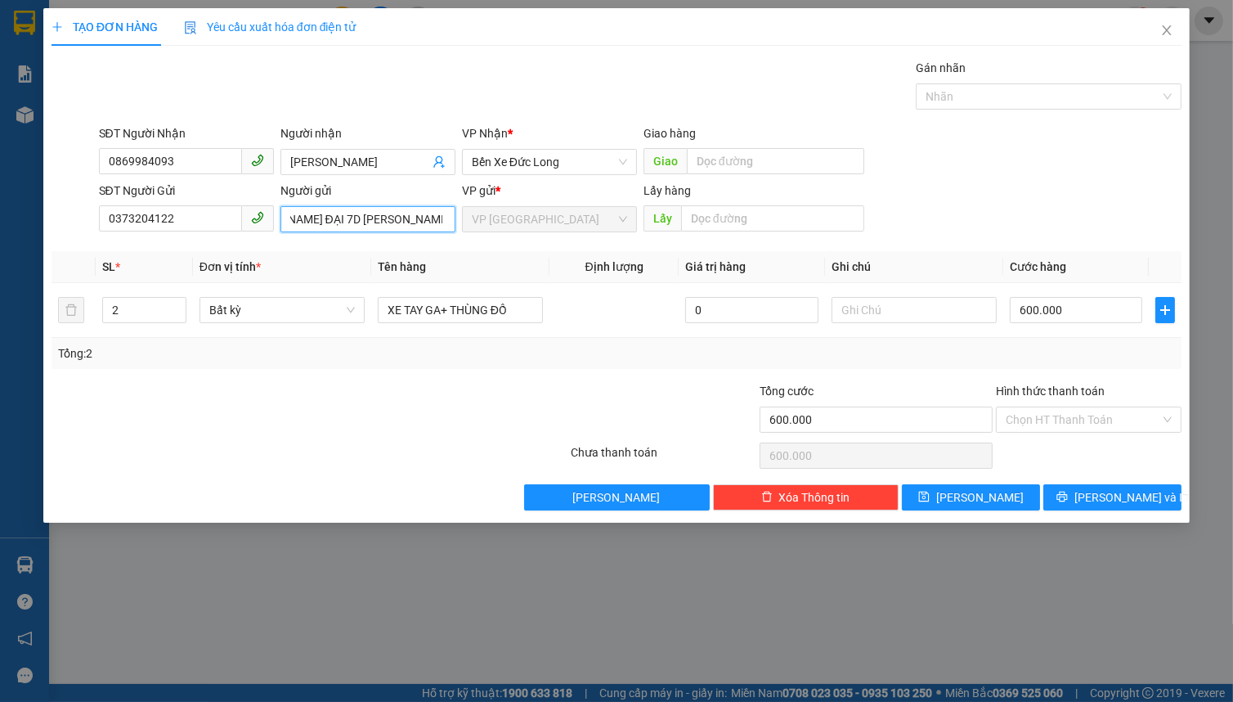
scroll to position [0, 57]
click at [271, 309] on span "Bất kỳ" at bounding box center [282, 310] width 146 height 25
type input "[PERSON_NAME] ĐẠI 7D [PERSON_NAME]"
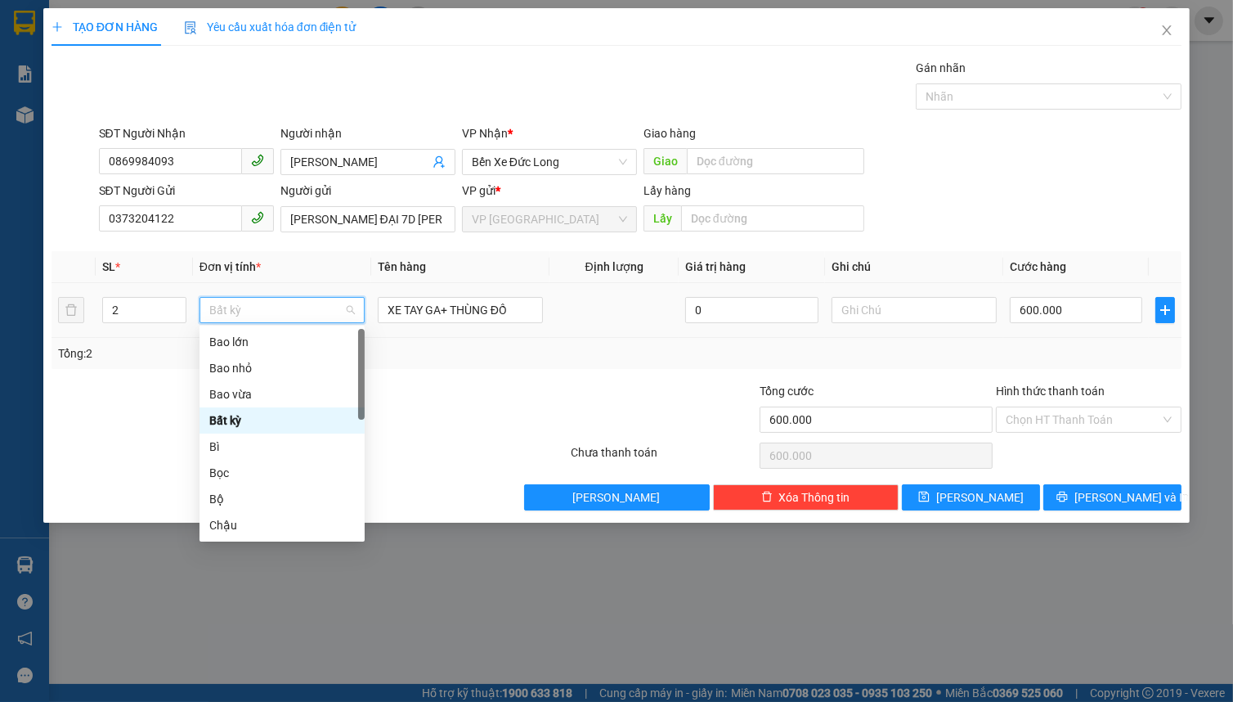
type input "M"
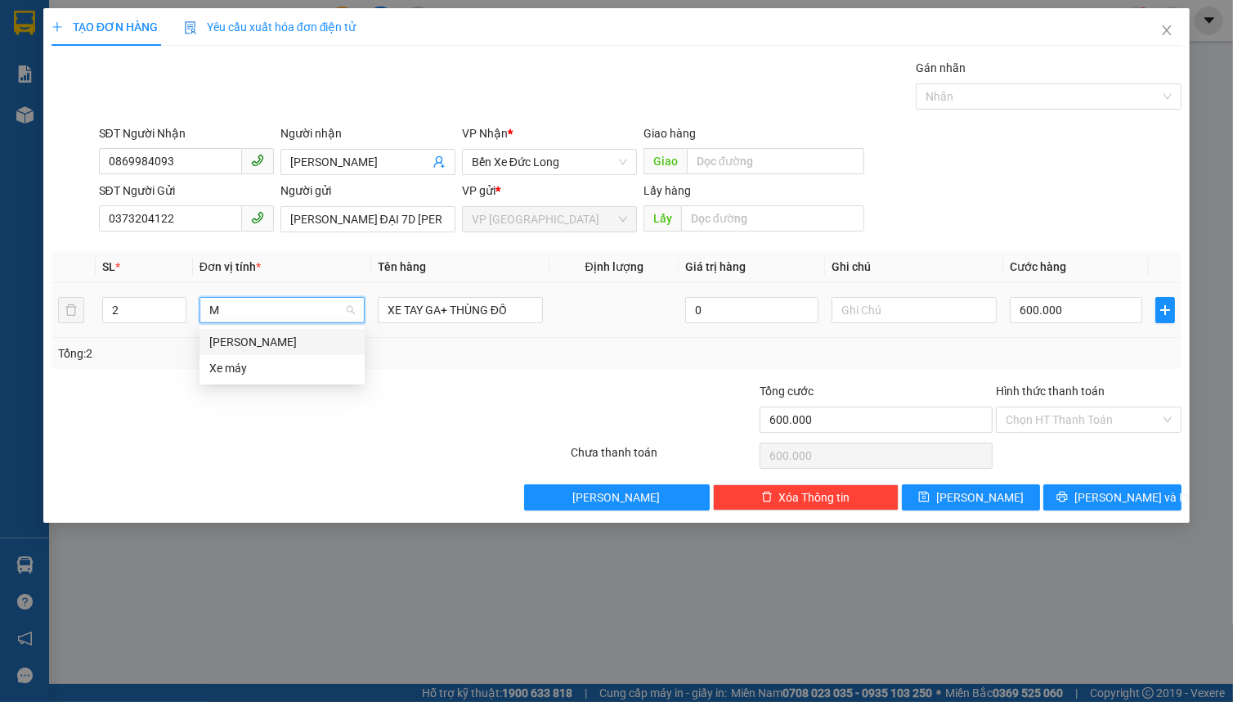
click at [272, 351] on div "[PERSON_NAME]" at bounding box center [282, 342] width 165 height 26
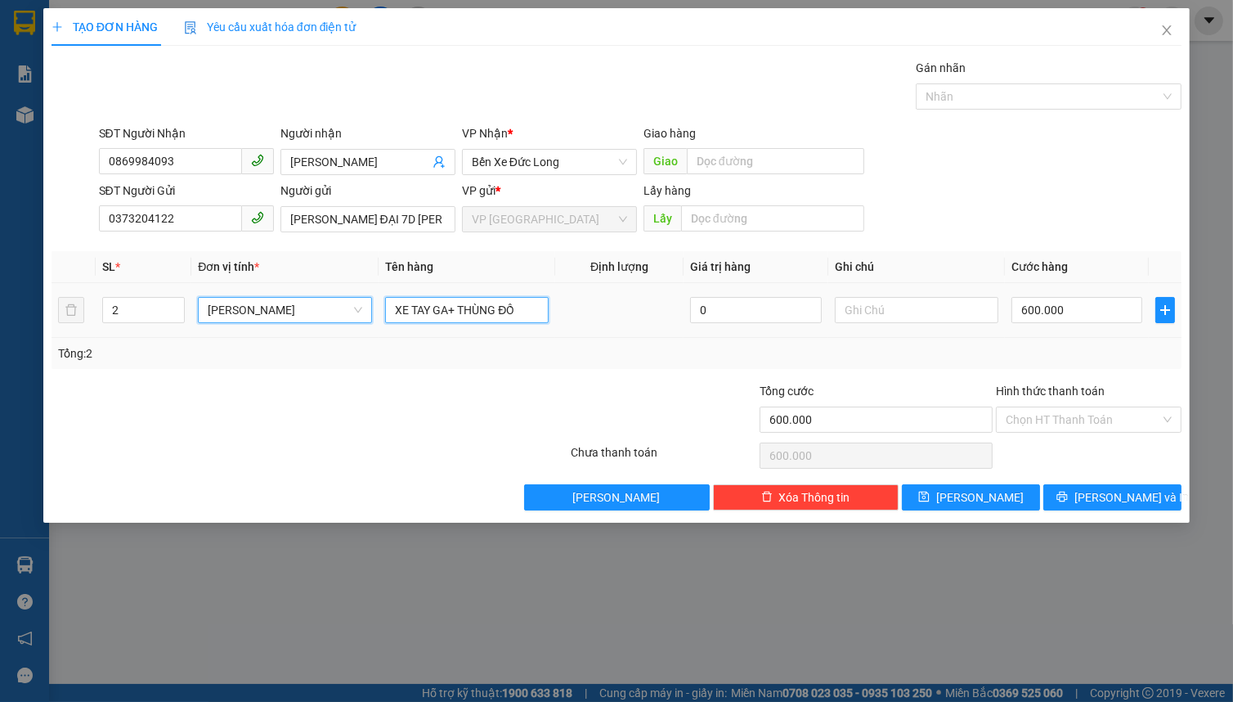
click at [413, 312] on input "XE TAY GA+ THÙNG ĐỒ" at bounding box center [467, 310] width 164 height 26
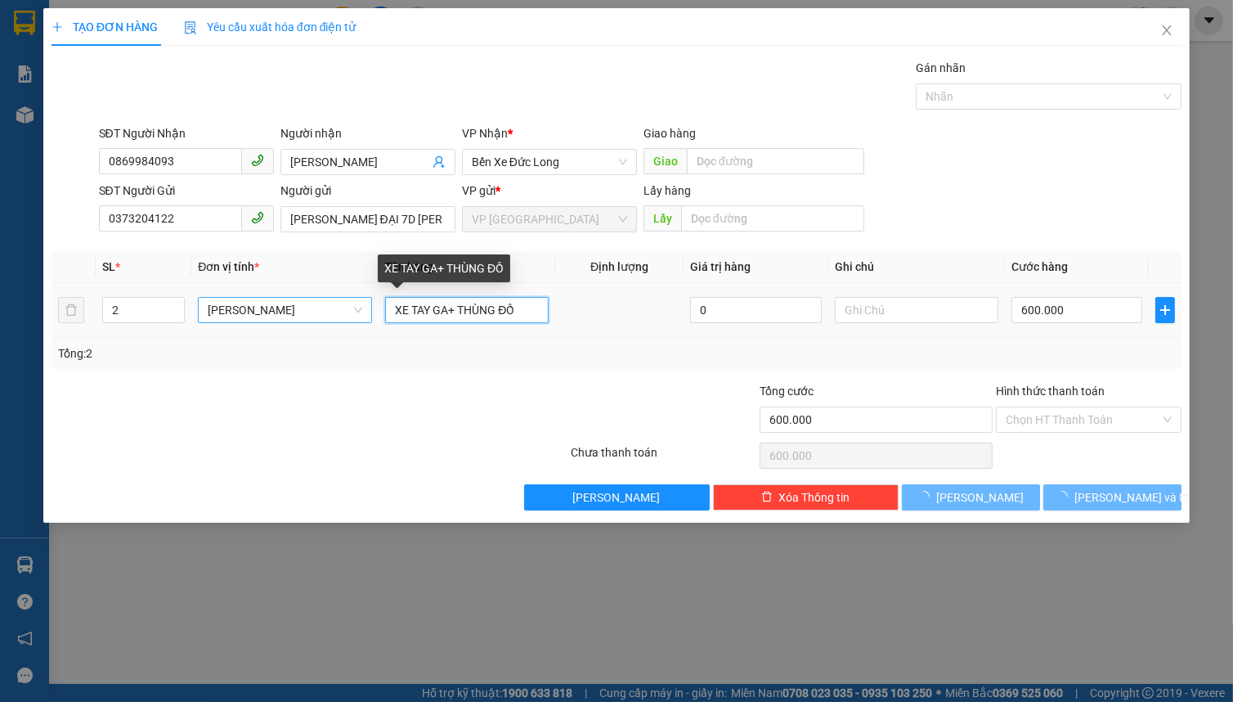
click at [413, 312] on input "XE TAY GA+ THÙNG ĐỒ" at bounding box center [467, 310] width 164 height 26
click at [414, 311] on input "XE TAY GA+ THÙNG ĐỒ" at bounding box center [467, 310] width 164 height 26
type input "0"
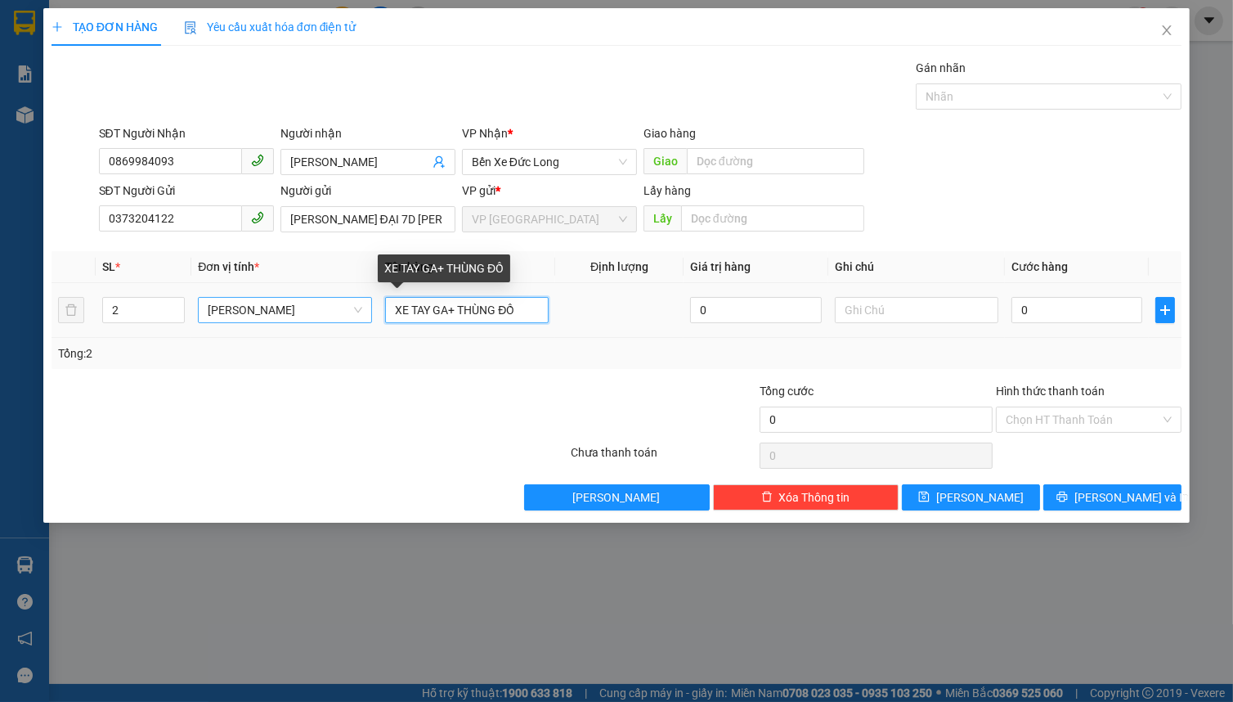
click at [415, 311] on input "XE TAY GA+ THÙNG ĐỒ" at bounding box center [467, 310] width 164 height 26
type input "1 VALI QUẦN ÁO ĐANG SD + 1T"
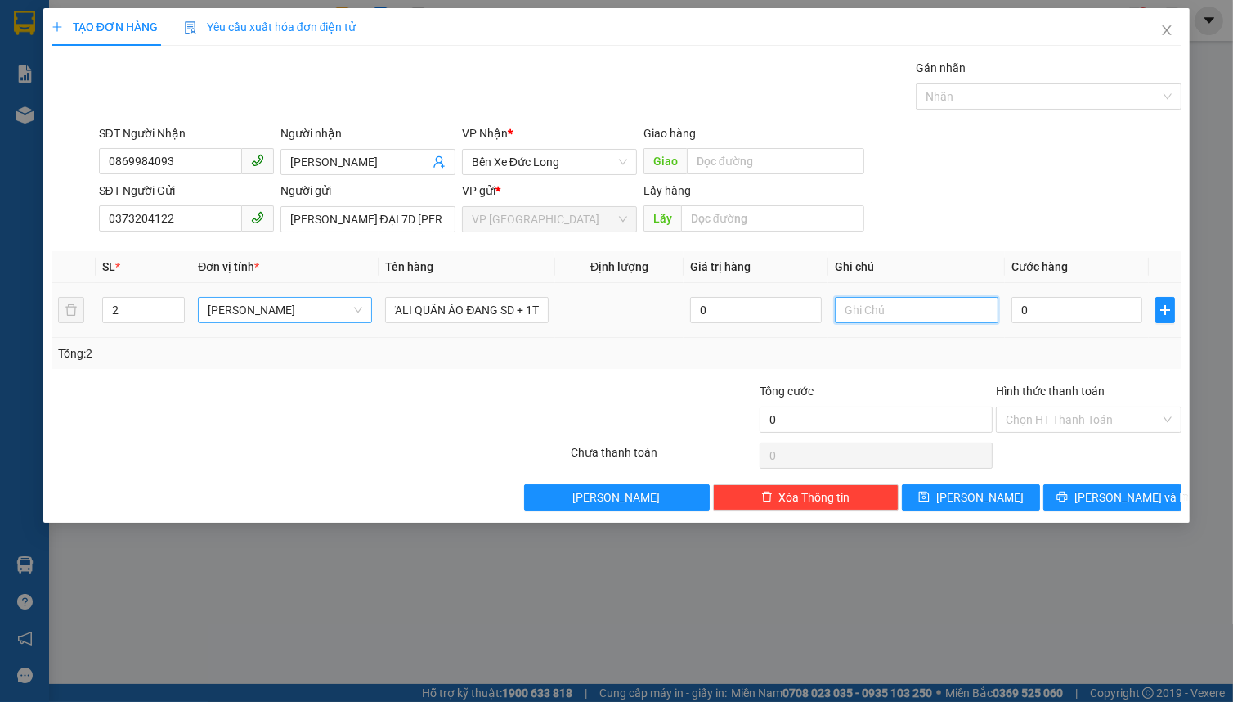
click at [859, 318] on input "text" at bounding box center [917, 310] width 164 height 26
type input "CÓ ĐỒ GT ( MẤY CHAI NC HOA ĐÃ BÁO K BỂ VỠ KO ĐỀN)"
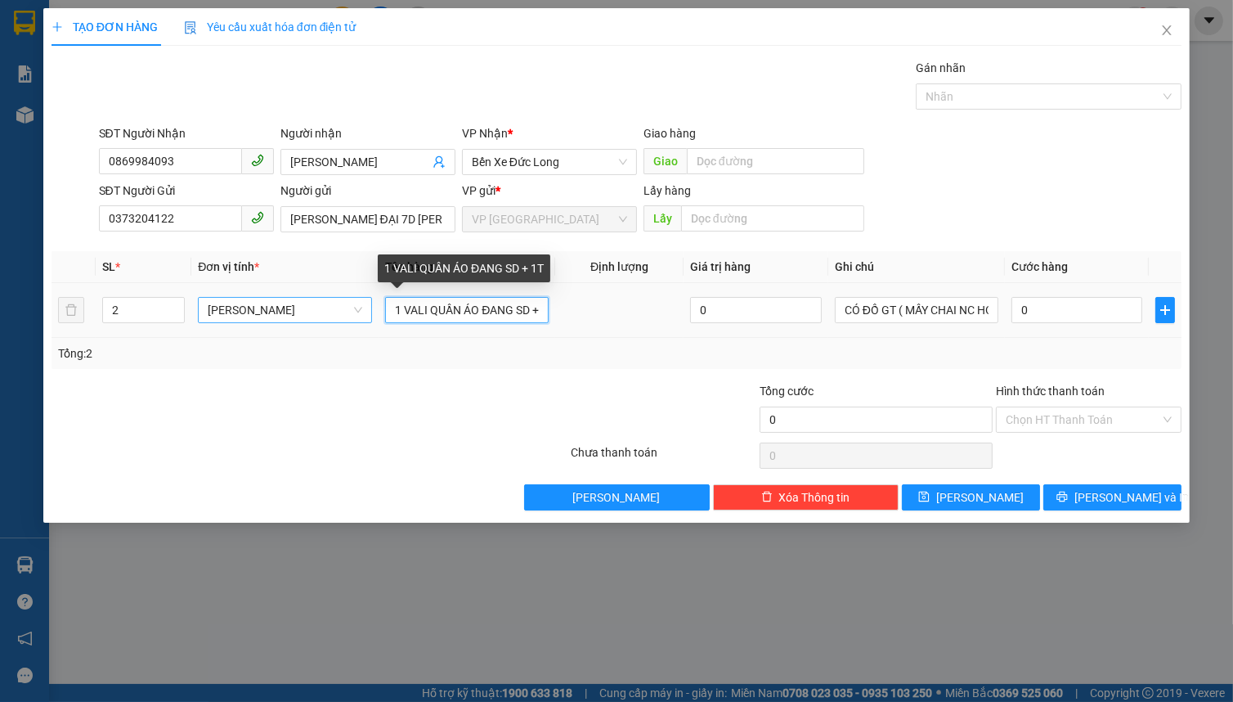
click at [517, 316] on input "1 VALI QUẦN ÁO ĐANG SD + 1T" at bounding box center [467, 310] width 164 height 26
click at [519, 311] on input "1 VALI QUẦN ÁO ĐANG SD + 1T L" at bounding box center [467, 310] width 164 height 26
type input "1 VALI QUẦN ÁO ĐANG SD + 1T LÒ VI SÓNG MỚI + ĐỒ ĐIỆN TỬ"
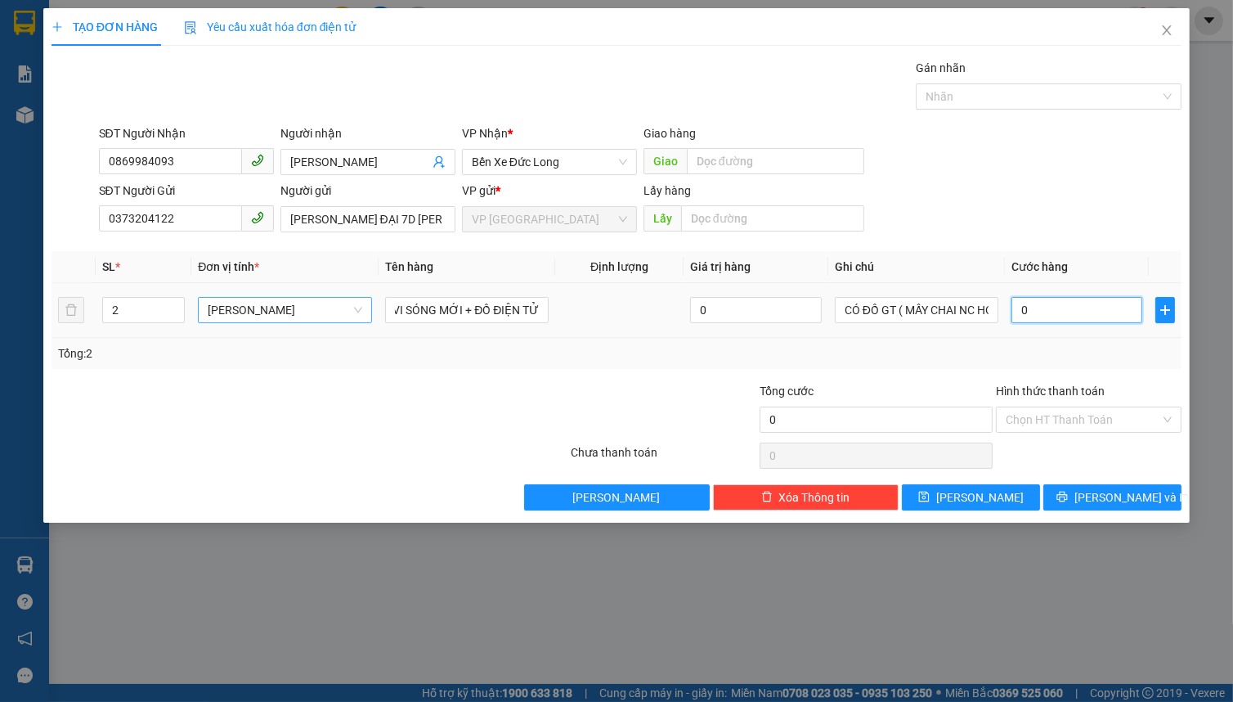
click at [1039, 321] on input "0" at bounding box center [1078, 310] width 132 height 26
type input "1"
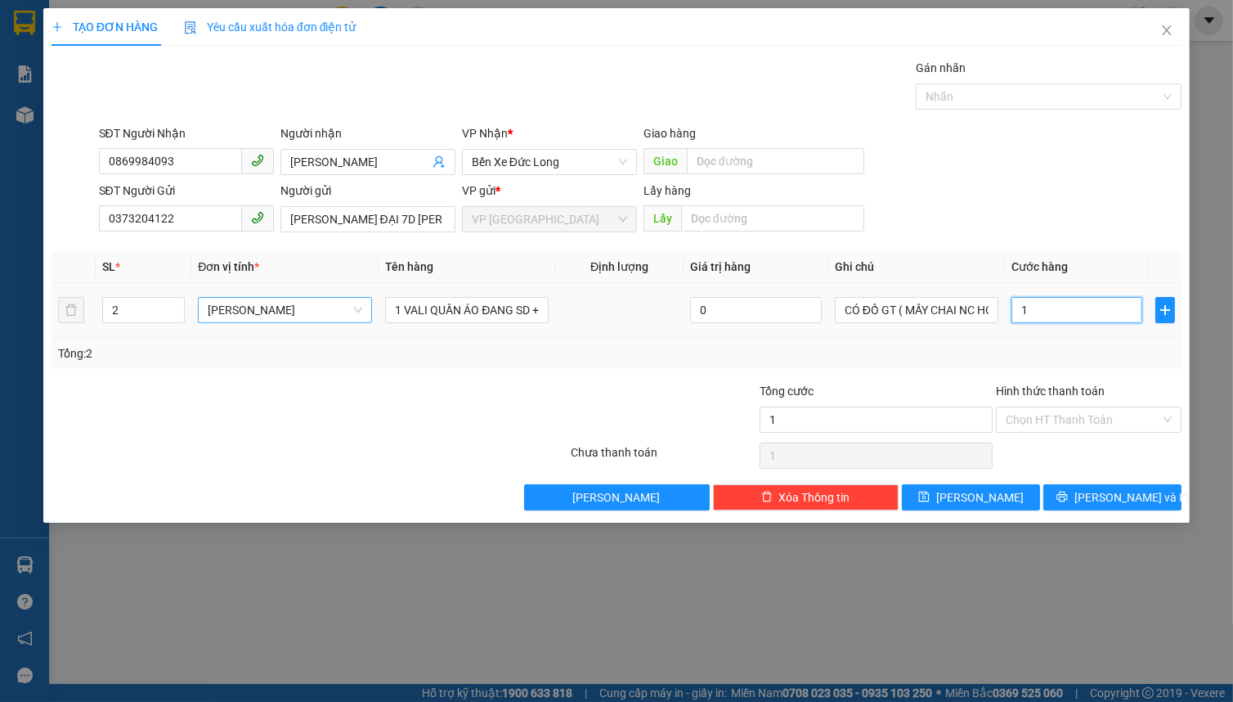
type input "14"
type input "140"
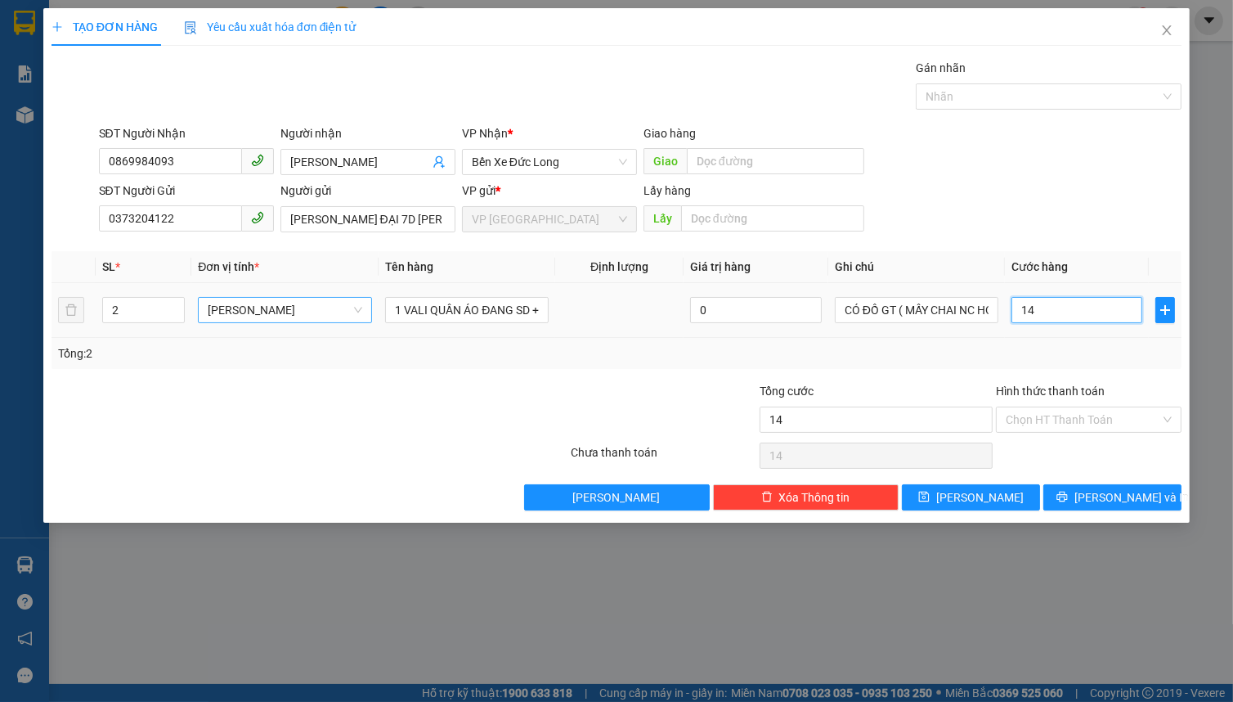
type input "140"
type input "1.400"
type input "14.000"
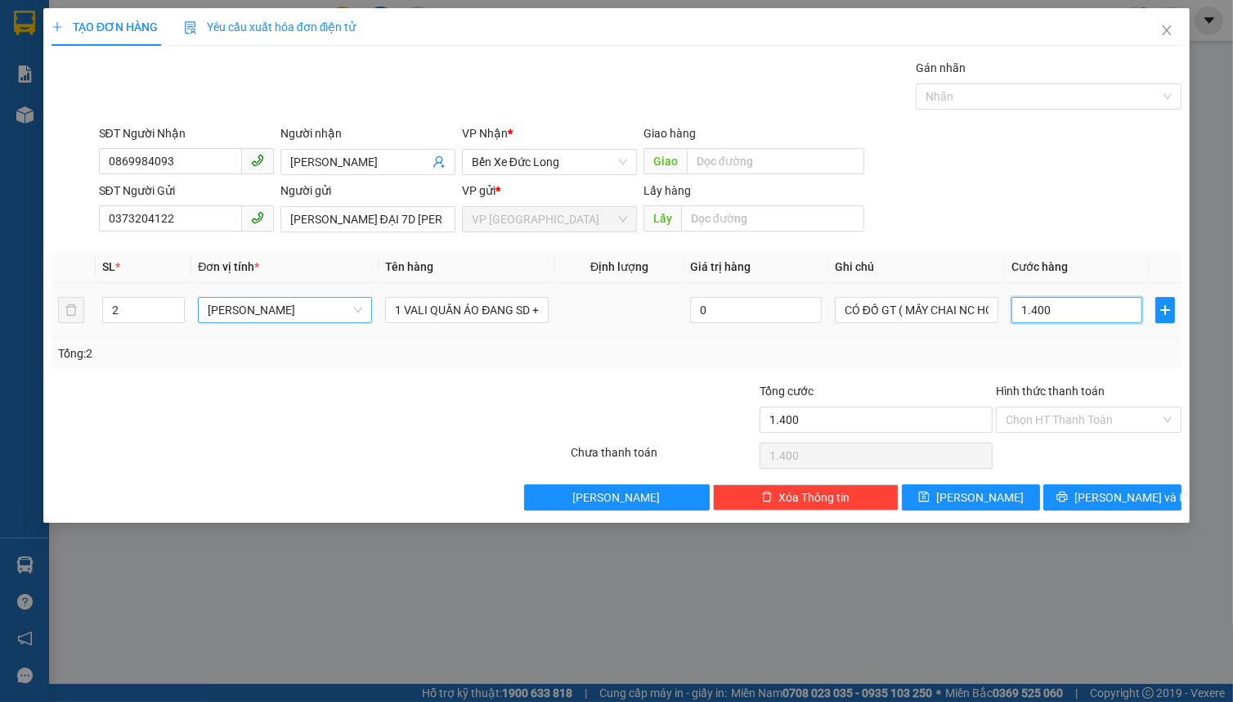
type input "14.000"
type input "140.000"
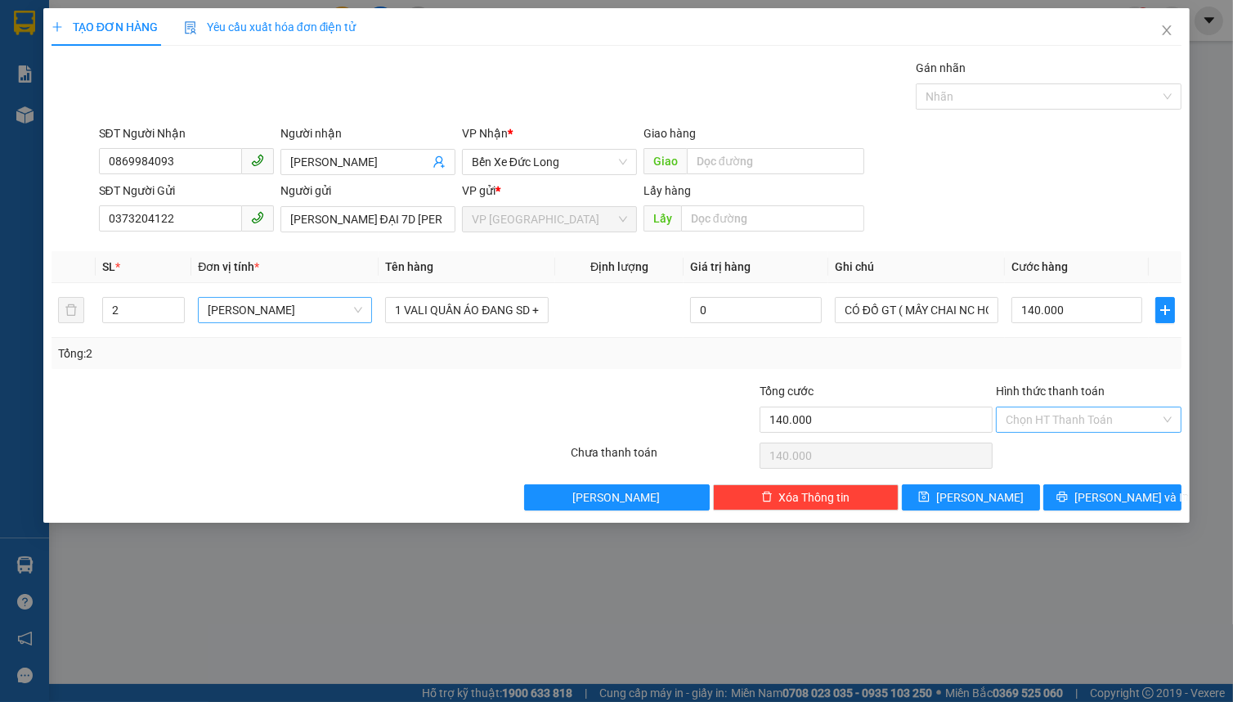
click at [1058, 421] on input "Hình thức thanh toán" at bounding box center [1083, 419] width 155 height 25
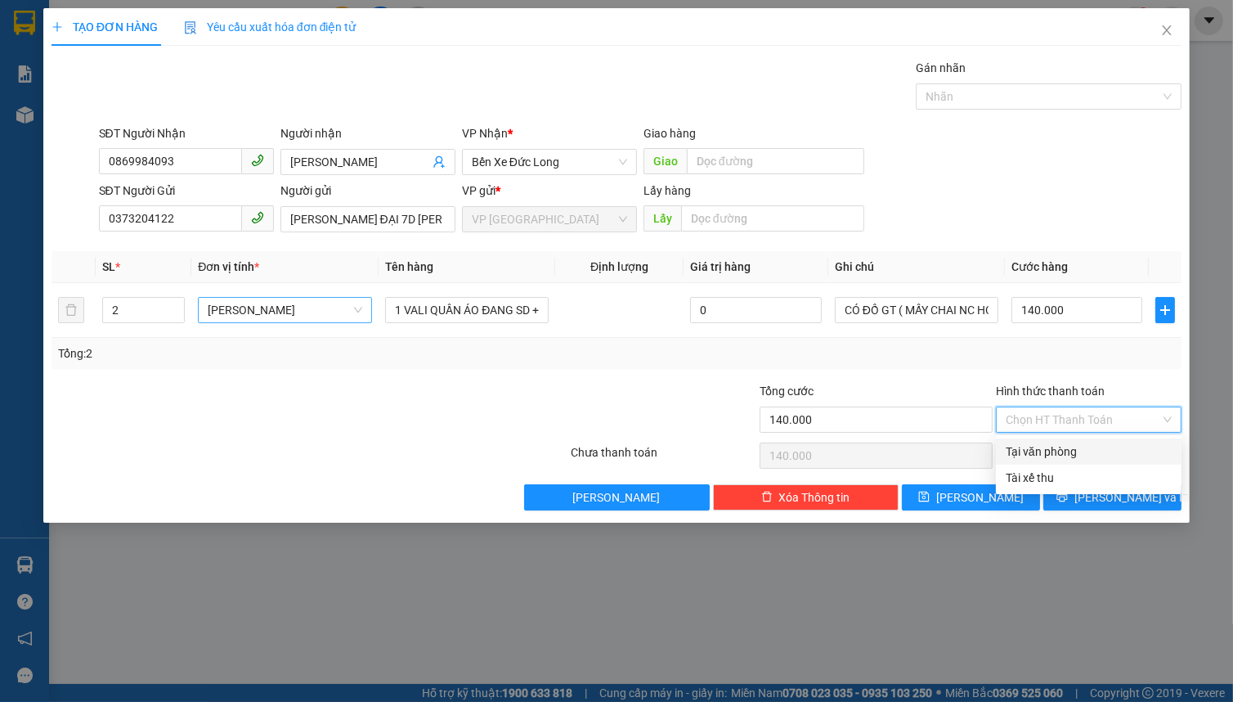
click at [1072, 460] on div "Tại văn phòng" at bounding box center [1089, 451] width 186 height 26
type input "0"
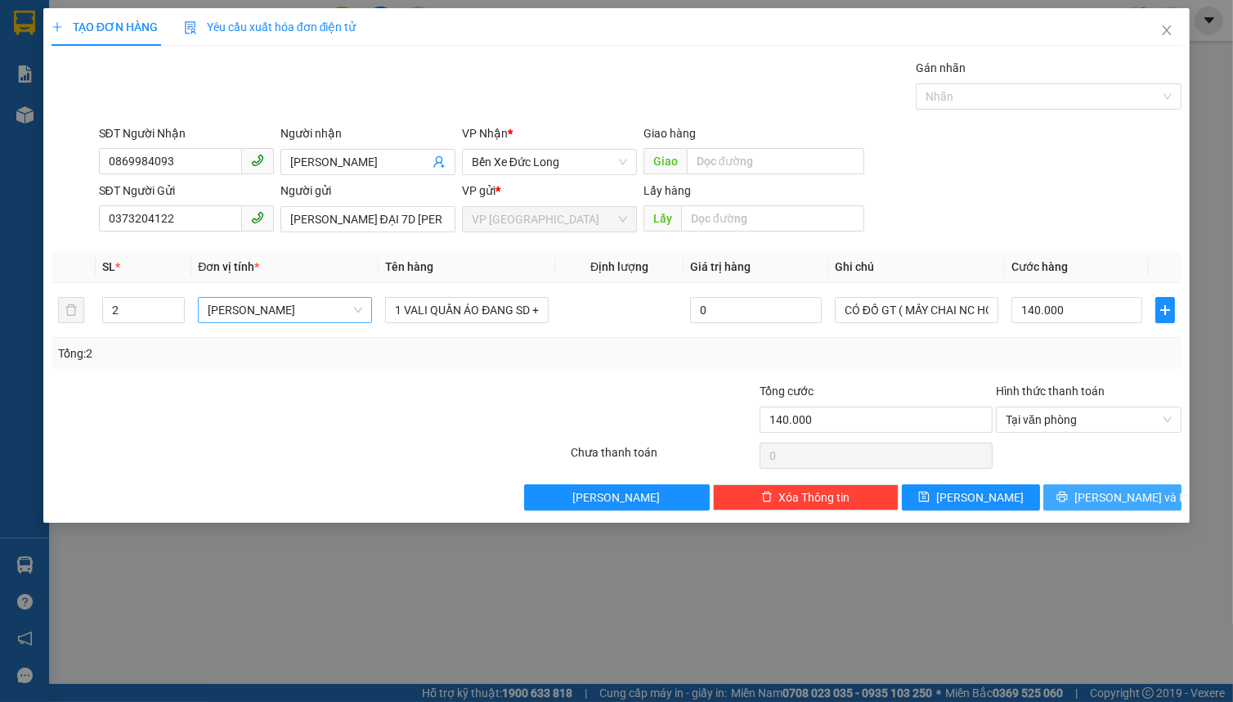
click at [1089, 504] on button "[PERSON_NAME] và In" at bounding box center [1112, 497] width 138 height 26
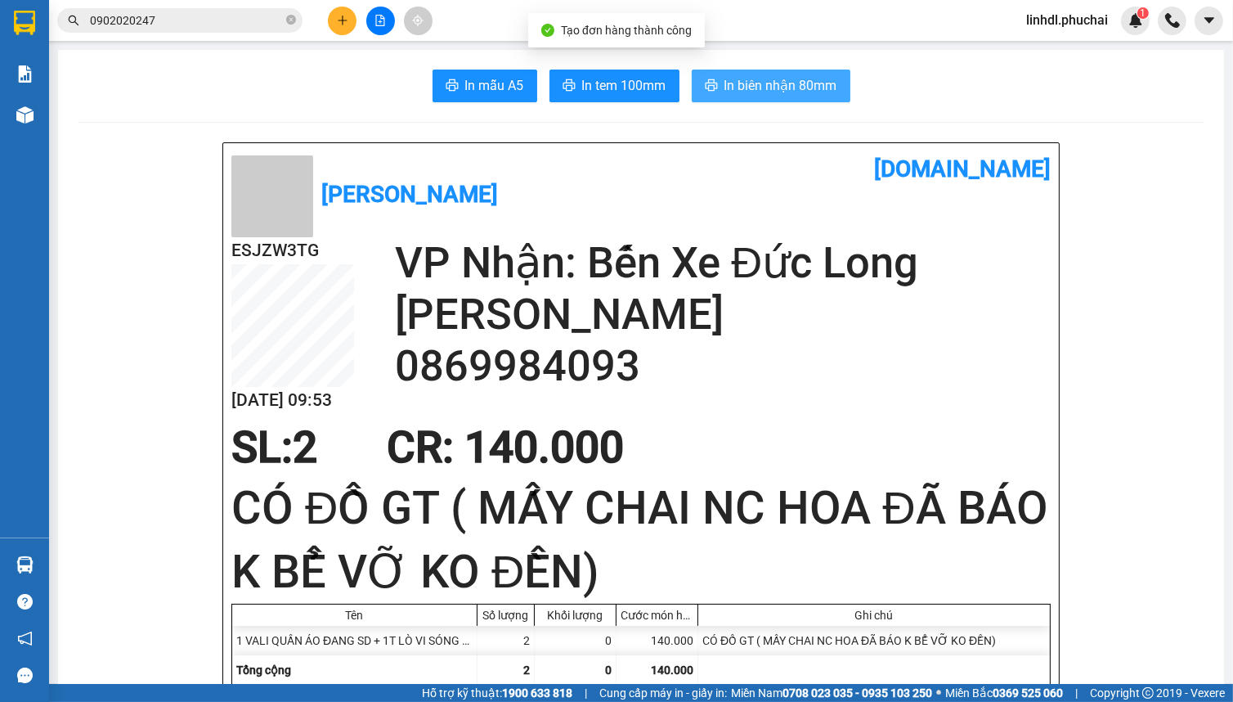
click at [765, 83] on span "In biên nhận 80mm" at bounding box center [781, 85] width 113 height 20
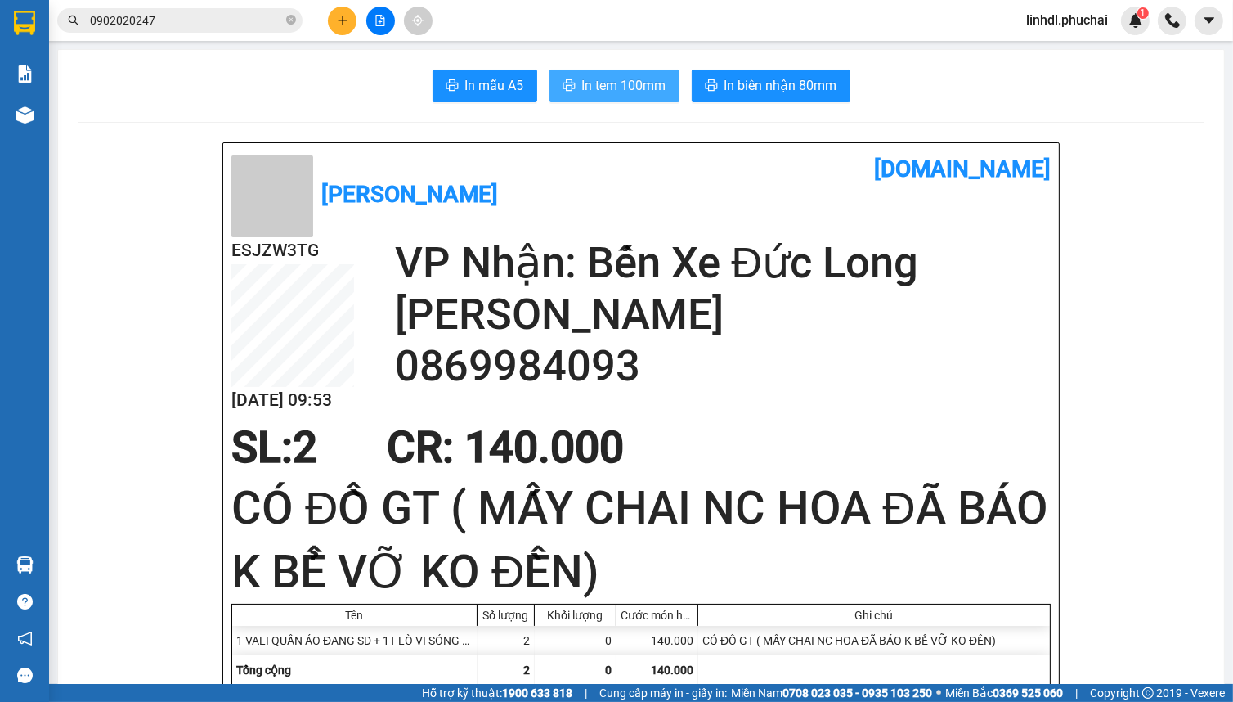
click at [611, 82] on span "In tem 100mm" at bounding box center [624, 85] width 84 height 20
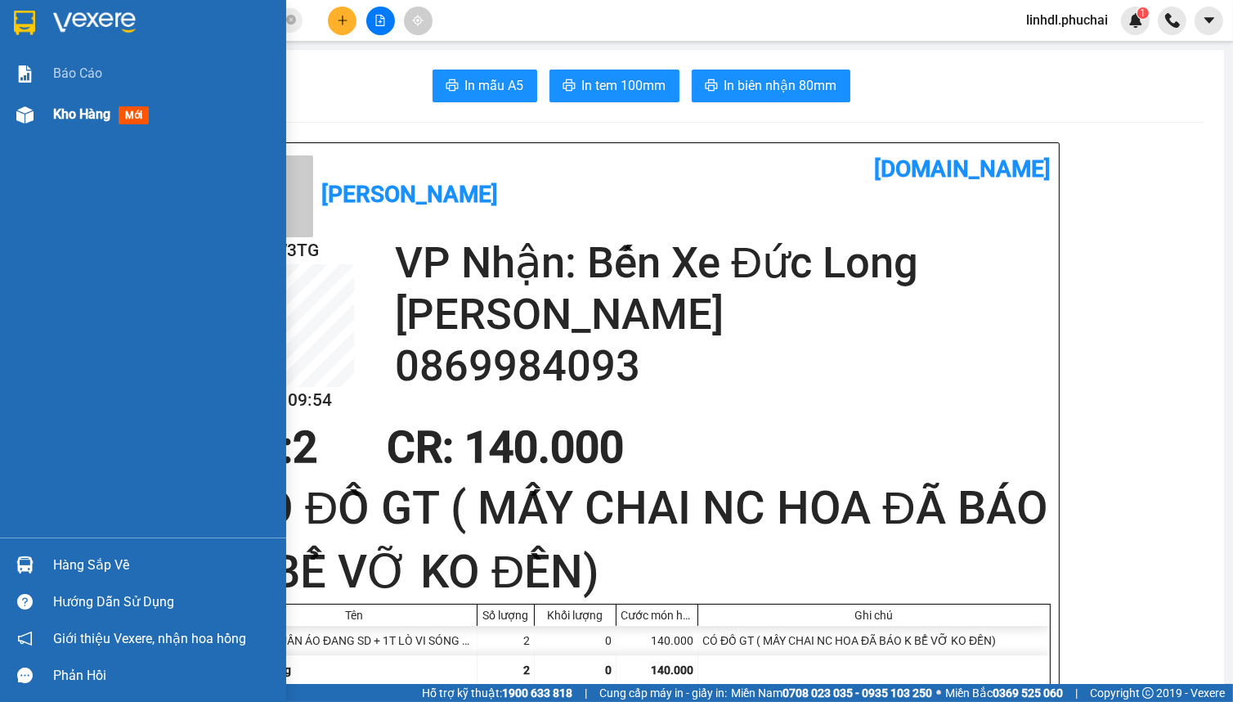
click at [38, 121] on div at bounding box center [25, 115] width 29 height 29
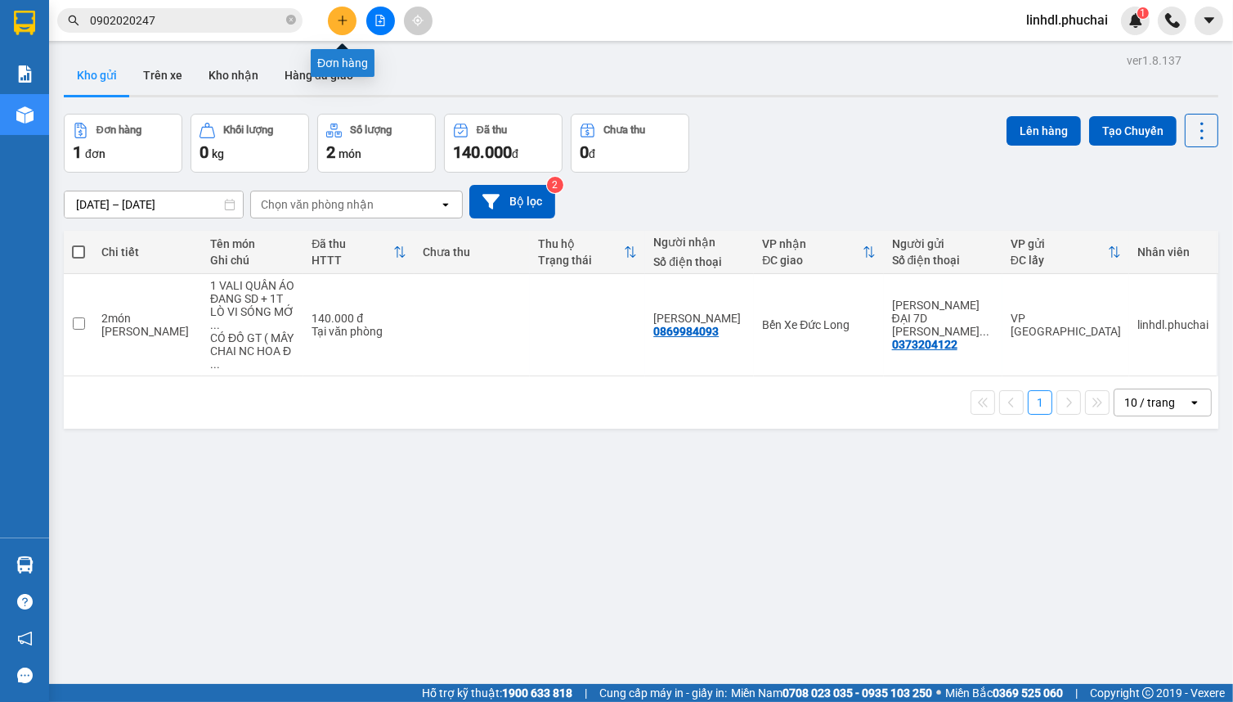
click at [341, 26] on button at bounding box center [342, 21] width 29 height 29
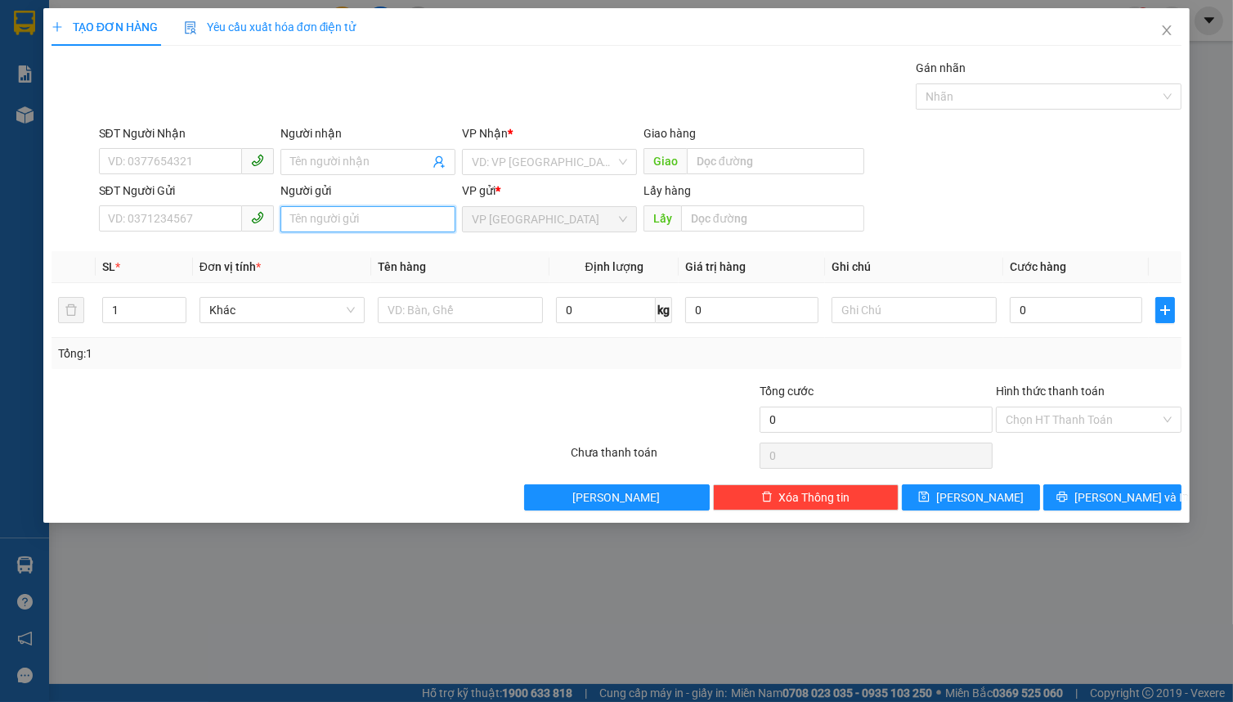
click at [298, 217] on input "Người gửi" at bounding box center [367, 219] width 175 height 26
type input "THEO KHÁCH B15"
click at [597, 158] on input "search" at bounding box center [544, 162] width 144 height 25
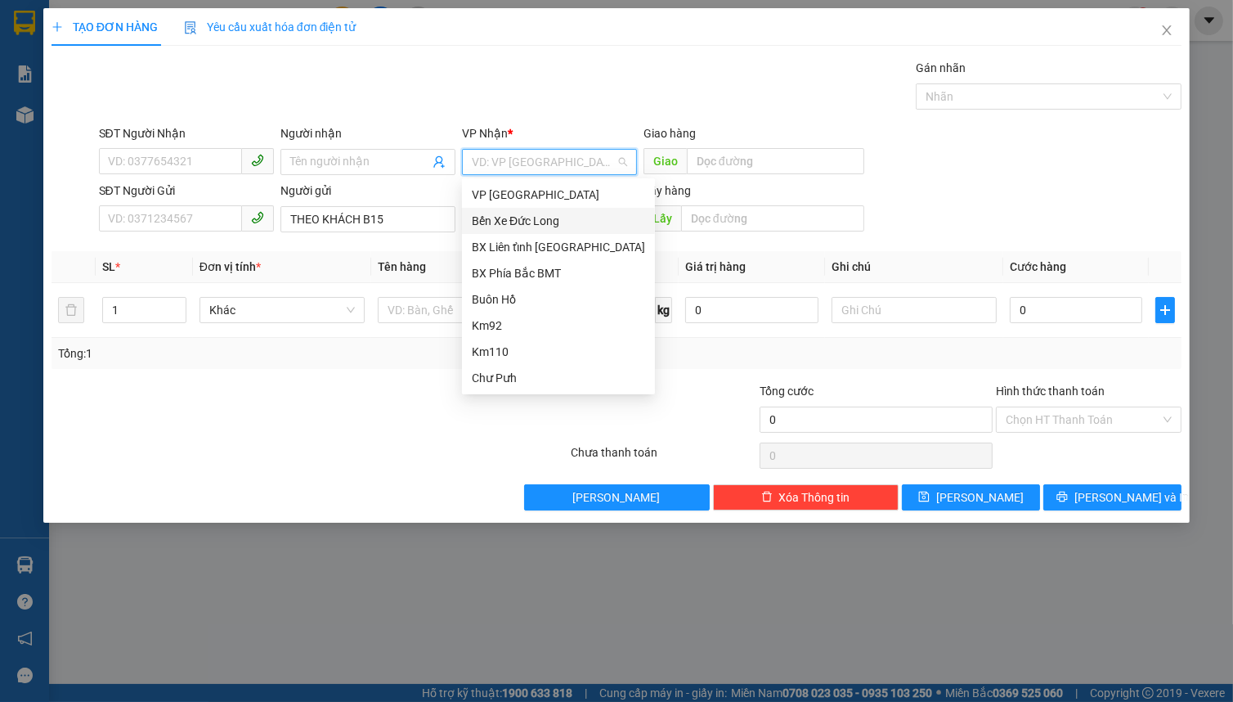
drag, startPoint x: 563, startPoint y: 223, endPoint x: 714, endPoint y: 182, distance: 156.9
click at [565, 223] on div "Bến Xe Đức Long" at bounding box center [558, 221] width 173 height 18
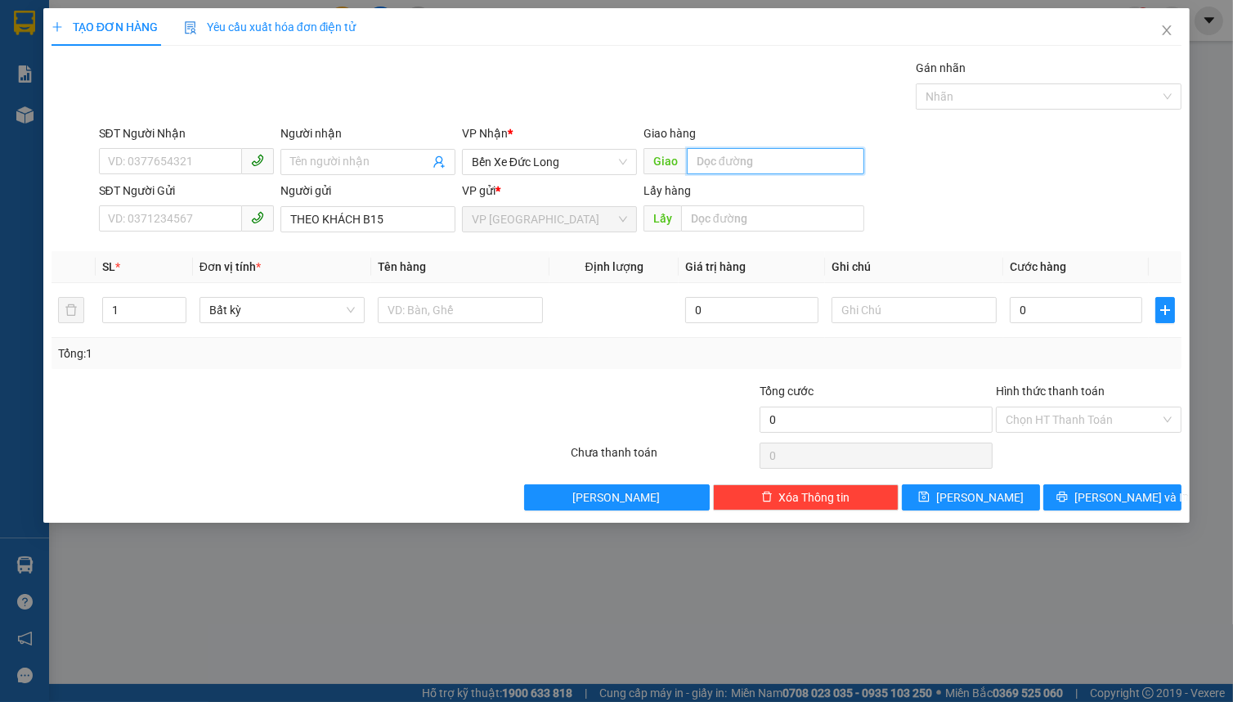
click at [726, 172] on input "text" at bounding box center [775, 161] width 177 height 26
type input "[PERSON_NAME]"
drag, startPoint x: 587, startPoint y: 147, endPoint x: 583, endPoint y: 155, distance: 9.1
click at [587, 148] on div "VP Nhận * Bến Xe Đức Long" at bounding box center [549, 152] width 175 height 57
click at [579, 160] on span "Bến Xe Đức Long" at bounding box center [549, 162] width 155 height 25
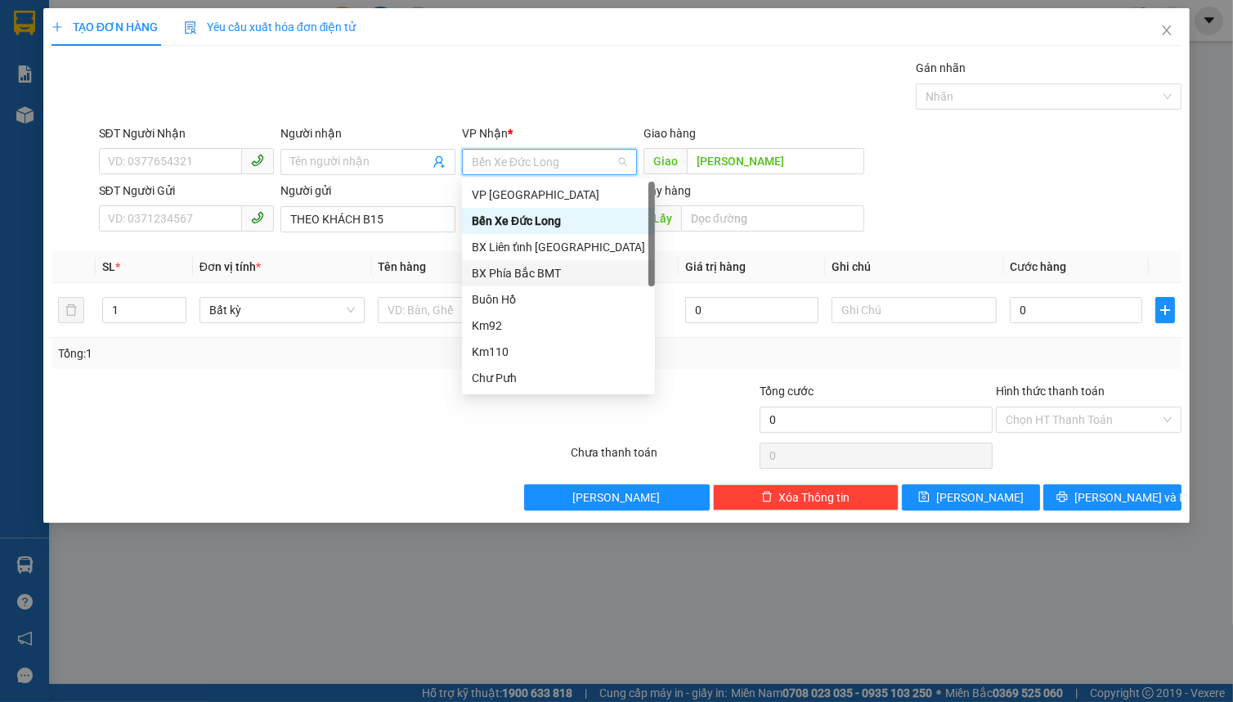
scroll to position [25, 0]
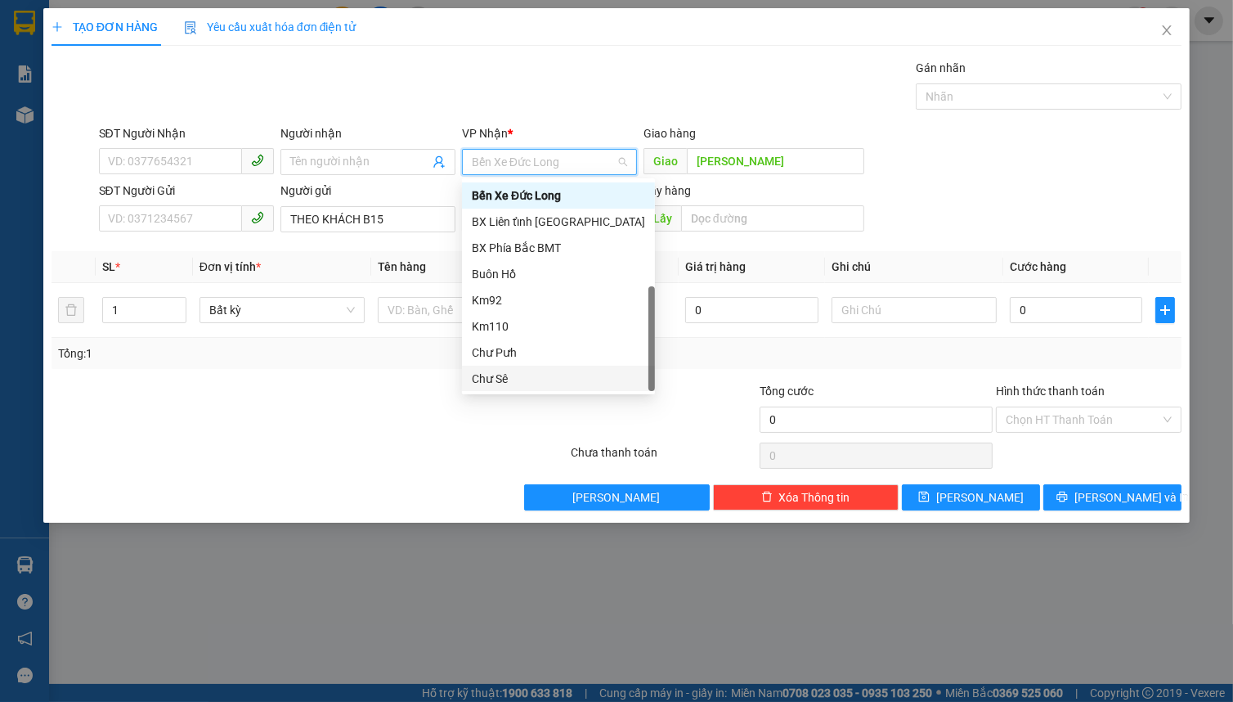
click at [552, 371] on div "Chư Sê" at bounding box center [558, 379] width 173 height 18
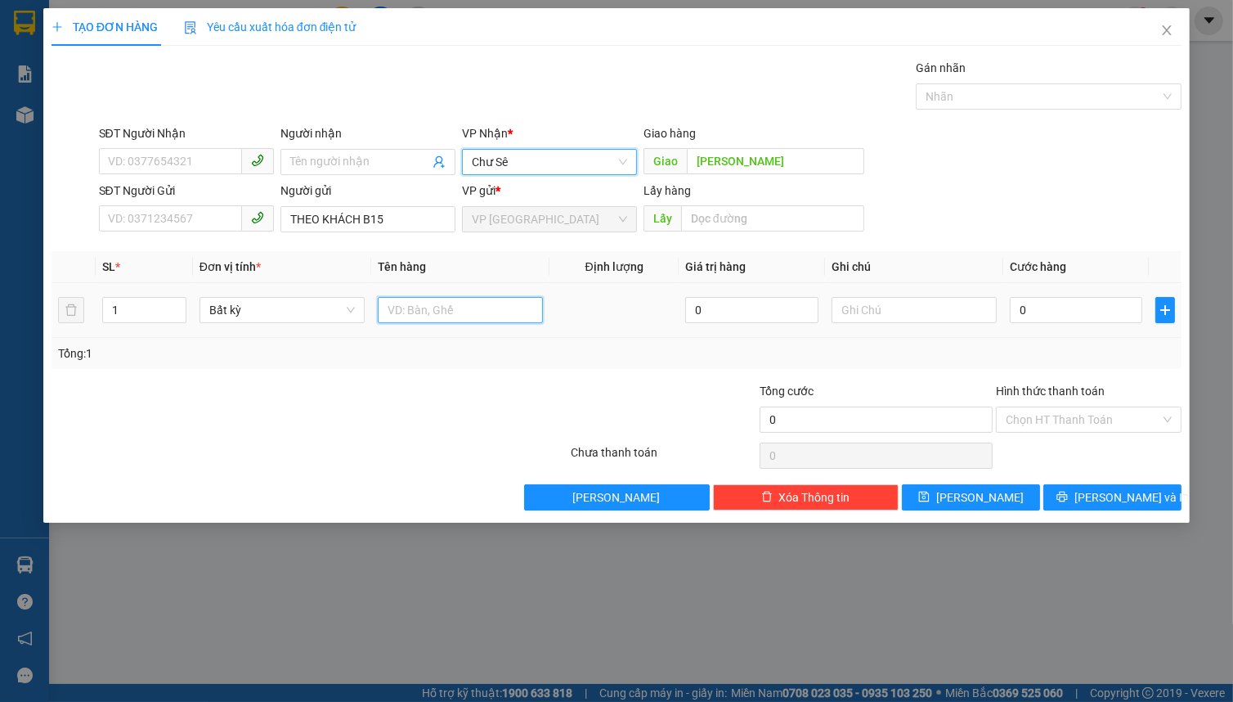
click at [395, 311] on input "text" at bounding box center [460, 310] width 165 height 26
type input "XE TAY CÔN"
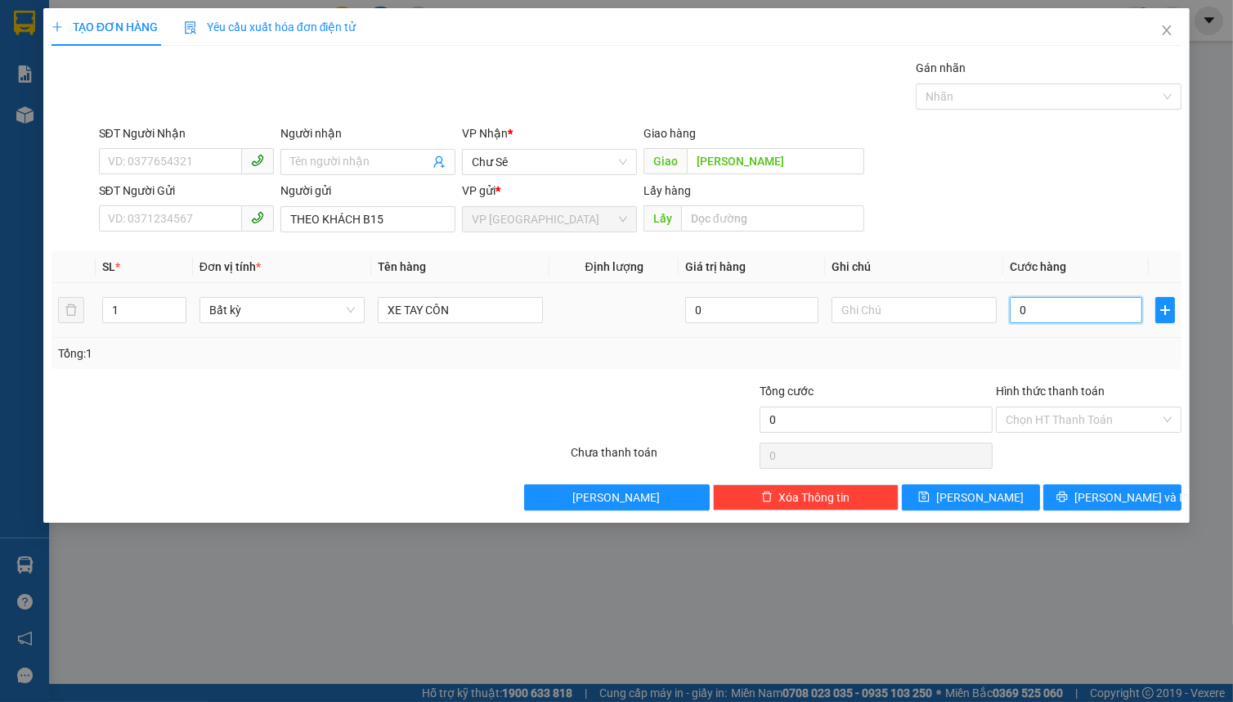
click at [1057, 305] on input "0" at bounding box center [1076, 310] width 132 height 26
type input "5"
type input "55"
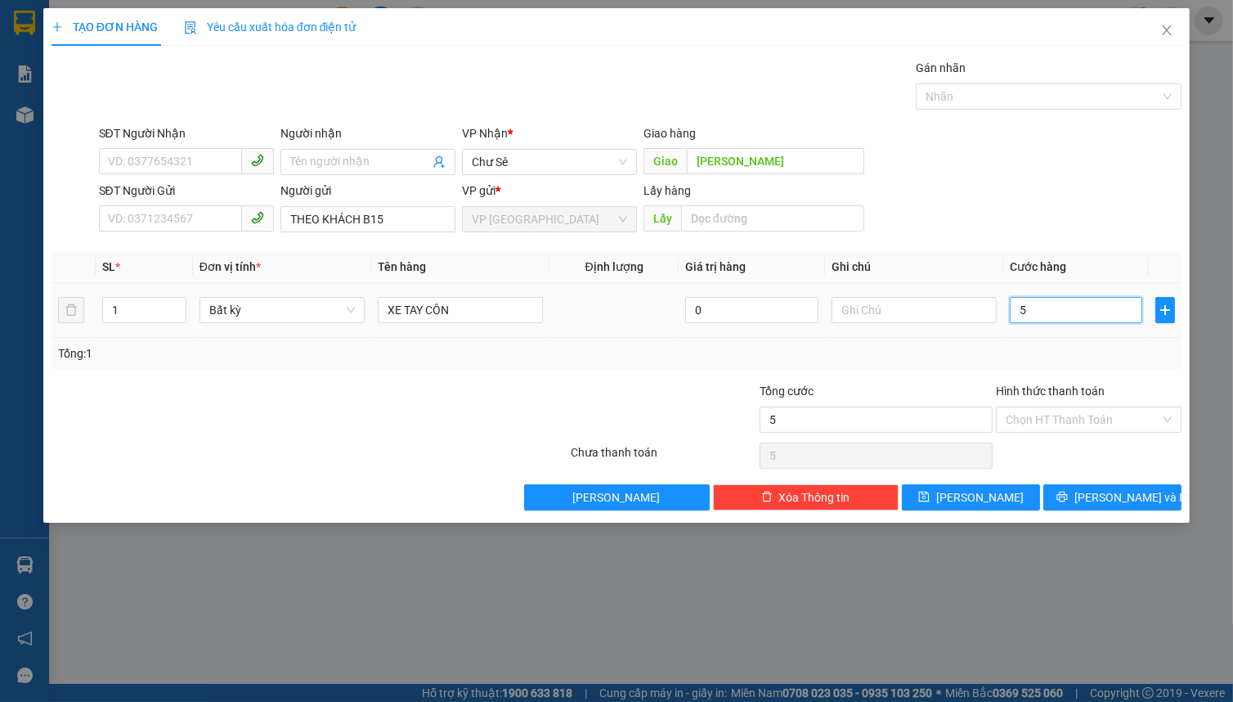
type input "55"
type input "555"
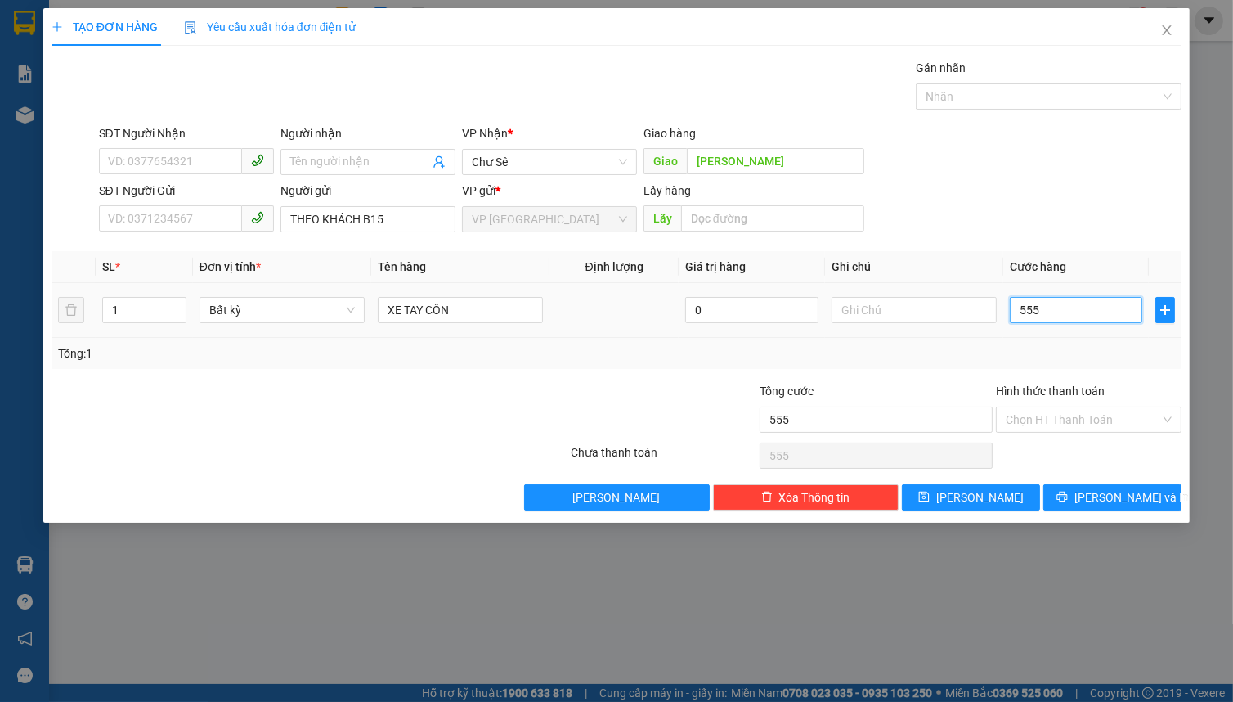
type input "5.550"
type input "555"
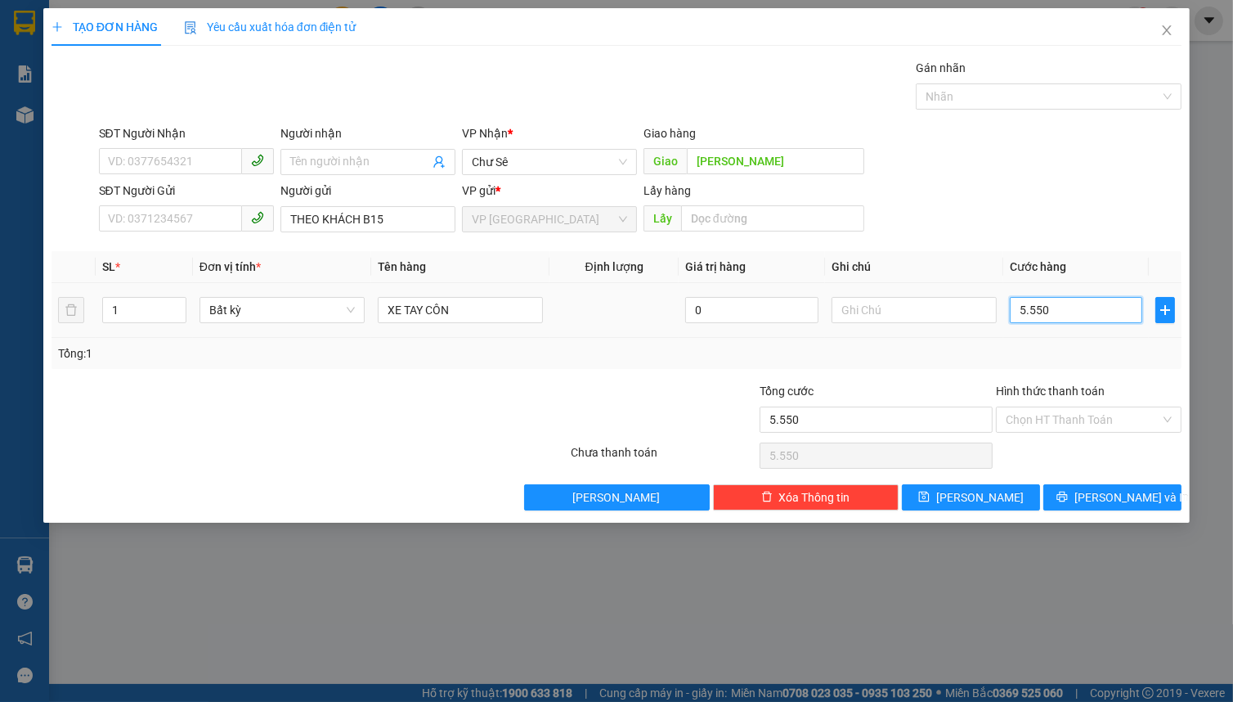
type input "555"
type input "55"
type input "550"
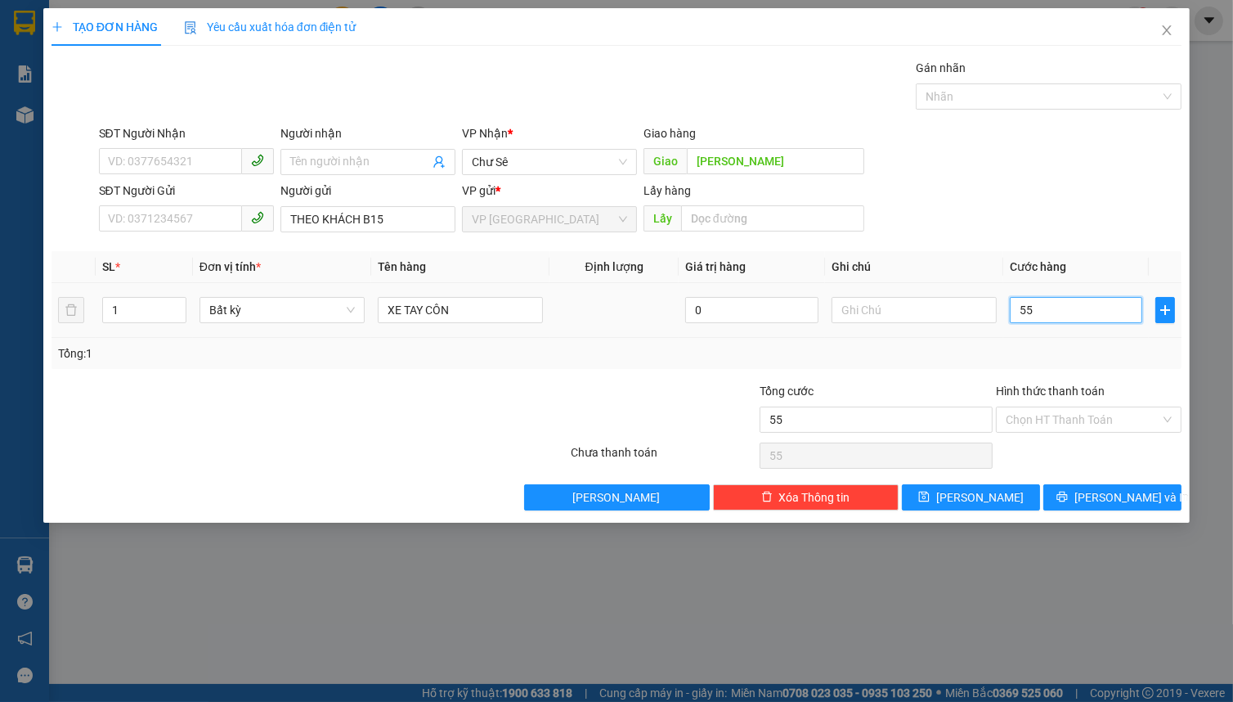
type input "550"
type input "5.500"
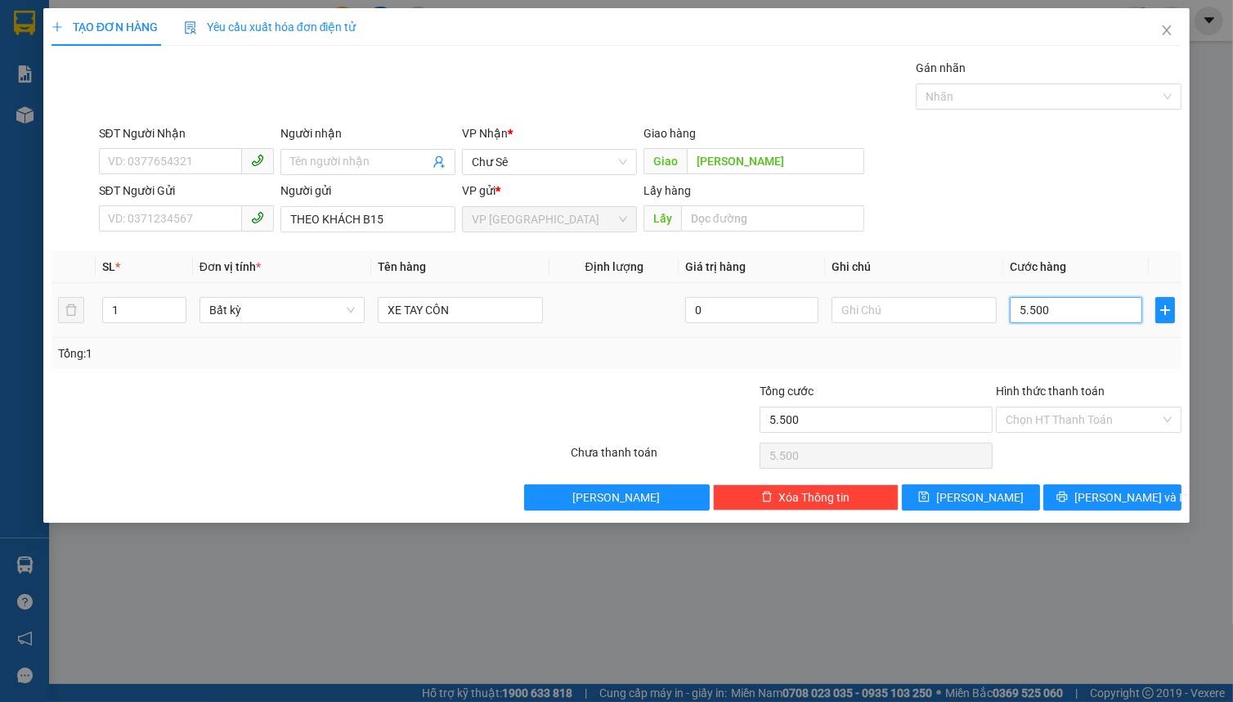
type input "55.000"
type input "550.000"
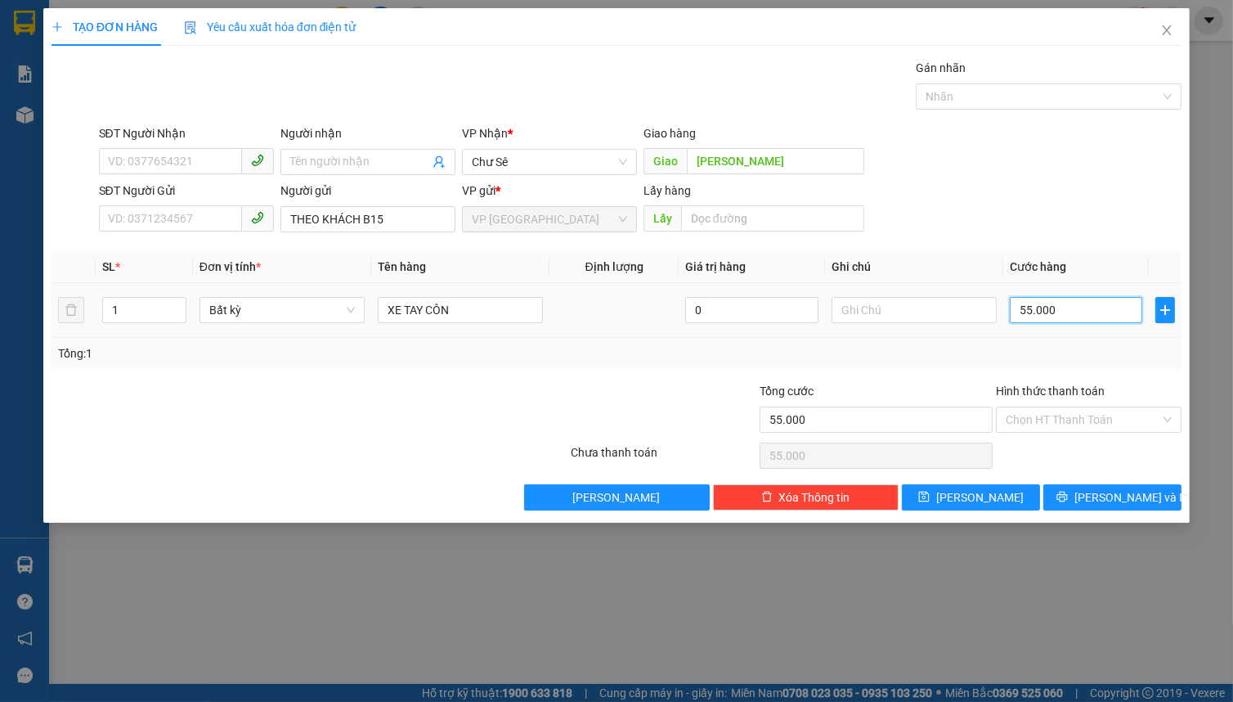
type input "550.000"
click at [1055, 408] on input "Hình thức thanh toán" at bounding box center [1083, 419] width 155 height 25
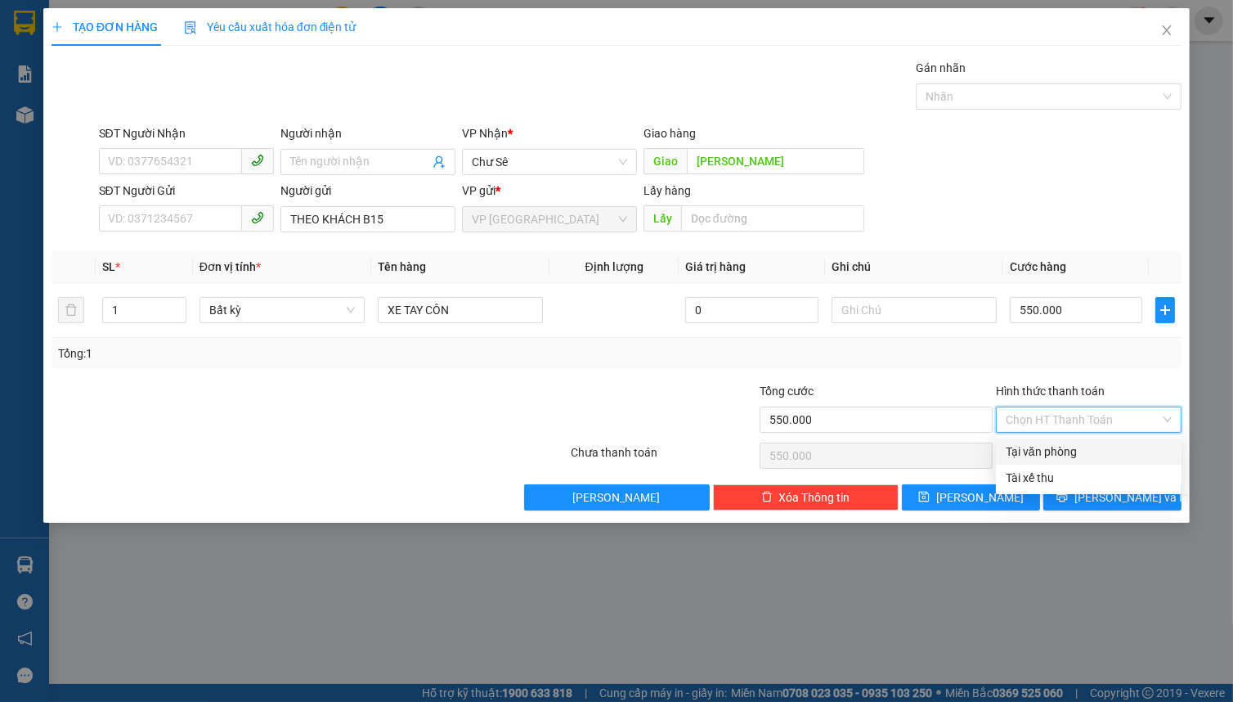
click at [1070, 451] on div "Tại văn phòng" at bounding box center [1089, 451] width 166 height 18
type input "0"
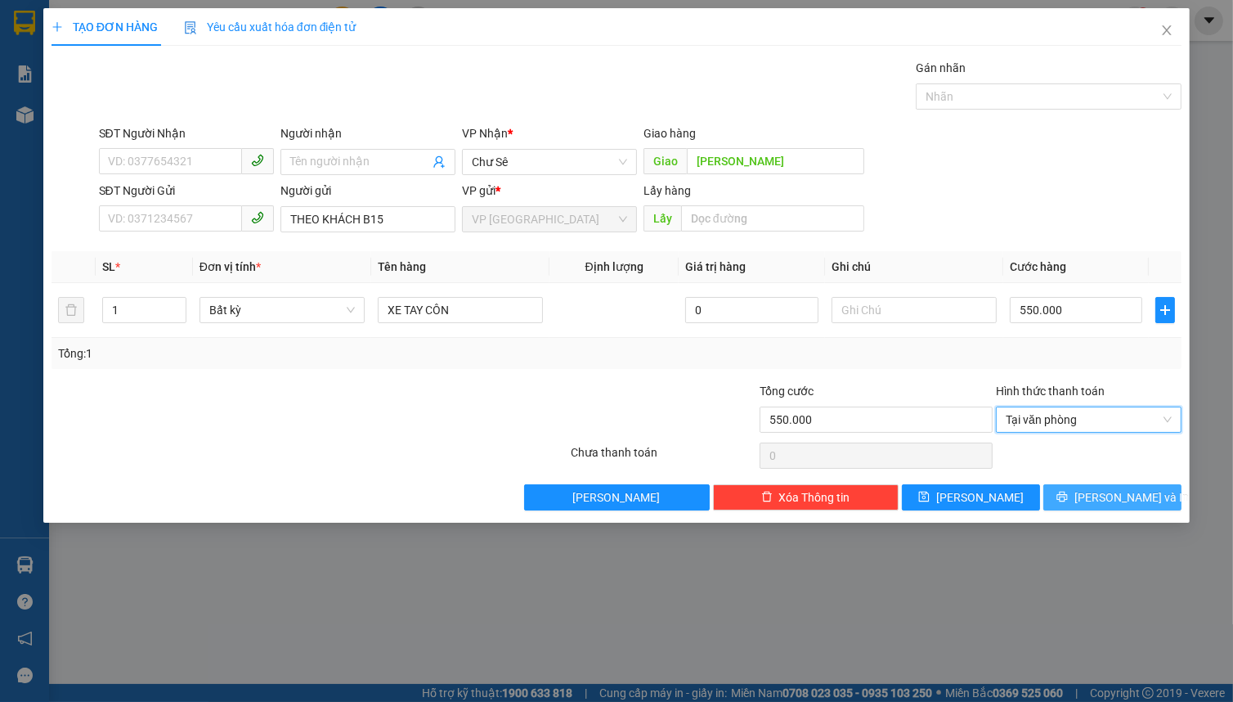
click at [1089, 490] on button "[PERSON_NAME] và In" at bounding box center [1112, 497] width 138 height 26
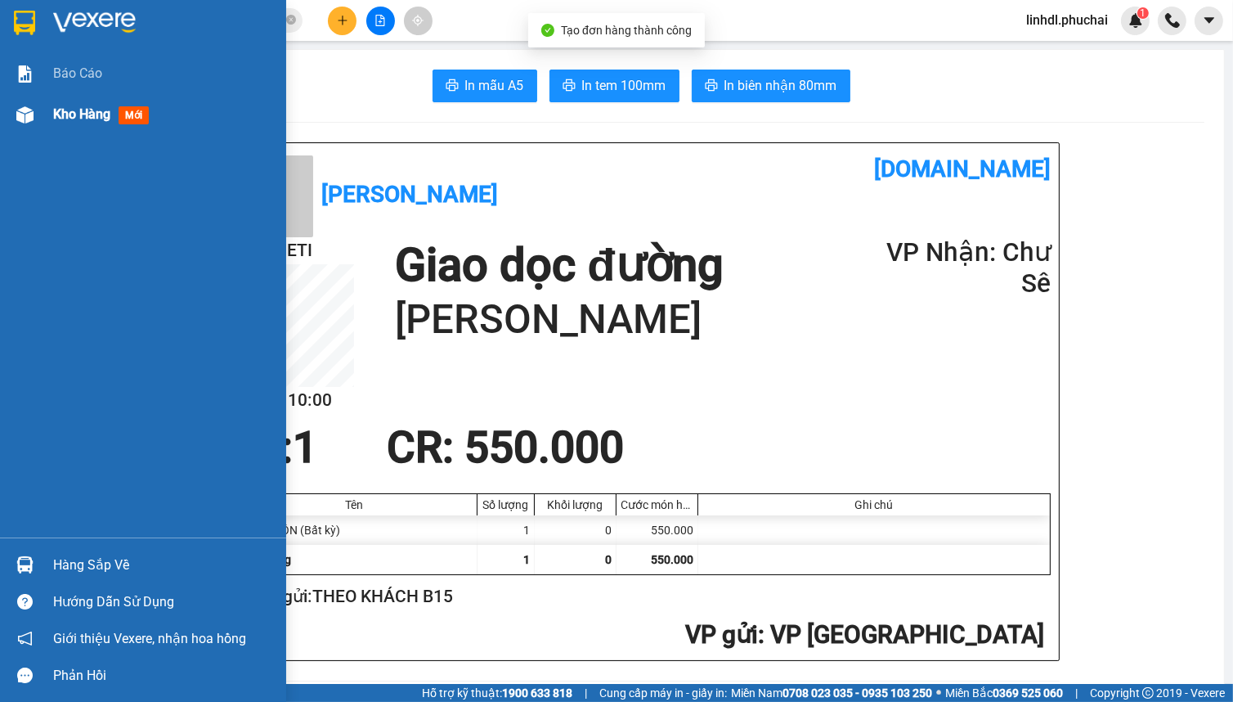
click at [14, 121] on div at bounding box center [25, 115] width 29 height 29
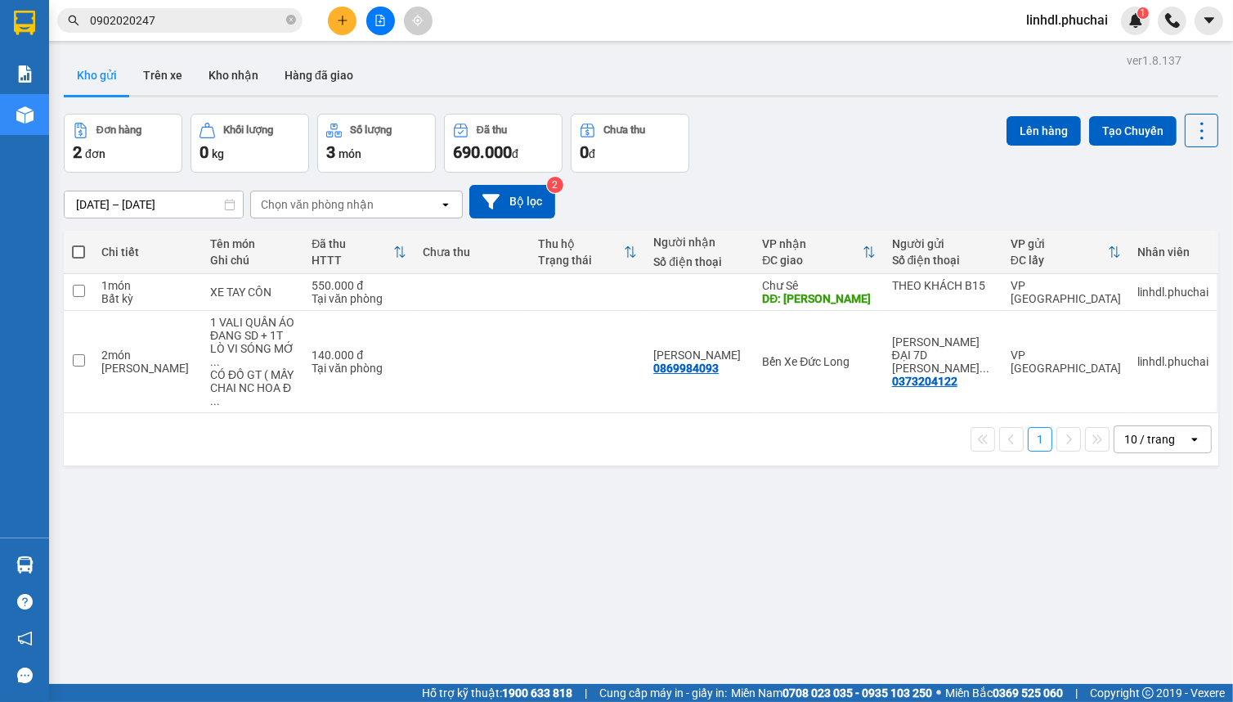
click at [342, 21] on icon "plus" at bounding box center [342, 20] width 1 height 9
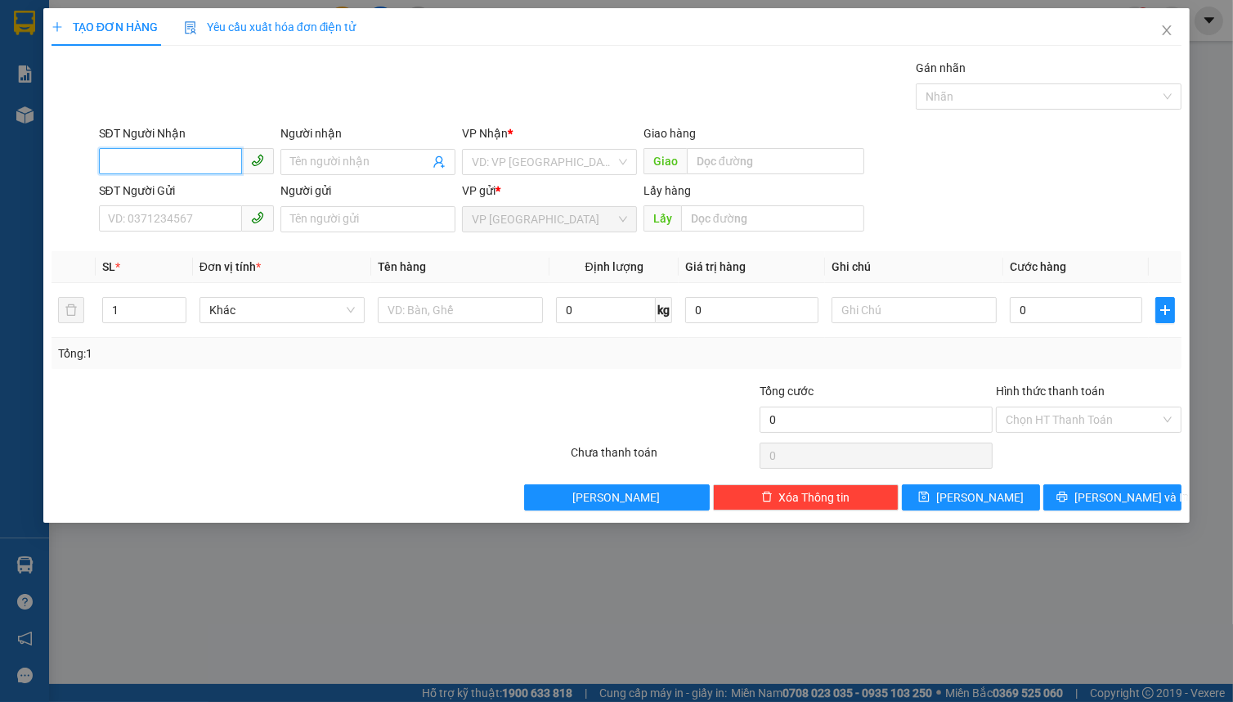
click at [201, 162] on input "SĐT Người Nhận" at bounding box center [170, 161] width 143 height 26
click at [200, 162] on input "SĐT Người Nhận" at bounding box center [170, 161] width 143 height 26
click at [173, 160] on input "SĐT Người Nhận" at bounding box center [170, 161] width 143 height 26
click at [192, 167] on input "0915830114" at bounding box center [170, 161] width 143 height 26
type input "0915830114"
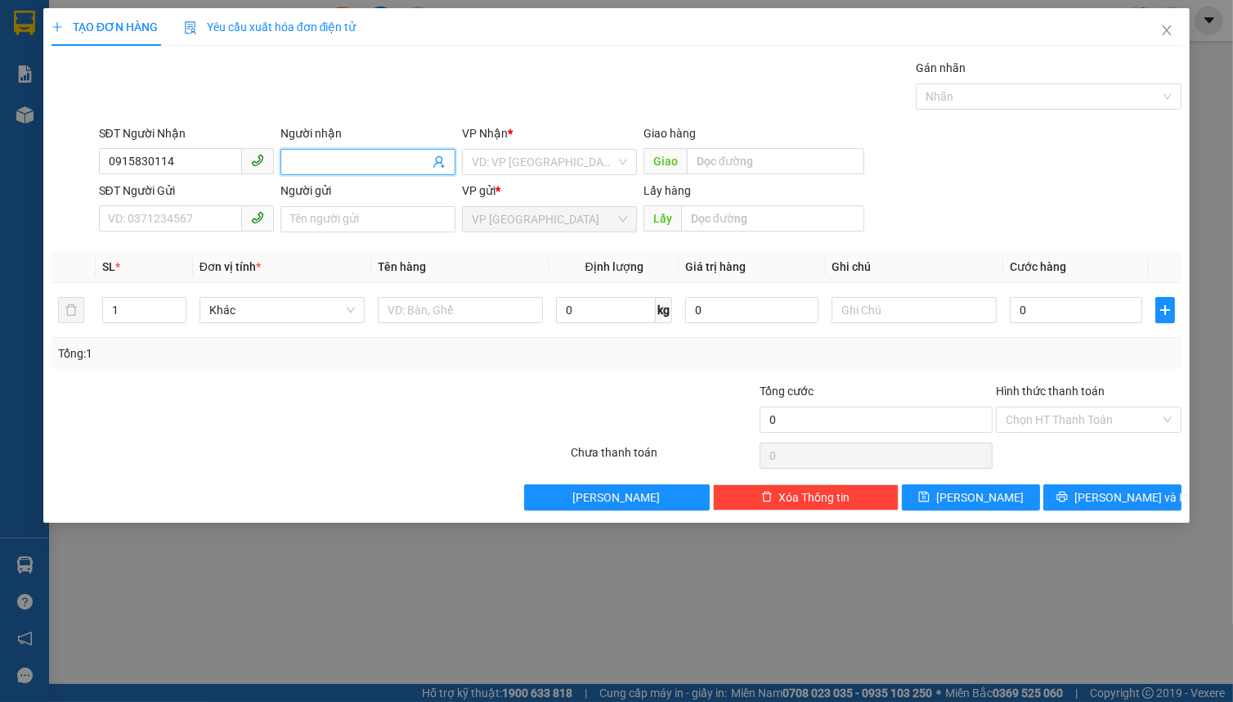
click at [332, 164] on input "Người nhận" at bounding box center [359, 162] width 139 height 18
type input "SR THỦY"
click at [497, 167] on input "search" at bounding box center [544, 162] width 144 height 25
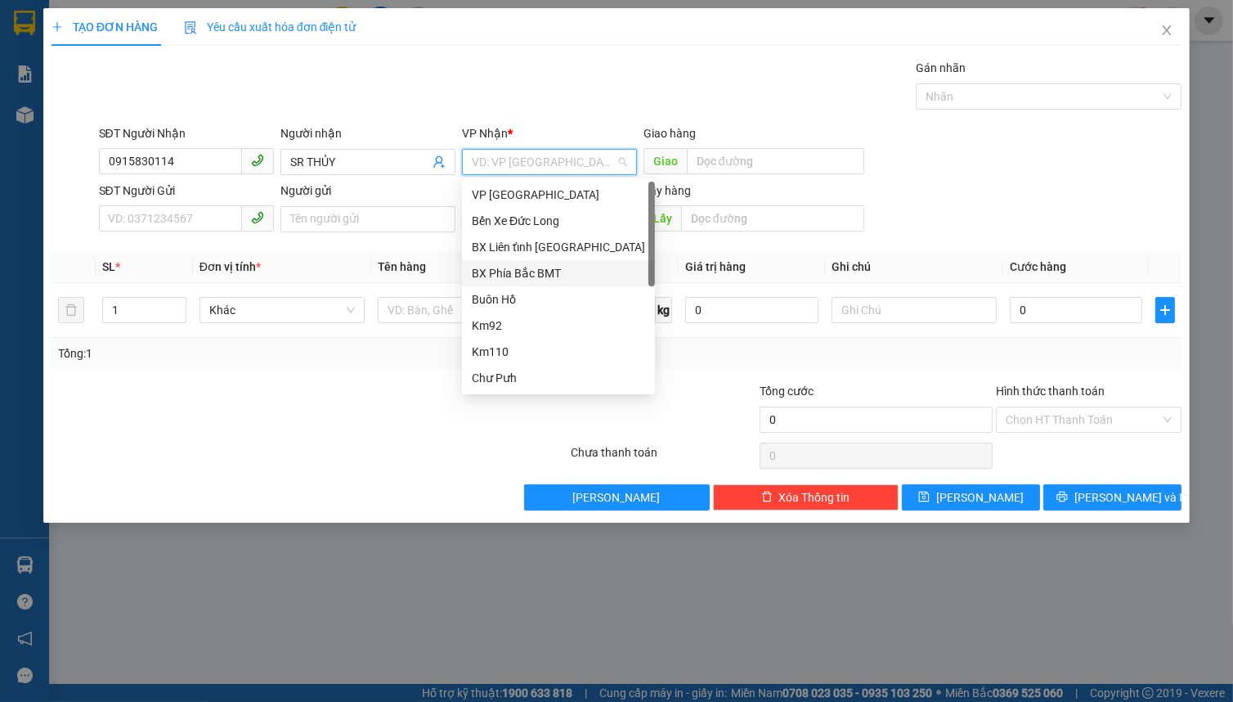
click at [546, 273] on div "BX Phía Bắc BMT" at bounding box center [558, 273] width 173 height 18
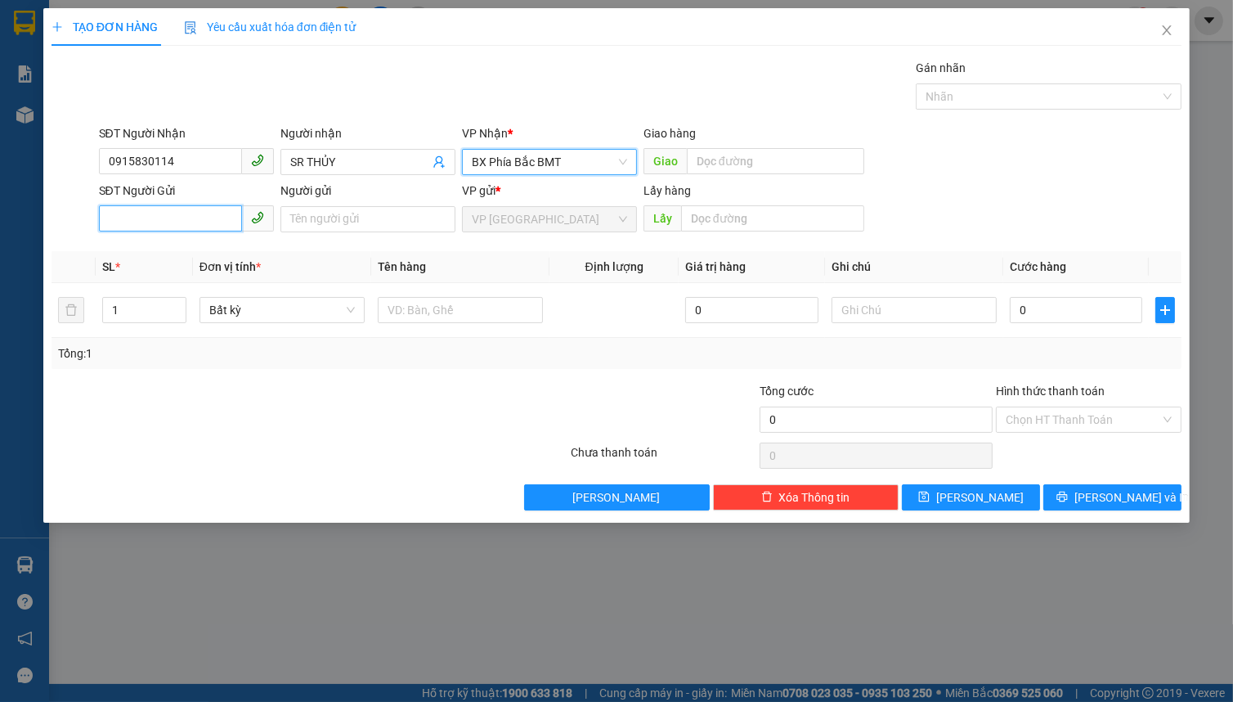
click at [191, 214] on input "SĐT Người Gửi" at bounding box center [170, 218] width 143 height 26
type input "0943181377"
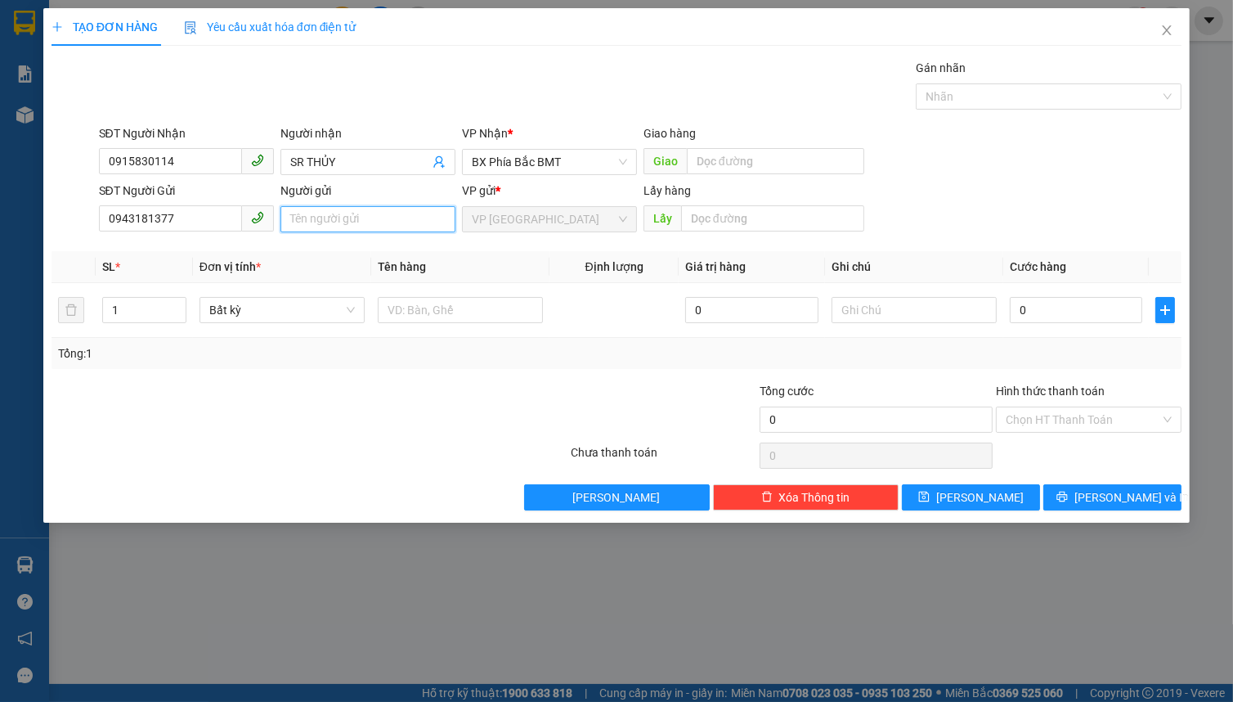
click at [322, 217] on input "Người gửi" at bounding box center [367, 219] width 175 height 26
click at [366, 218] on input "[PERSON_NAME]" at bounding box center [367, 219] width 175 height 26
click at [264, 309] on span "Bất kỳ" at bounding box center [282, 310] width 146 height 25
type input "MAI LÂM 51 [PERSON_NAME]"
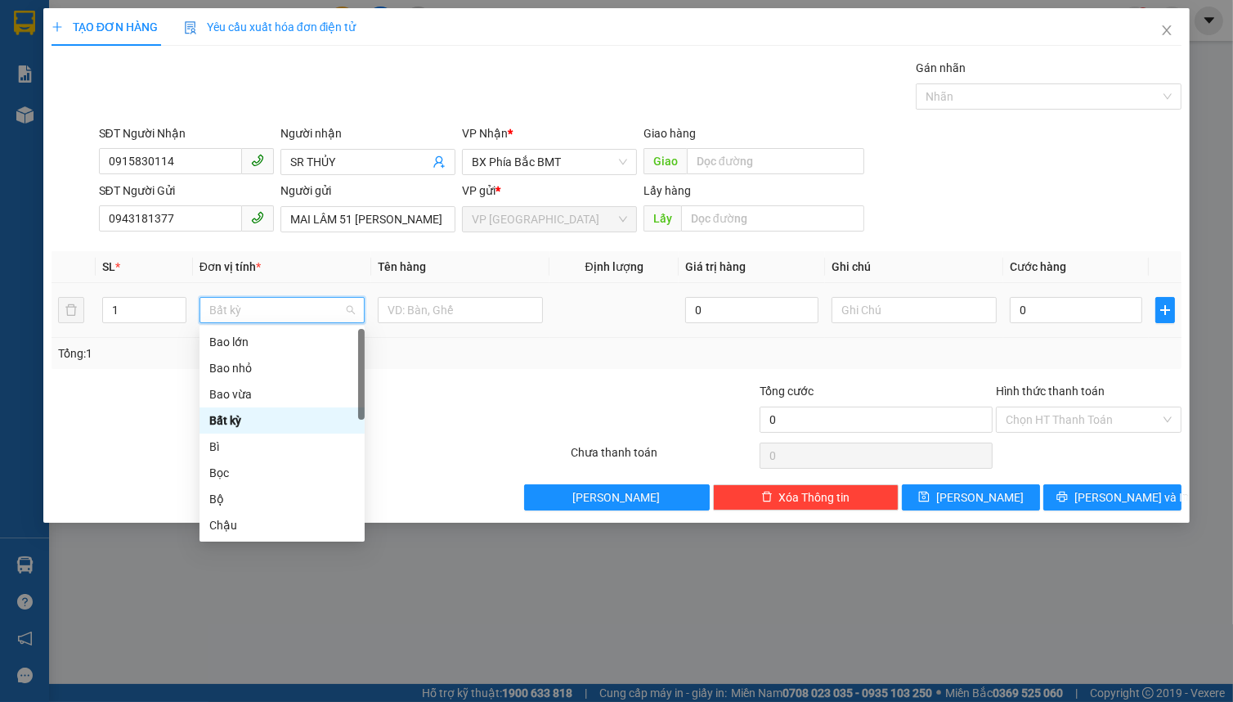
type input "B"
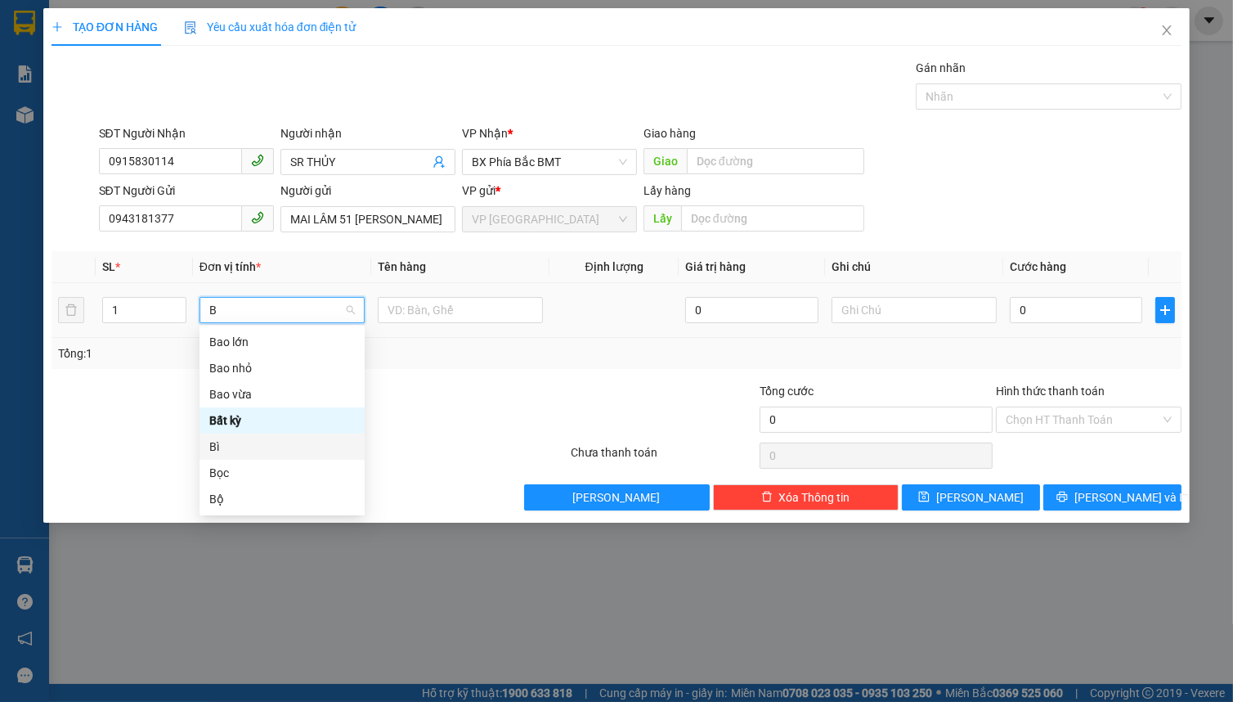
click at [249, 442] on div "Bì" at bounding box center [282, 447] width 146 height 18
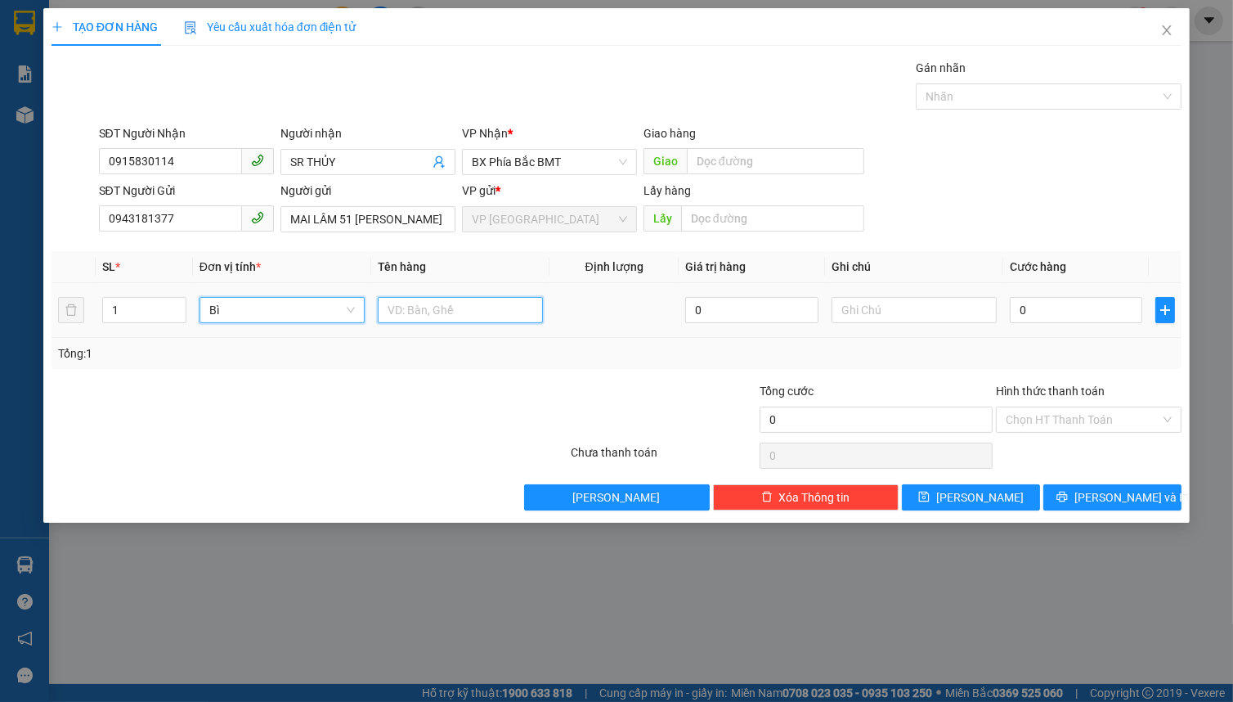
click at [405, 311] on input "text" at bounding box center [460, 310] width 165 height 26
type input "HS NHẬP HỌC"
click at [1045, 326] on td "0" at bounding box center [1076, 310] width 146 height 55
click at [1050, 312] on input "0" at bounding box center [1076, 310] width 132 height 26
type input "5"
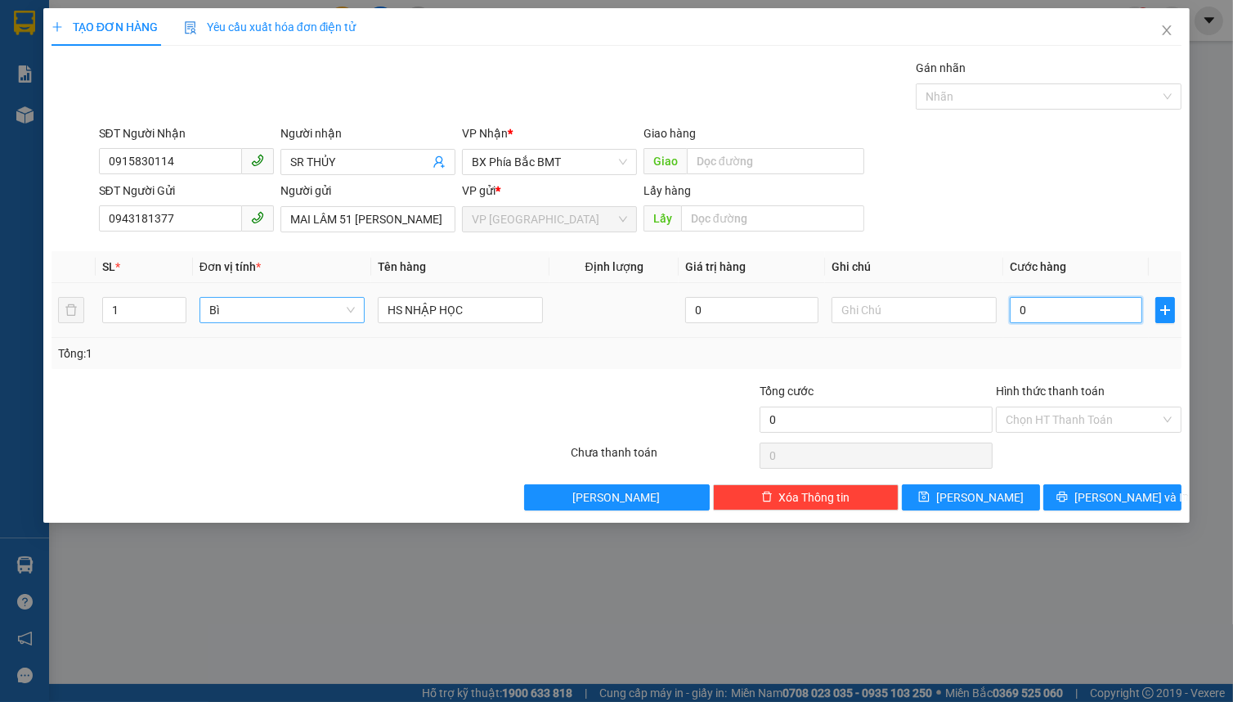
type input "5"
type input "50"
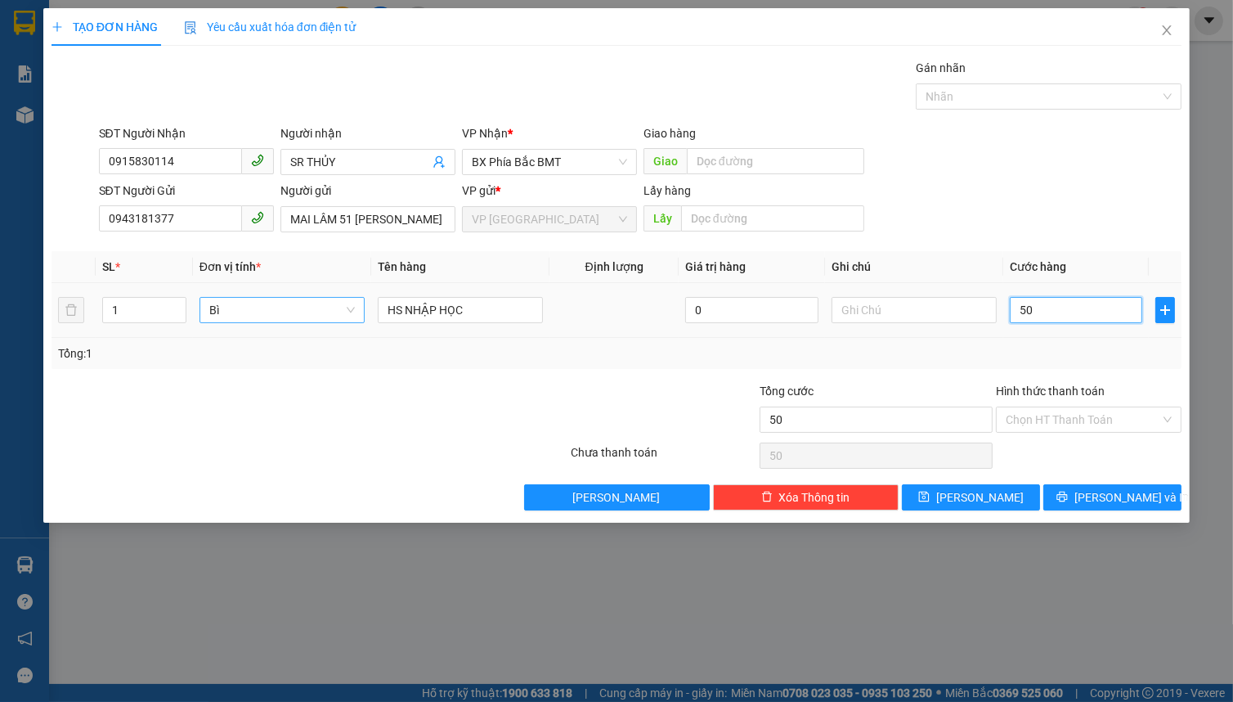
type input "500"
type input "5.000"
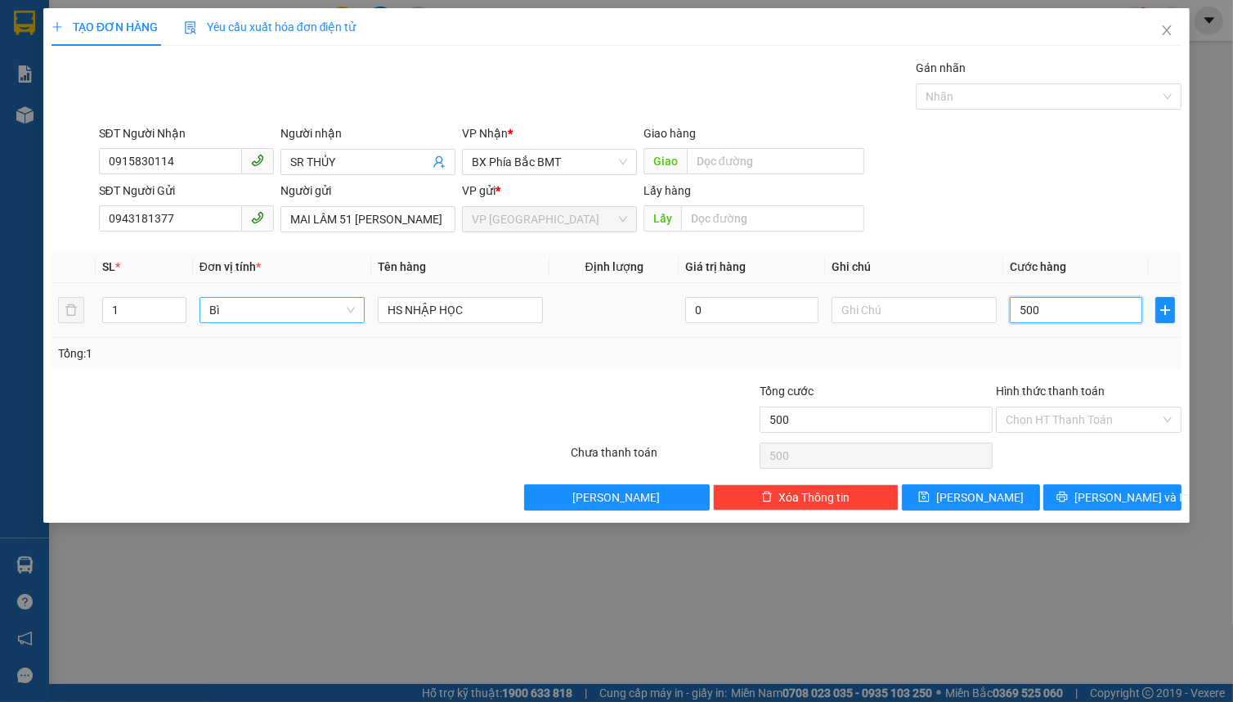
type input "5.000"
type input "50.000"
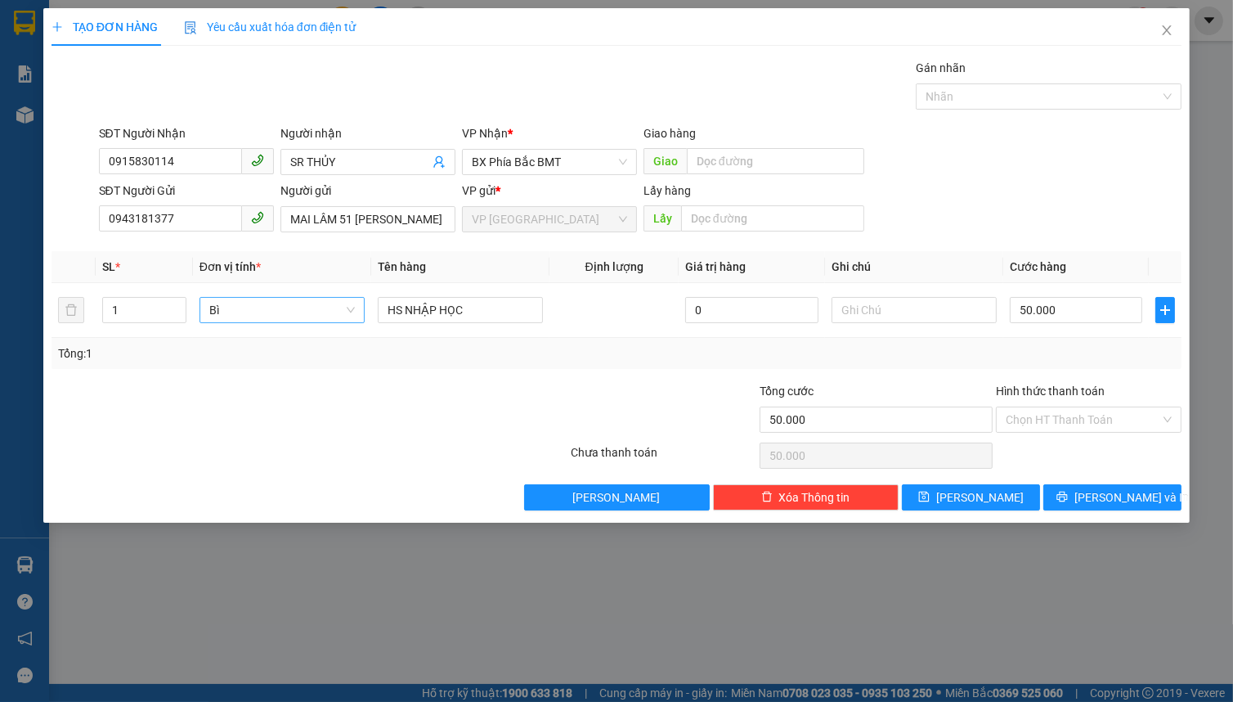
drag, startPoint x: 1051, startPoint y: 420, endPoint x: 1058, endPoint y: 433, distance: 14.3
click at [1052, 420] on input "Hình thức thanh toán" at bounding box center [1083, 419] width 155 height 25
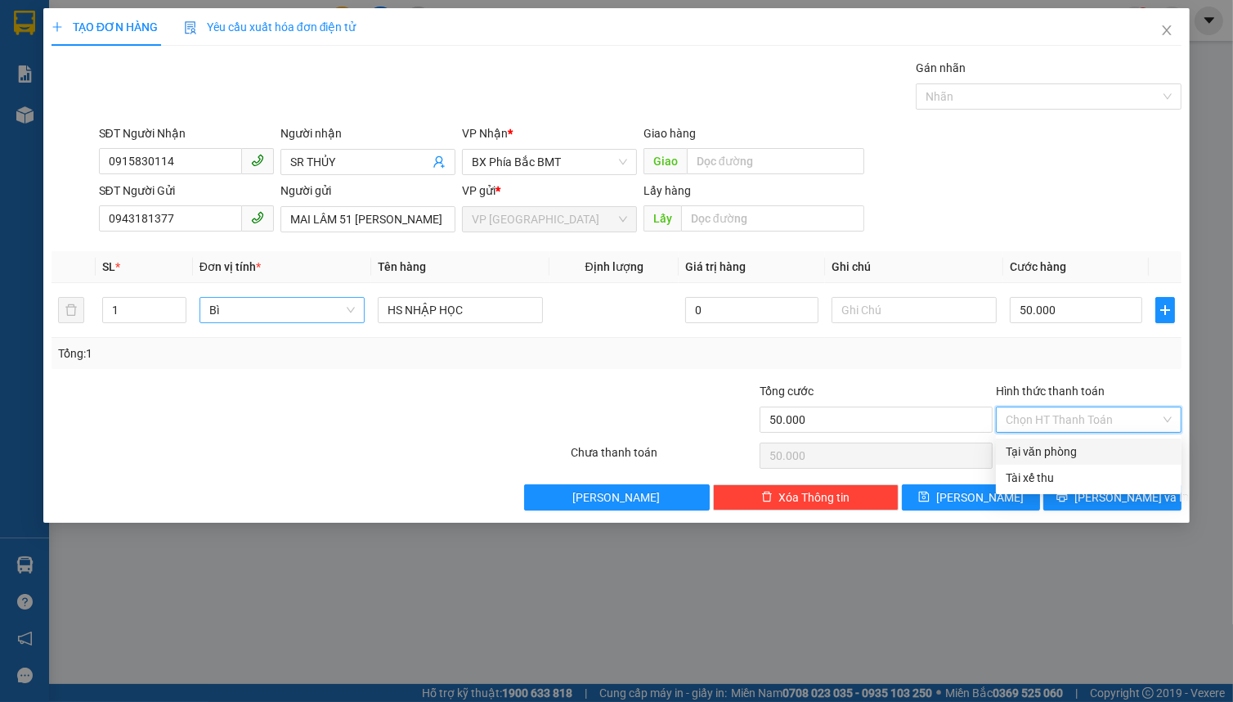
click at [1065, 450] on div "Tại văn phòng" at bounding box center [1089, 451] width 166 height 18
type input "0"
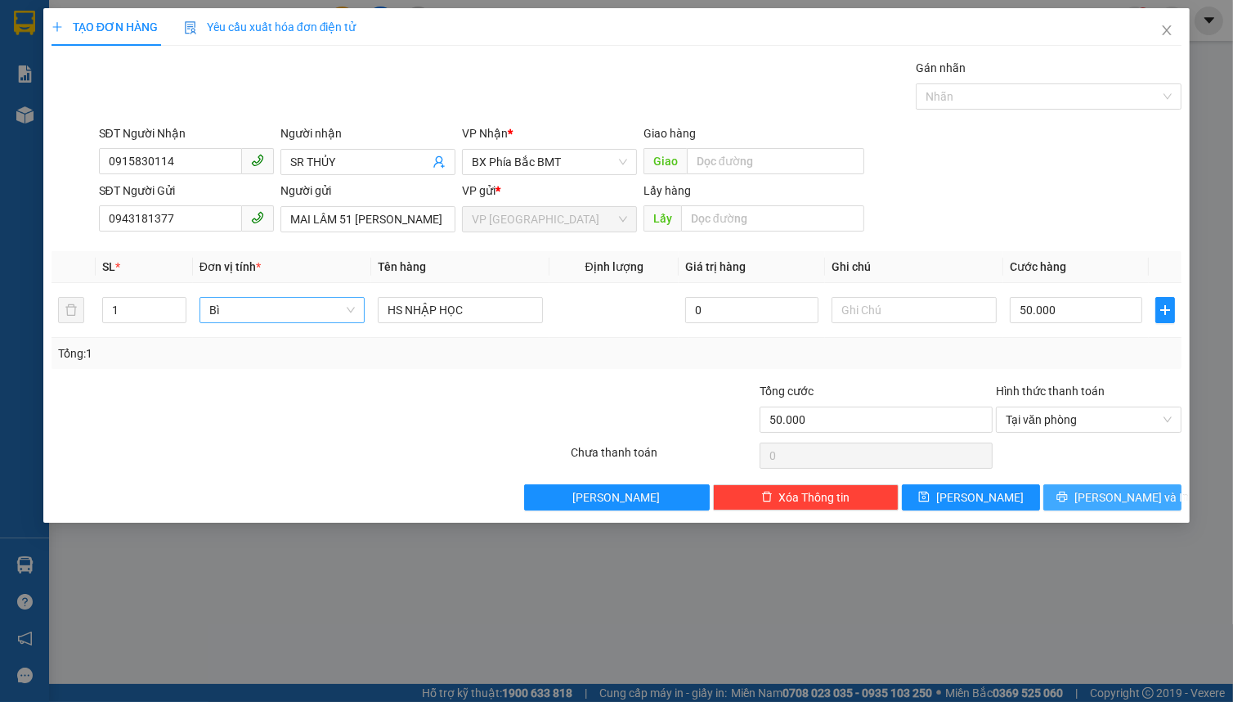
click at [1067, 494] on icon "printer" at bounding box center [1062, 496] width 11 height 11
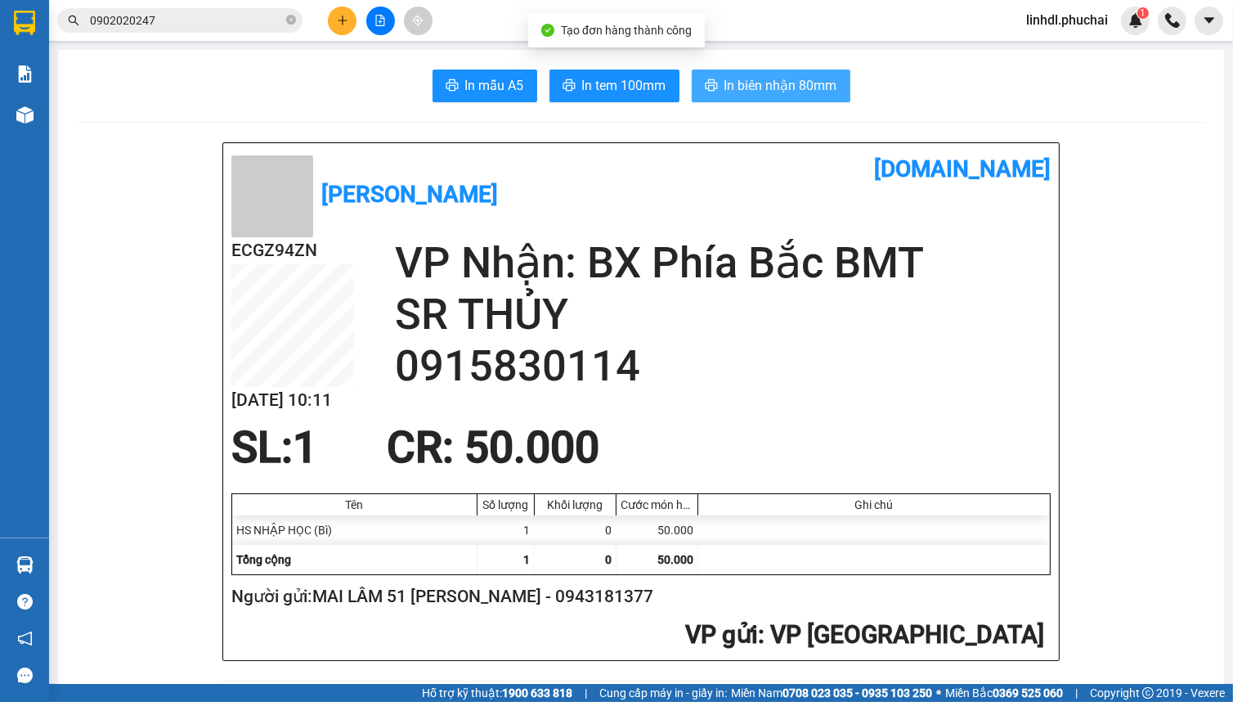
click at [805, 87] on span "In biên nhận 80mm" at bounding box center [781, 85] width 113 height 20
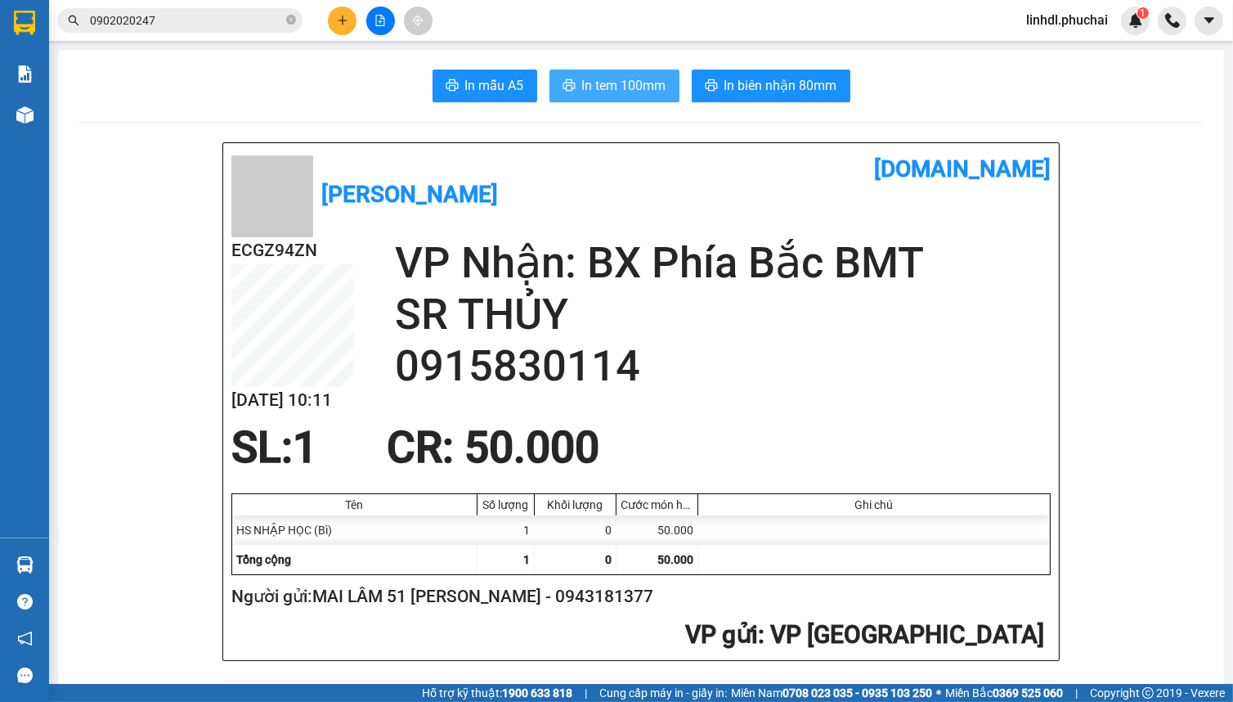
click at [628, 89] on span "In tem 100mm" at bounding box center [624, 85] width 84 height 20
click at [352, 27] on button at bounding box center [342, 21] width 29 height 29
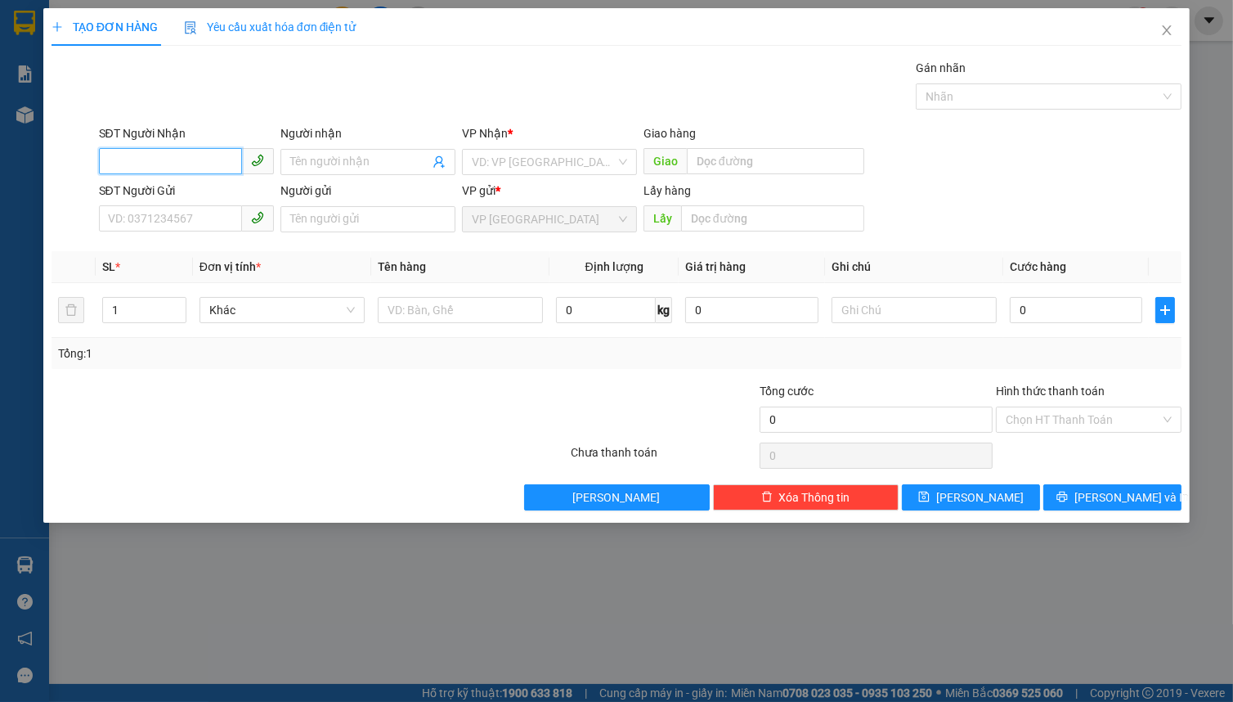
click at [204, 169] on input "SĐT Người Nhận" at bounding box center [170, 161] width 143 height 26
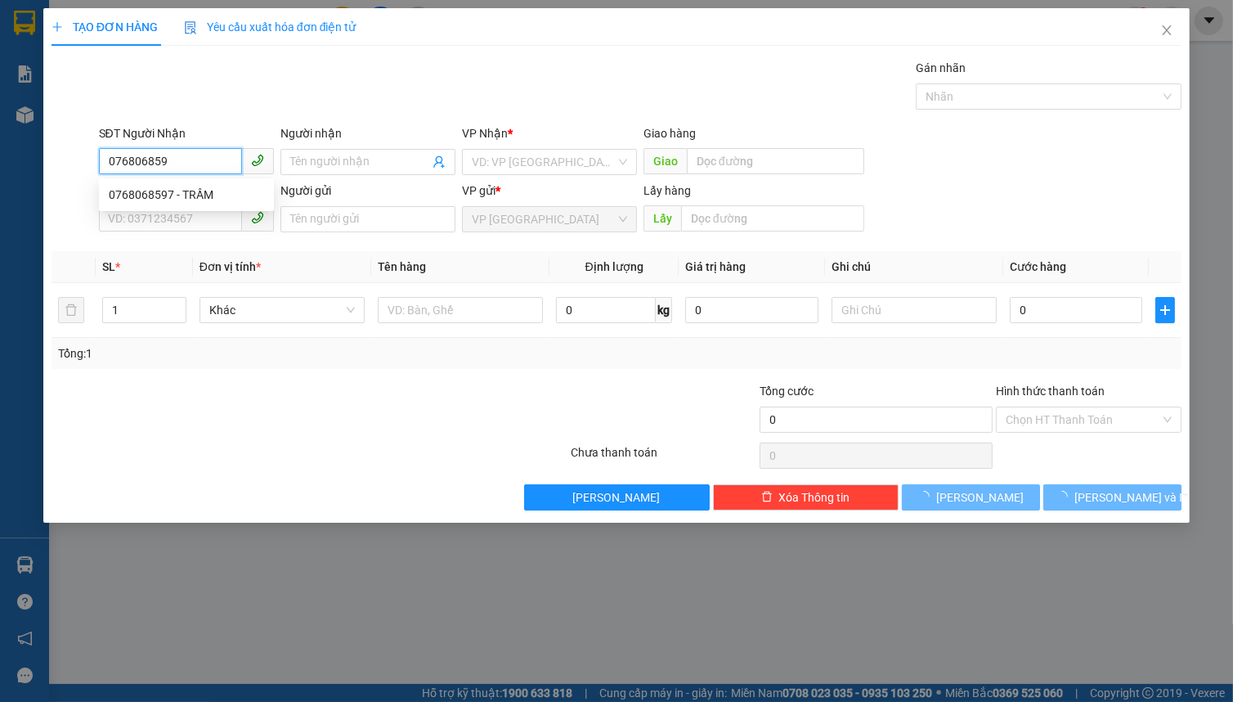
type input "0768068597"
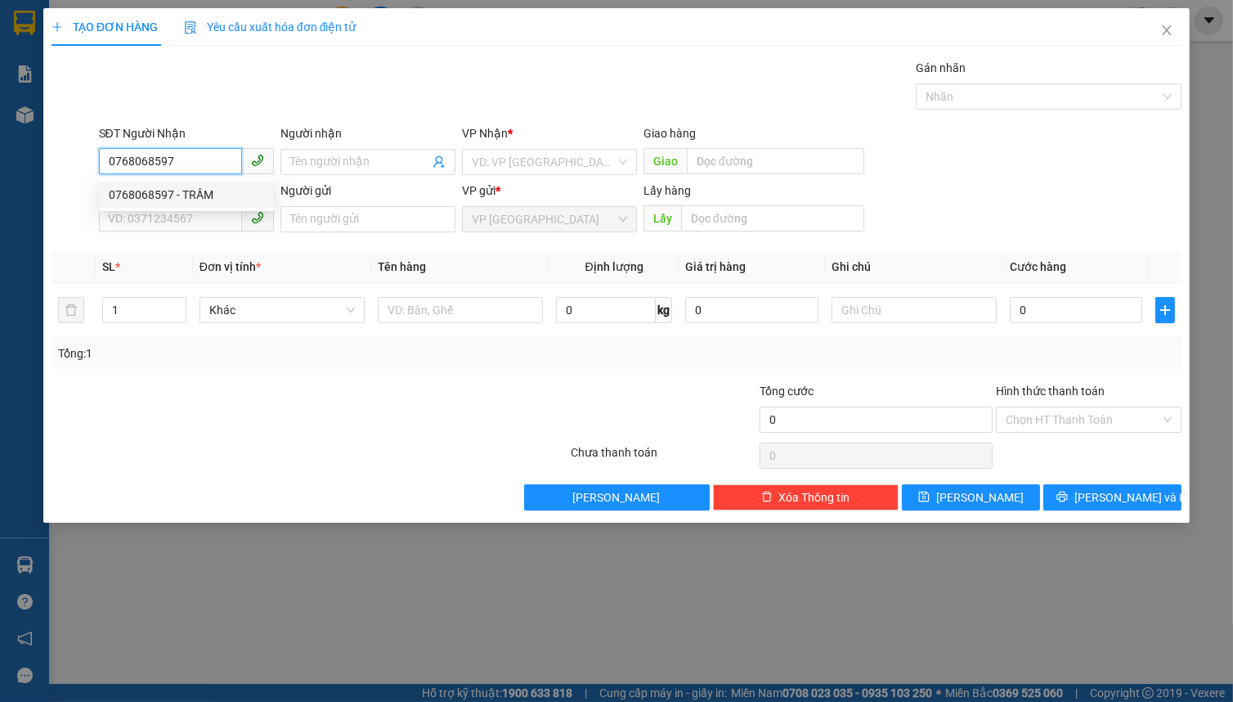
click at [204, 197] on div "0768068597 - TRẦM" at bounding box center [186, 195] width 155 height 18
type input "TRẦM"
type input "[GEOGRAPHIC_DATA]"
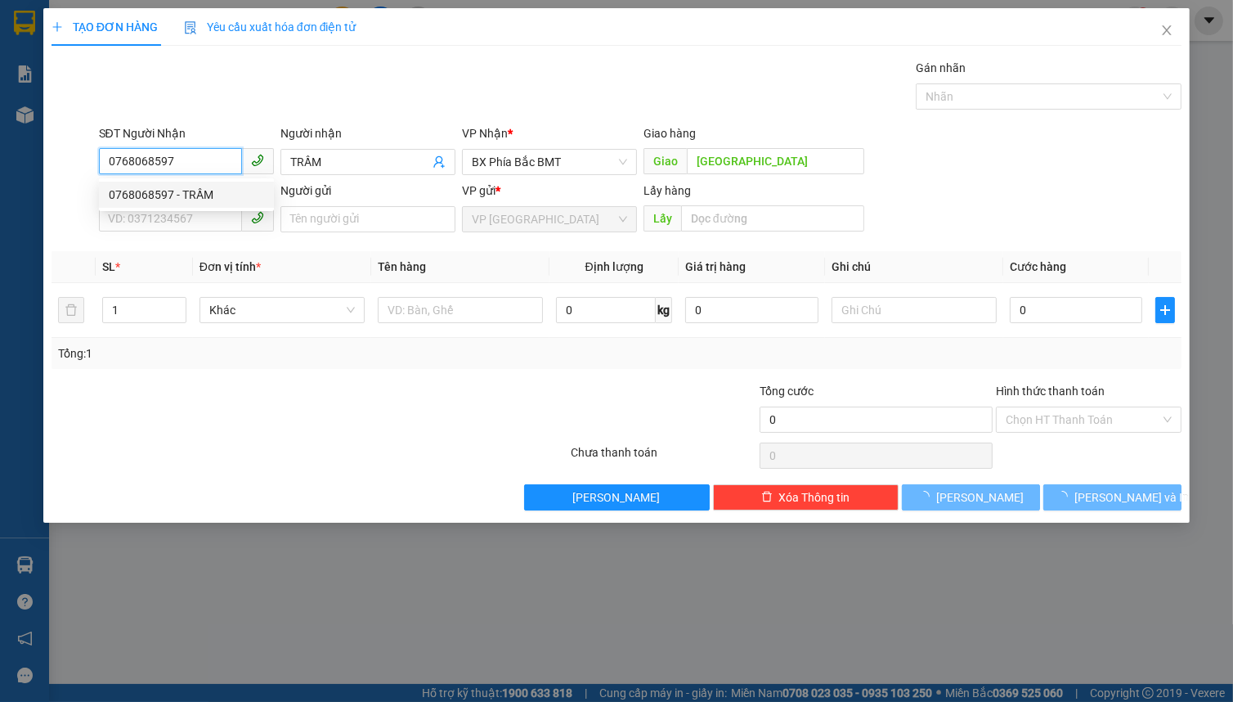
type input "50.000"
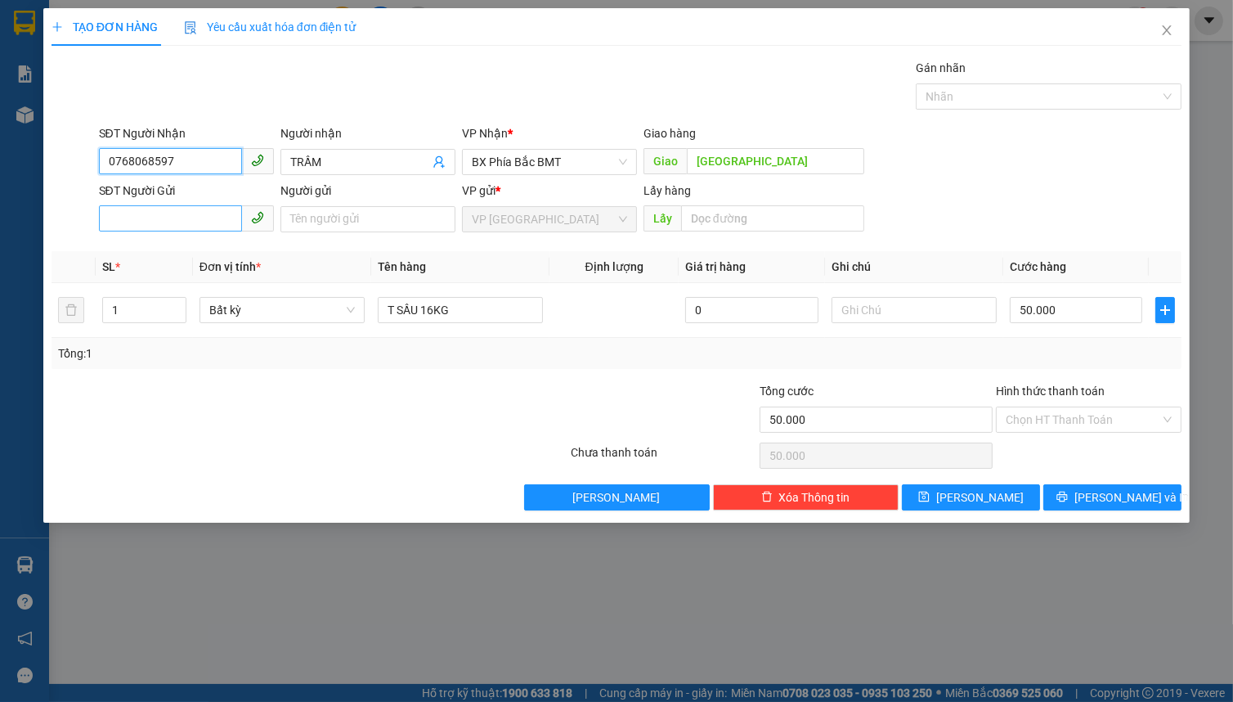
type input "0768068597"
click at [201, 227] on input "SĐT Người Gửi" at bounding box center [170, 218] width 143 height 26
click at [198, 251] on div "0328715860 - VỸ" at bounding box center [186, 252] width 155 height 18
type input "0328715860"
click at [286, 220] on input "VỸ" at bounding box center [367, 219] width 175 height 26
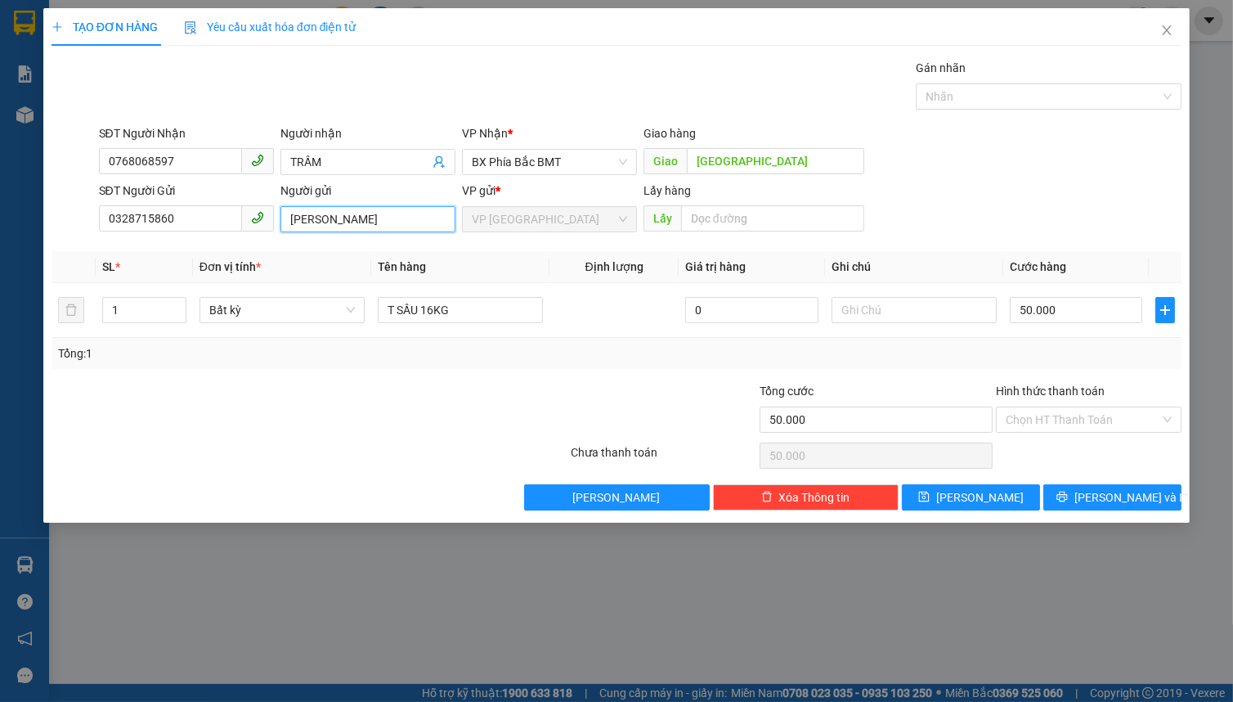
click at [389, 225] on input "[PERSON_NAME]" at bounding box center [367, 219] width 175 height 26
click at [236, 317] on span "Bất kỳ" at bounding box center [282, 310] width 146 height 25
type input "[PERSON_NAME] 50/13 AN TÔN"
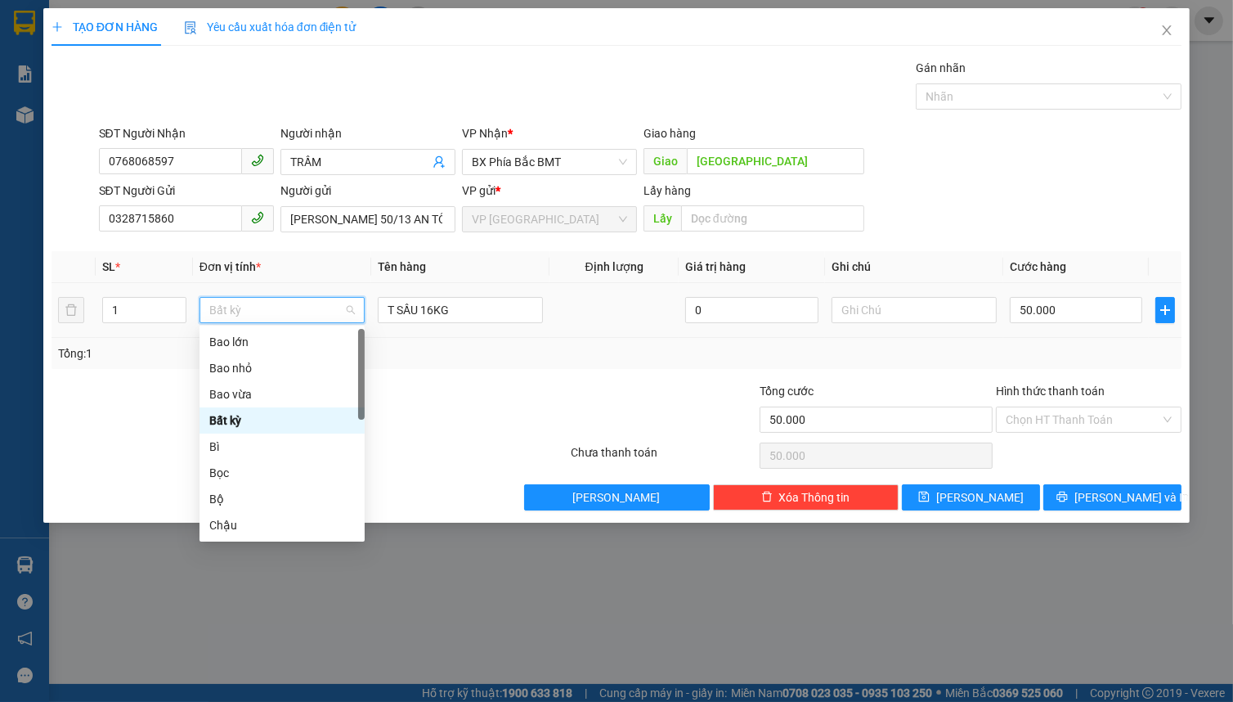
type input "T"
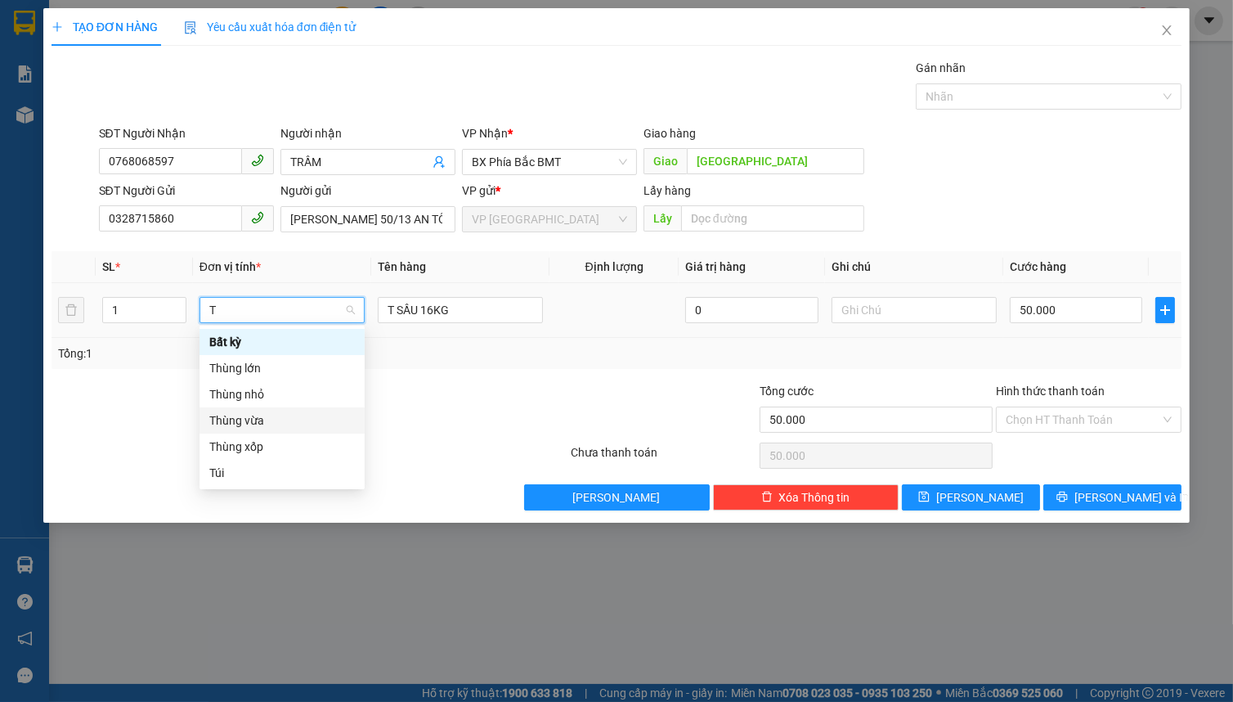
drag, startPoint x: 261, startPoint y: 429, endPoint x: 294, endPoint y: 400, distance: 44.0
click at [263, 428] on div "Thùng vừa" at bounding box center [282, 420] width 165 height 26
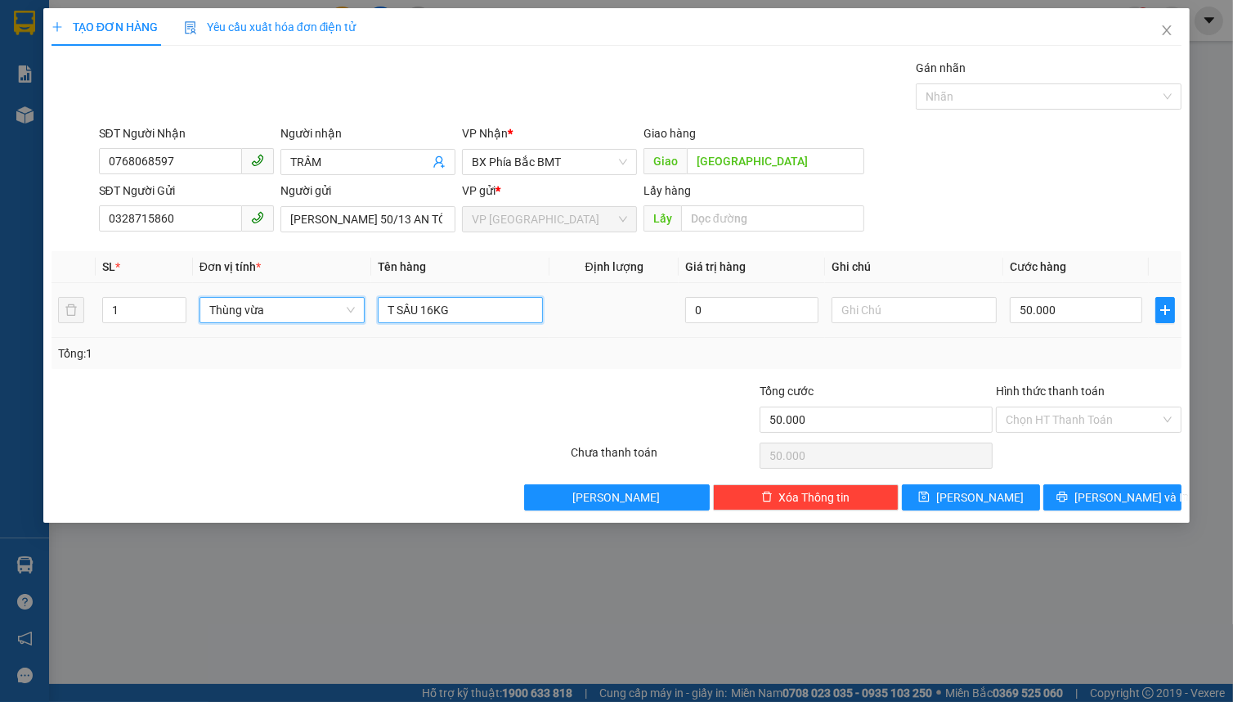
click at [435, 316] on input "T SẦU 16KG" at bounding box center [460, 310] width 165 height 26
click at [1062, 317] on input "0" at bounding box center [1076, 310] width 132 height 26
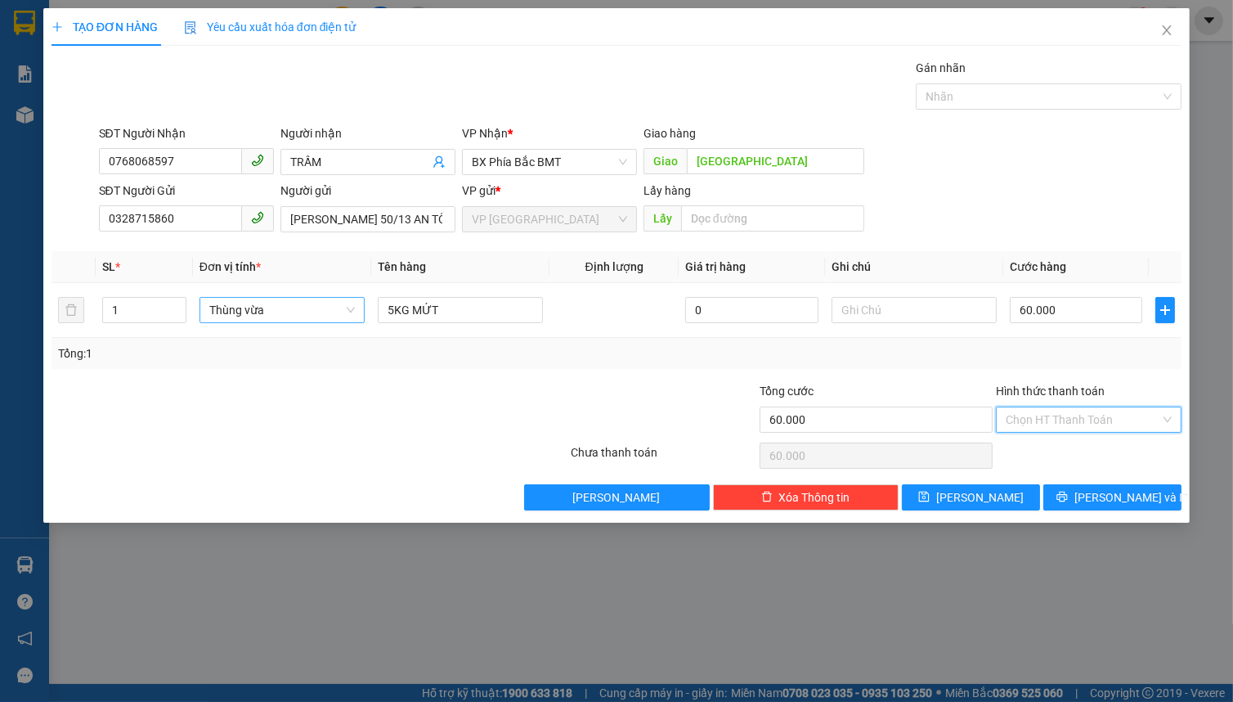
drag, startPoint x: 1063, startPoint y: 414, endPoint x: 1076, endPoint y: 438, distance: 27.8
click at [1064, 414] on input "Hình thức thanh toán" at bounding box center [1083, 419] width 155 height 25
click at [1077, 452] on div "Tại văn phòng" at bounding box center [1089, 451] width 166 height 18
click at [1097, 504] on button "[PERSON_NAME] và In" at bounding box center [1112, 497] width 138 height 26
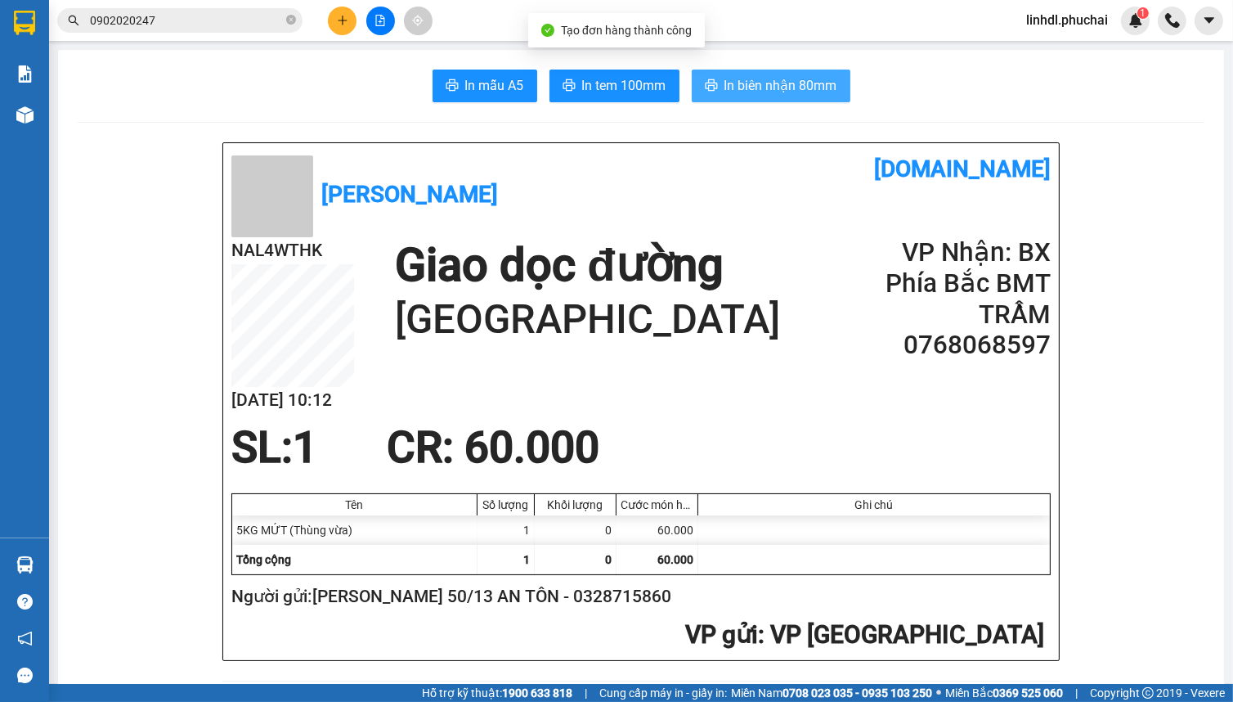
click at [810, 98] on button "In biên nhận 80mm" at bounding box center [771, 86] width 159 height 33
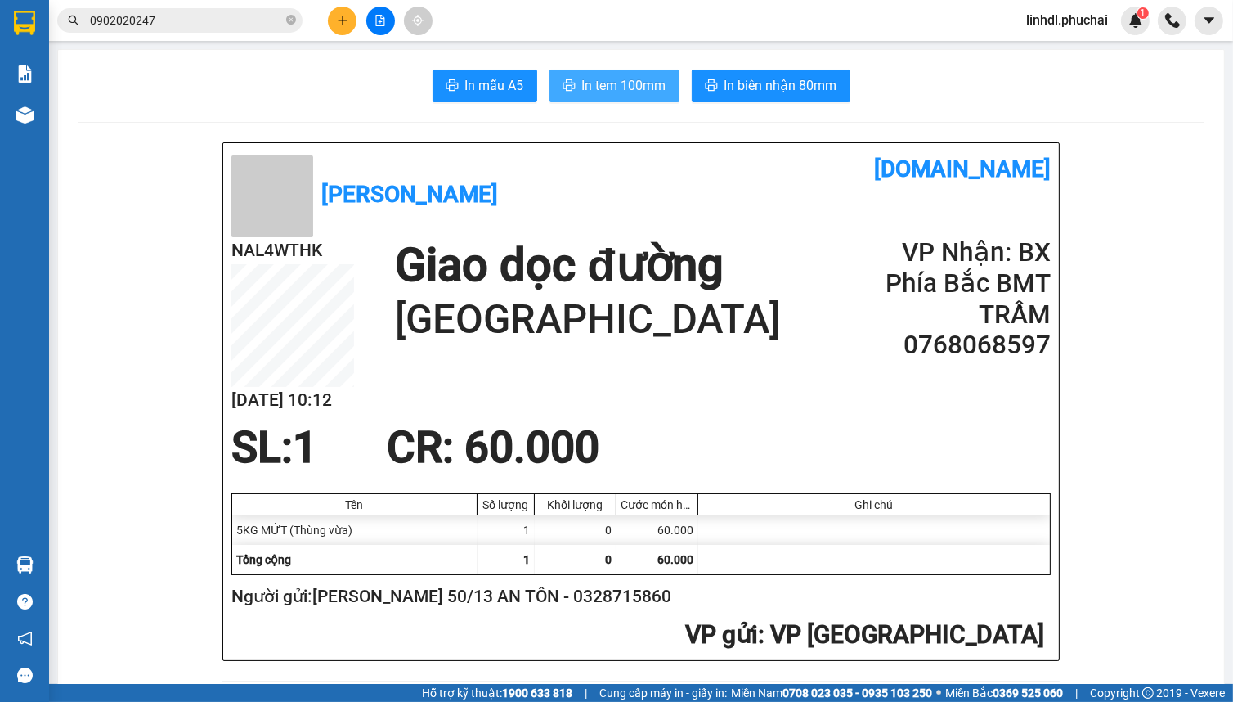
click at [612, 86] on span "In tem 100mm" at bounding box center [624, 85] width 84 height 20
